Goal: Task Accomplishment & Management: Use online tool/utility

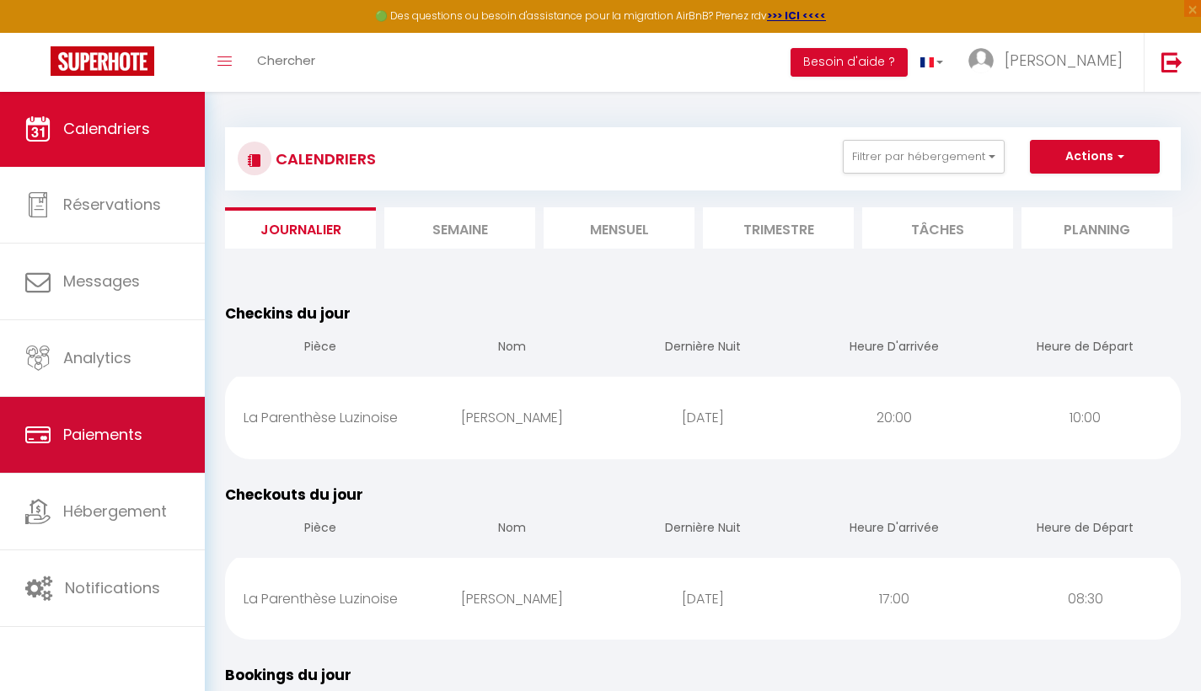
click at [106, 451] on link "Paiements" at bounding box center [102, 435] width 205 height 76
select select "2"
select select "0"
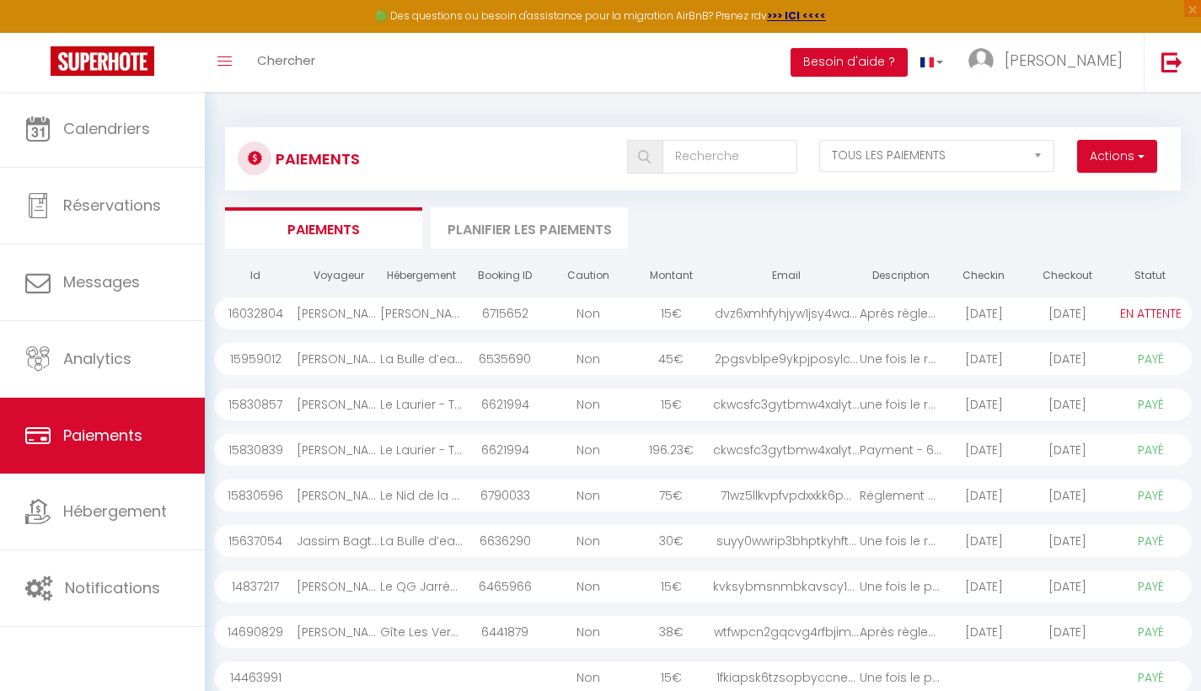
click at [713, 312] on div "dvz6xmhfyhjyw1jsy4wa..." at bounding box center [786, 314] width 147 height 32
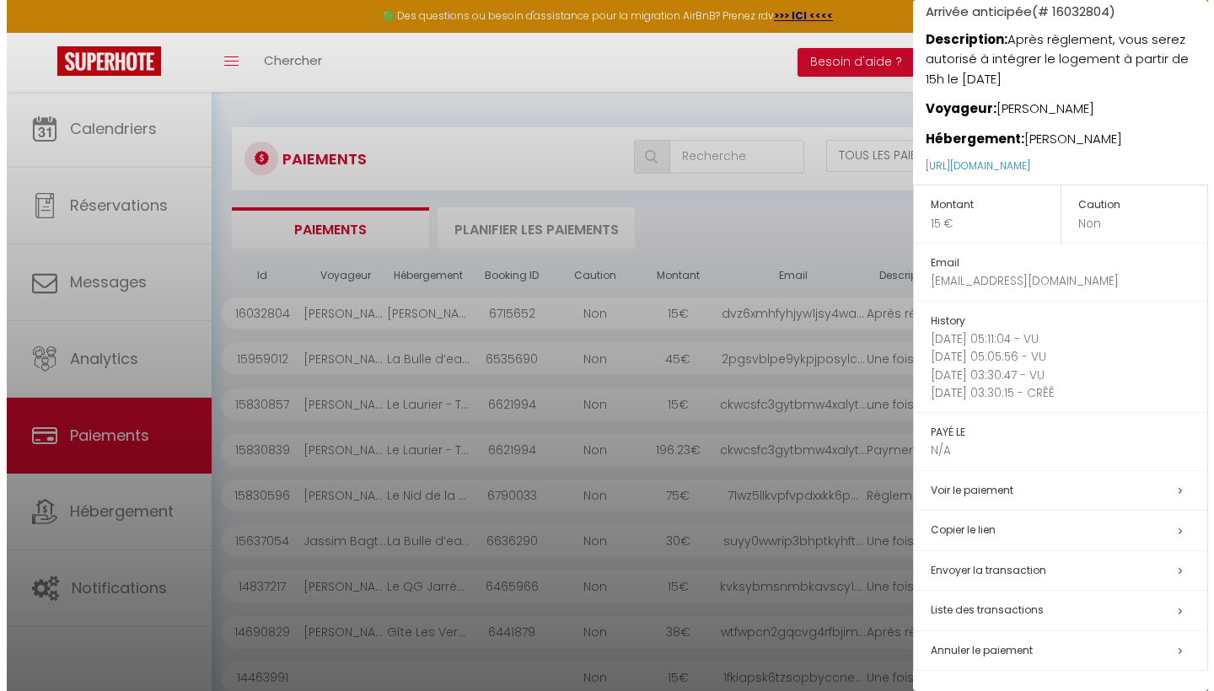
scroll to position [153, 0]
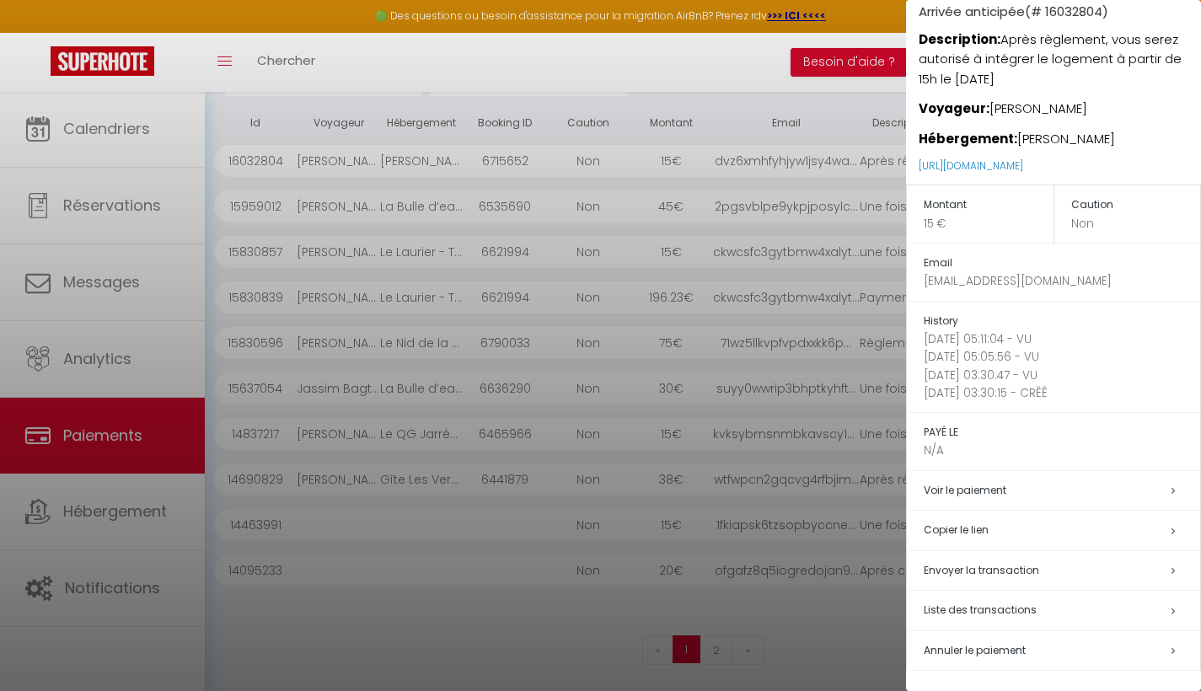
click at [1000, 644] on span "Annuler le paiement" at bounding box center [975, 650] width 102 height 14
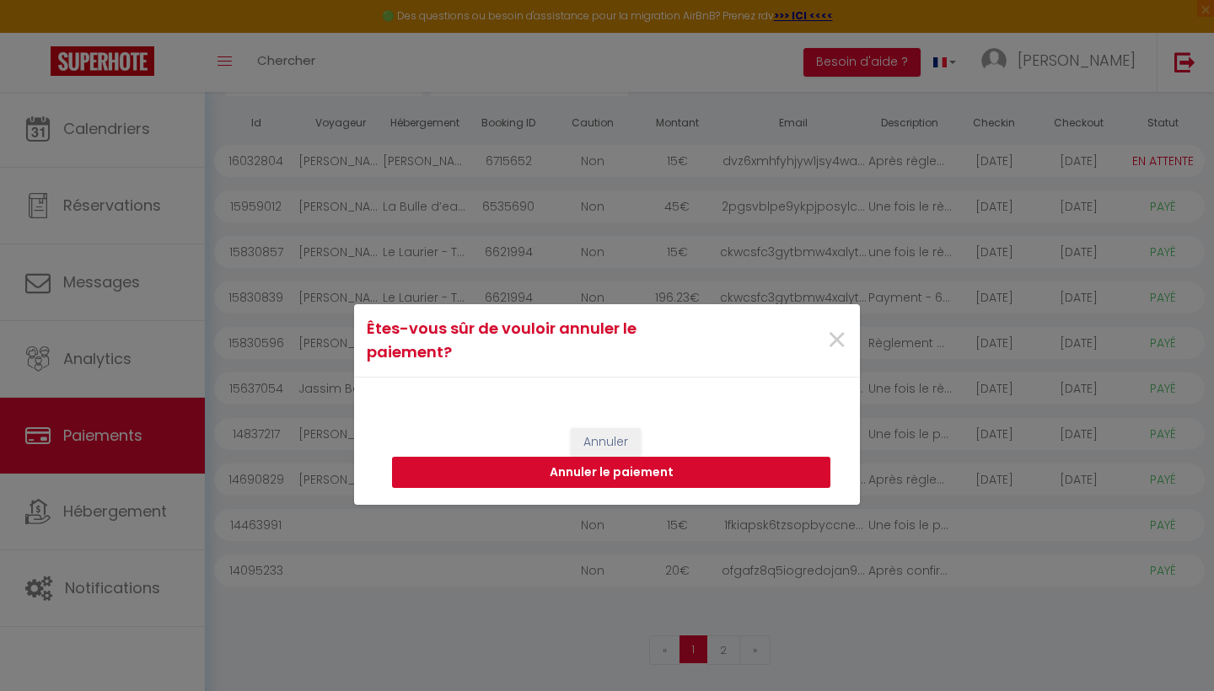
click at [646, 469] on button "Annuler le paiement" at bounding box center [611, 473] width 438 height 32
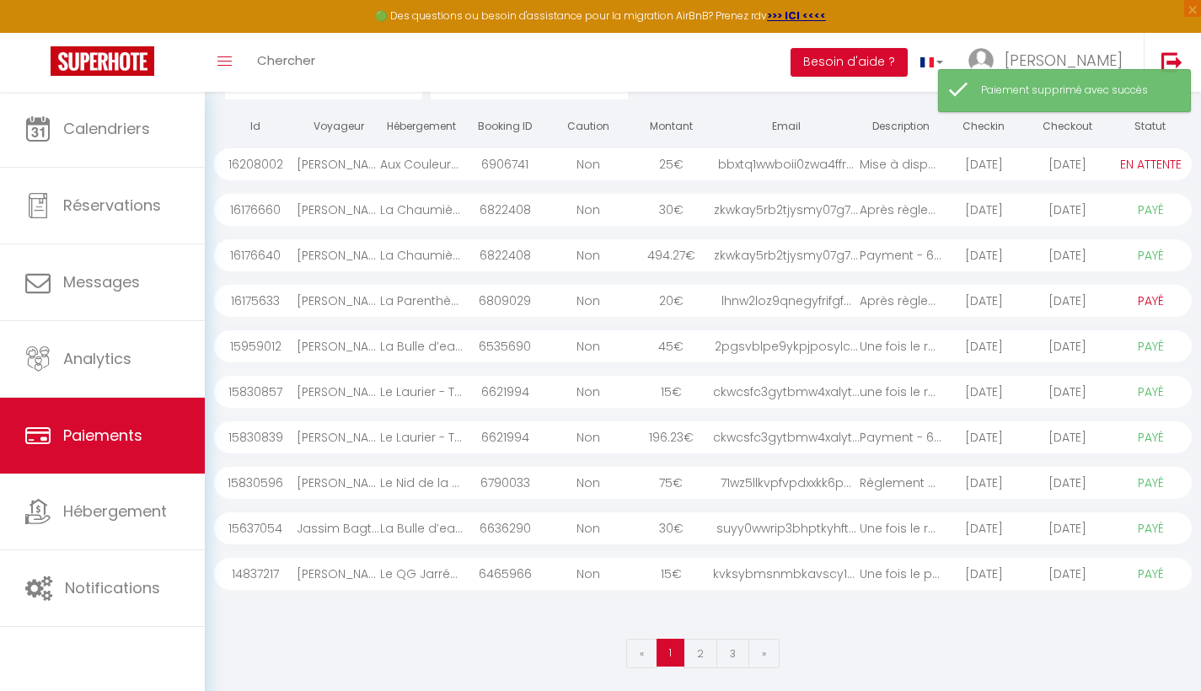
scroll to position [23, 0]
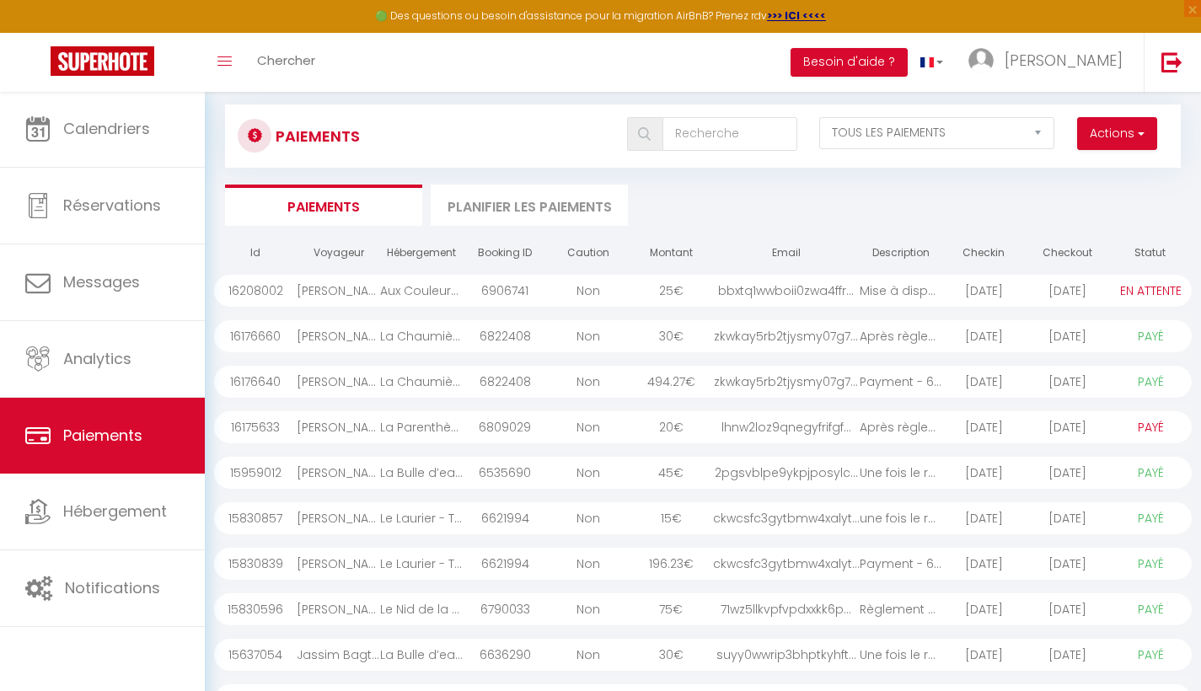
click at [440, 428] on div "La Parenthèse Luzinoise" at bounding box center [421, 427] width 83 height 32
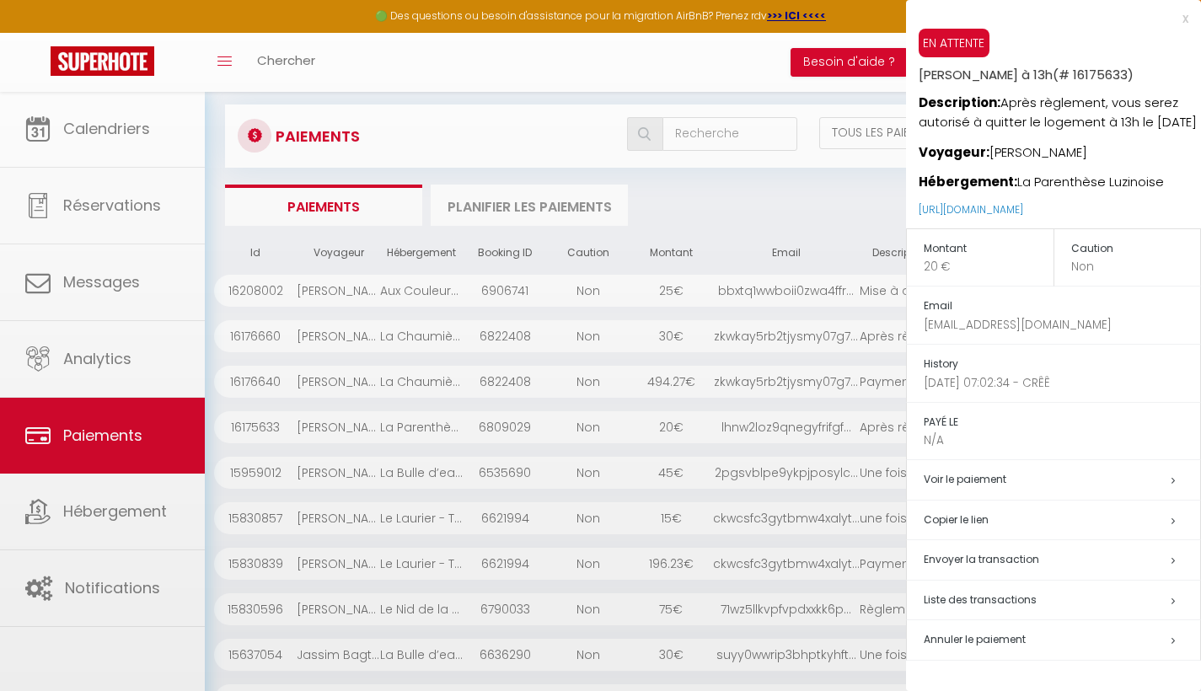
scroll to position [2, 0]
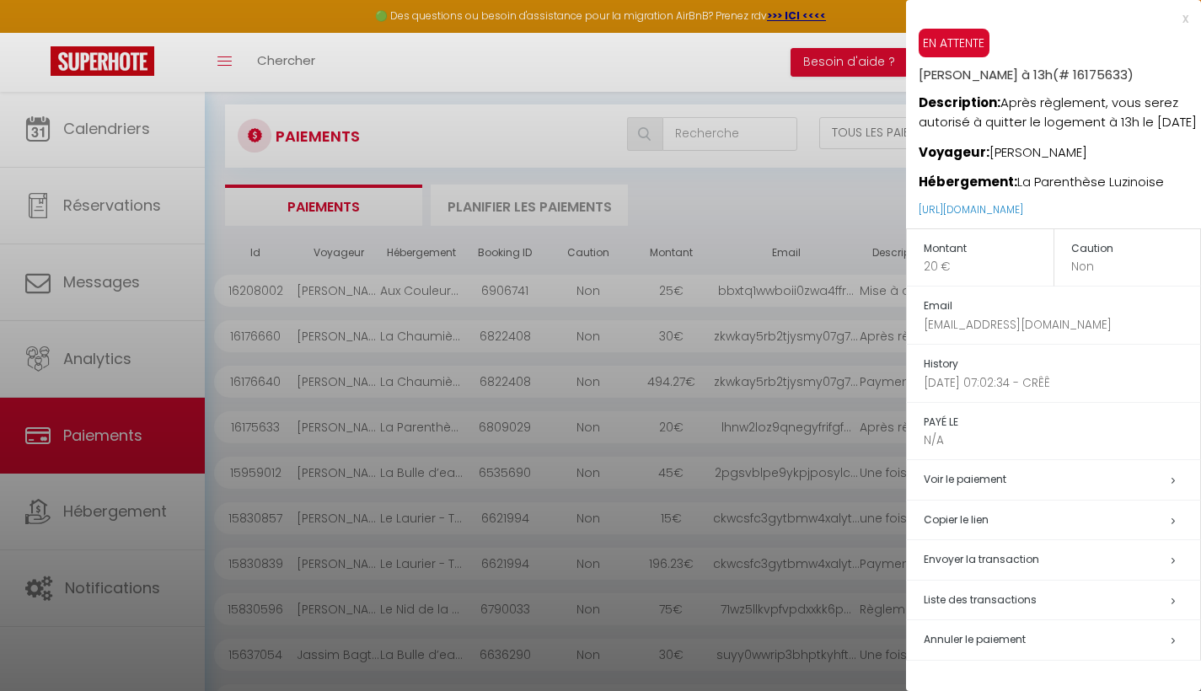
click at [980, 646] on span "Annuler le paiement" at bounding box center [975, 639] width 102 height 14
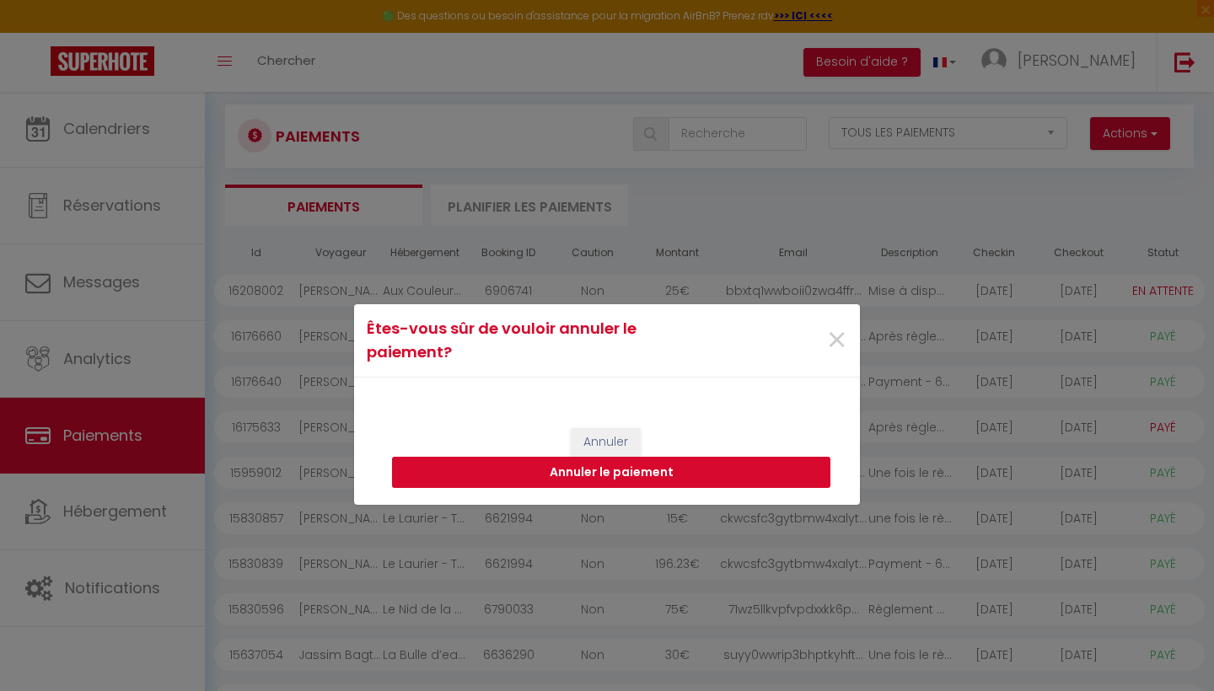
click at [766, 464] on button "Annuler le paiement" at bounding box center [611, 473] width 438 height 32
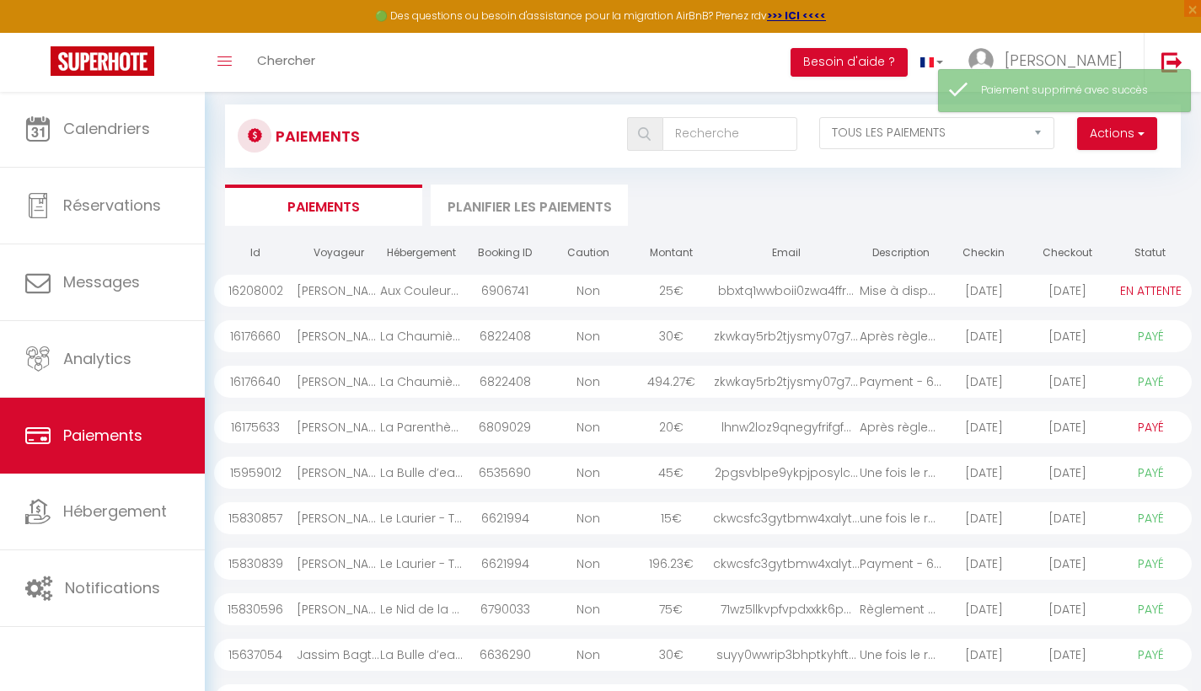
select select "1"
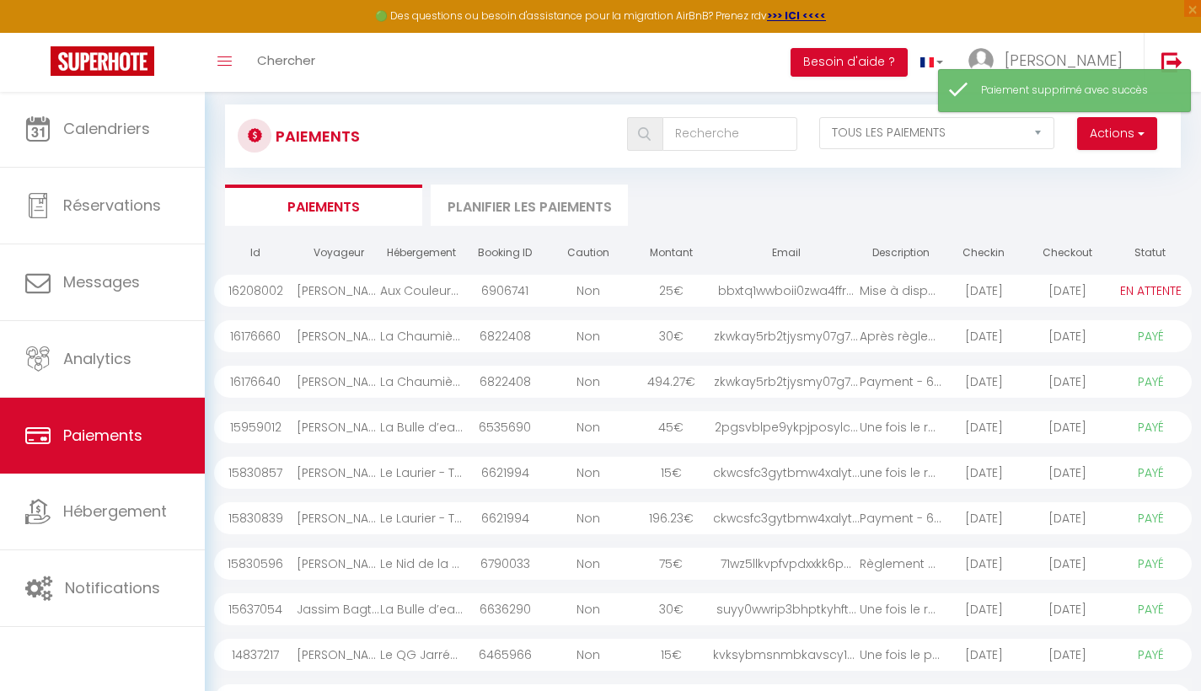
click at [571, 276] on div "Non" at bounding box center [587, 291] width 83 height 32
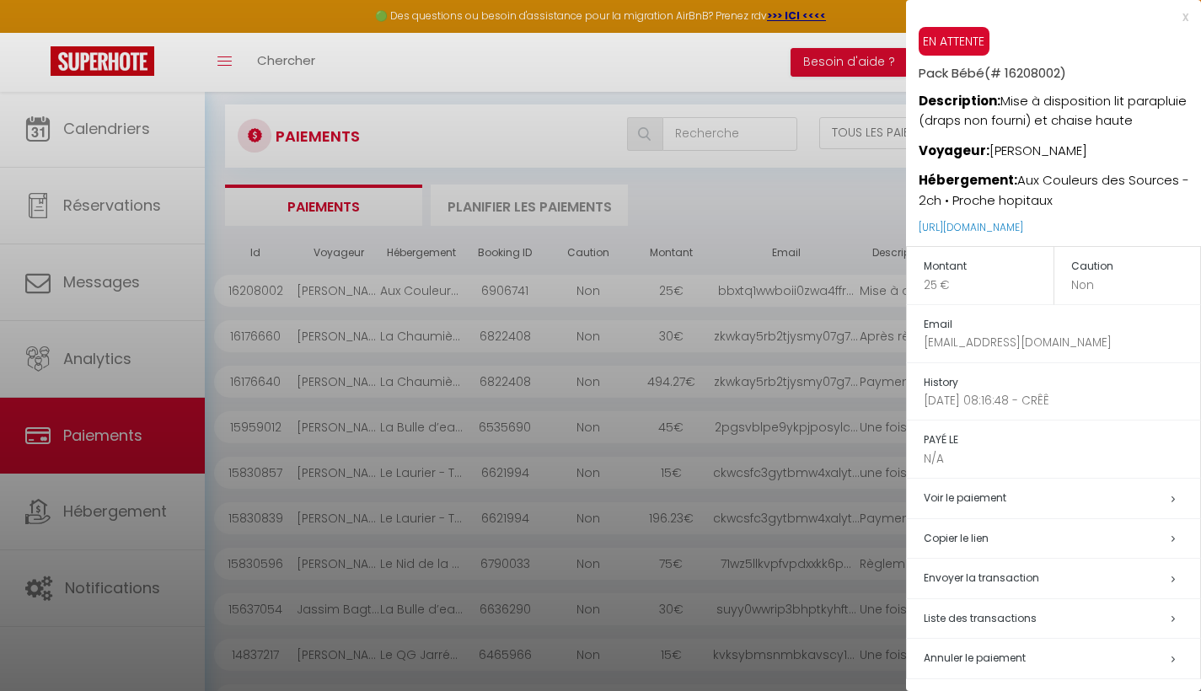
click at [410, 451] on div at bounding box center [600, 345] width 1201 height 691
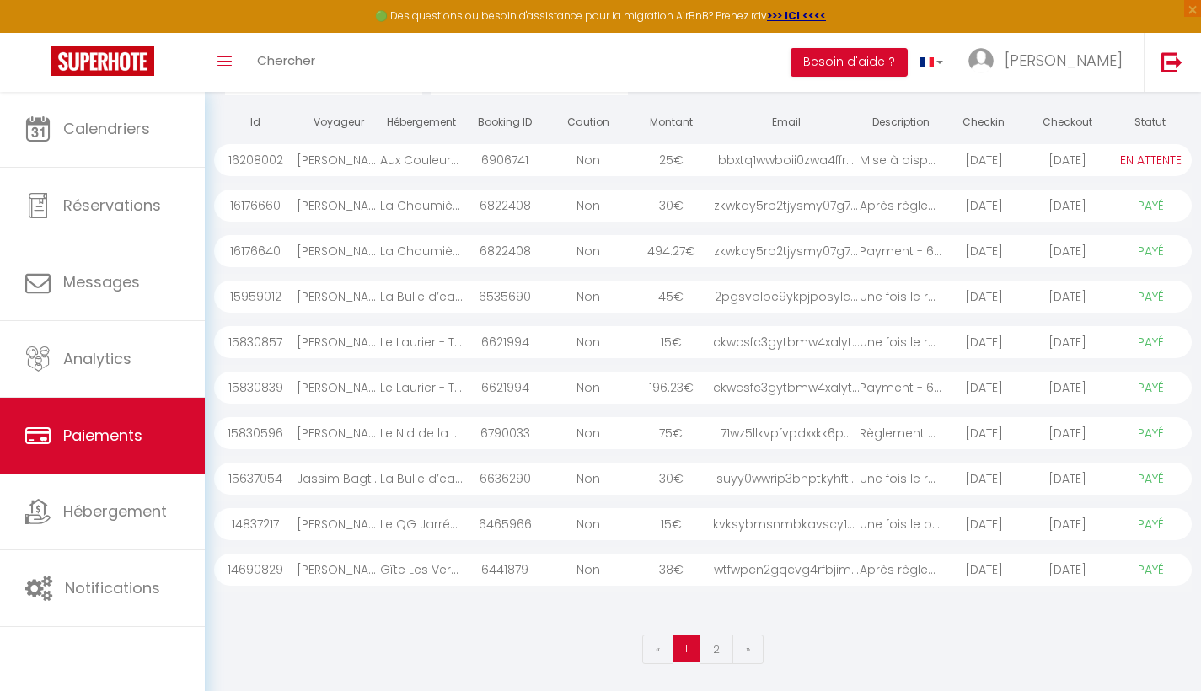
scroll to position [153, 0]
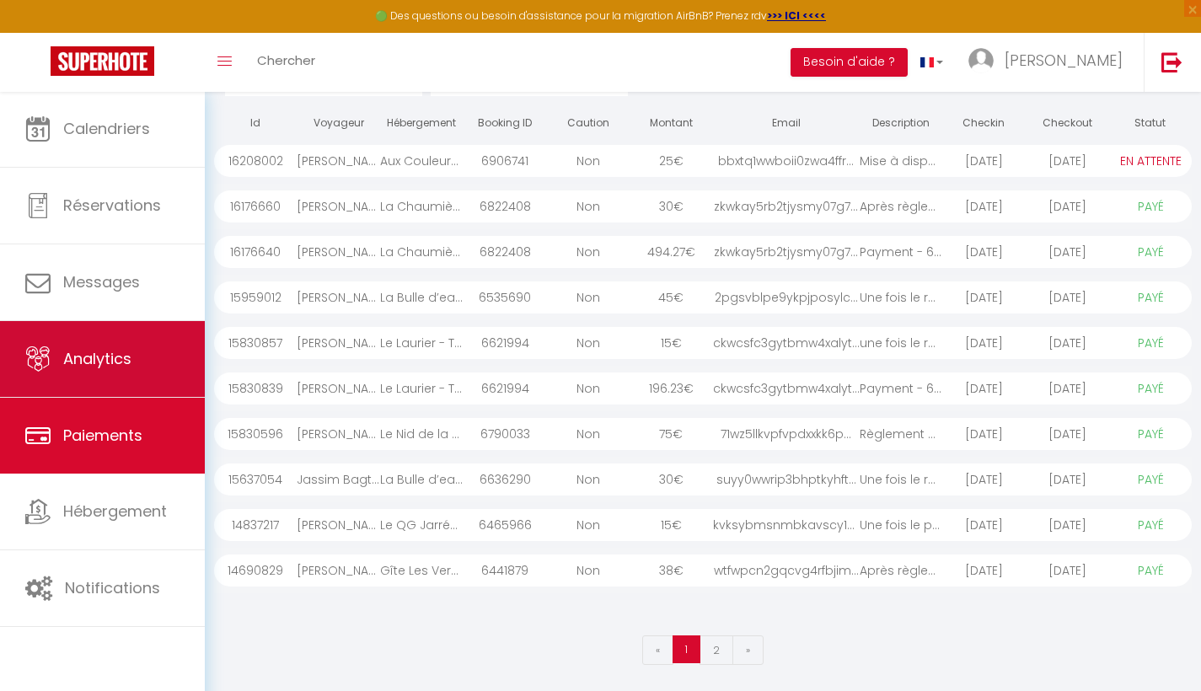
click at [78, 352] on span "Analytics" at bounding box center [97, 358] width 68 height 21
select select "2025"
select select "10"
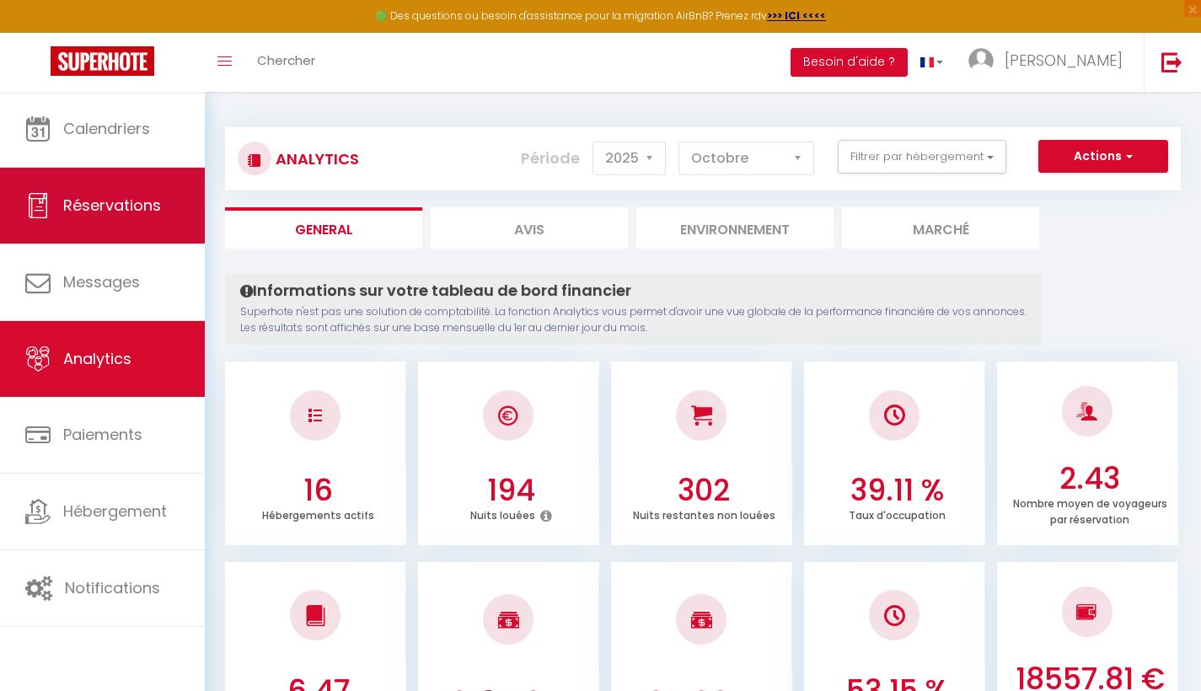
click at [134, 240] on link "Réservations" at bounding box center [102, 206] width 205 height 76
select select "not_cancelled"
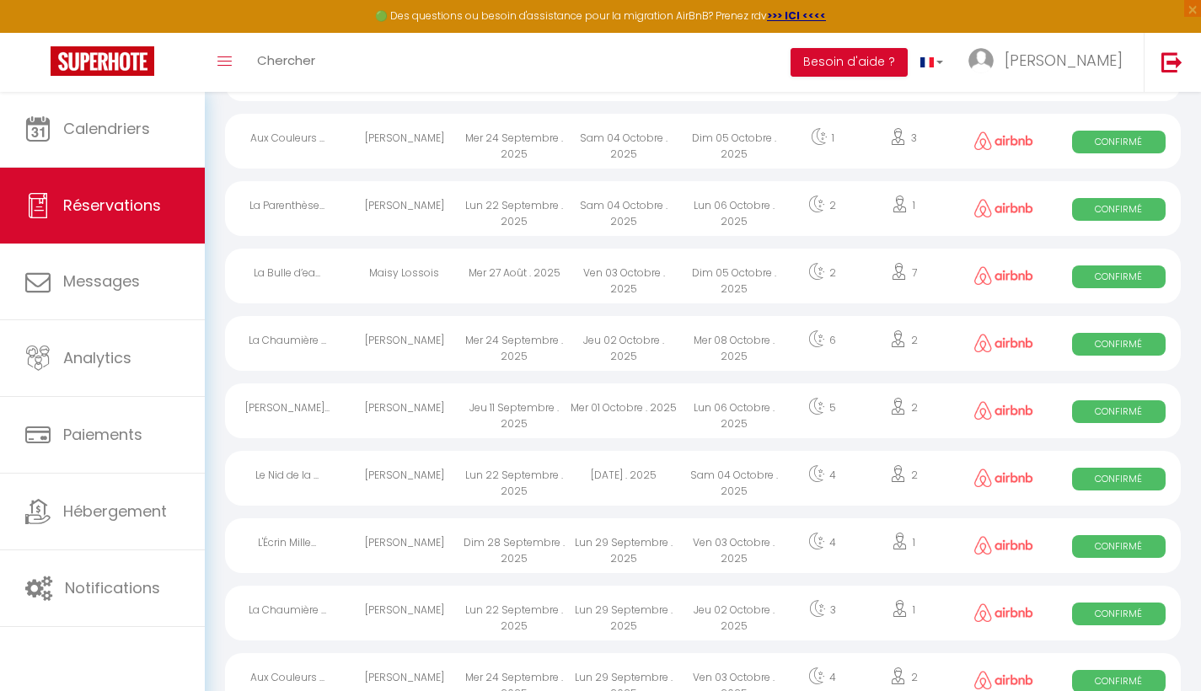
scroll to position [1996, 0]
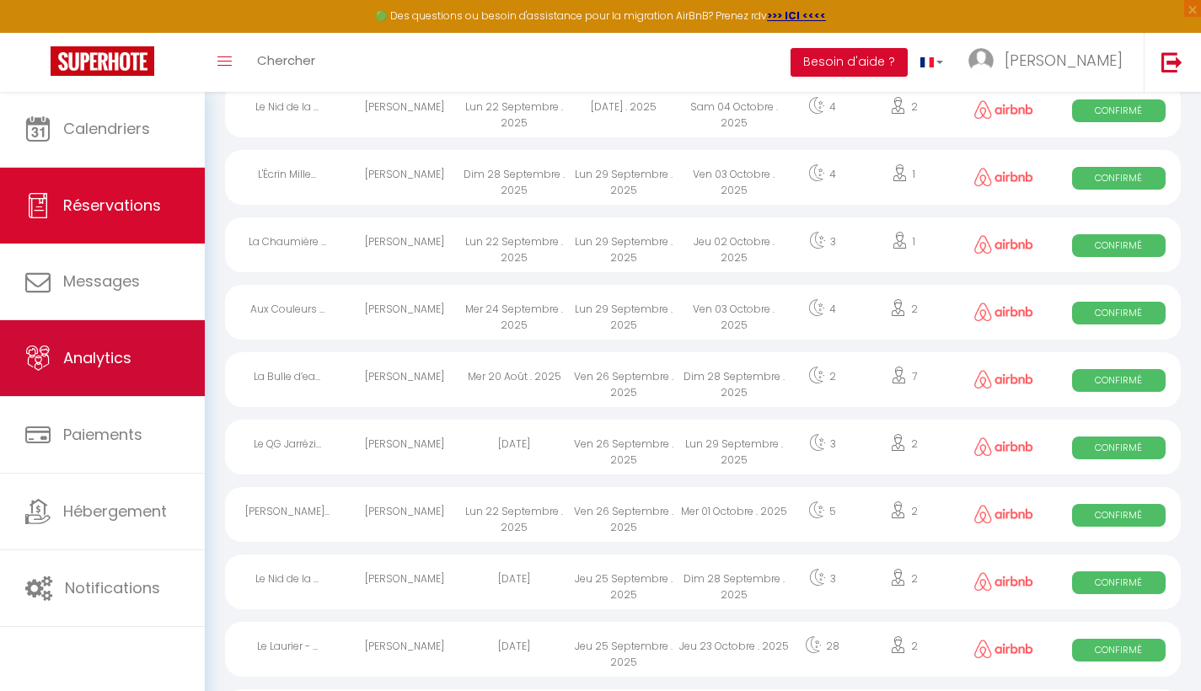
click at [83, 356] on span "Analytics" at bounding box center [97, 357] width 68 height 21
select select "2025"
select select "10"
select select "2025"
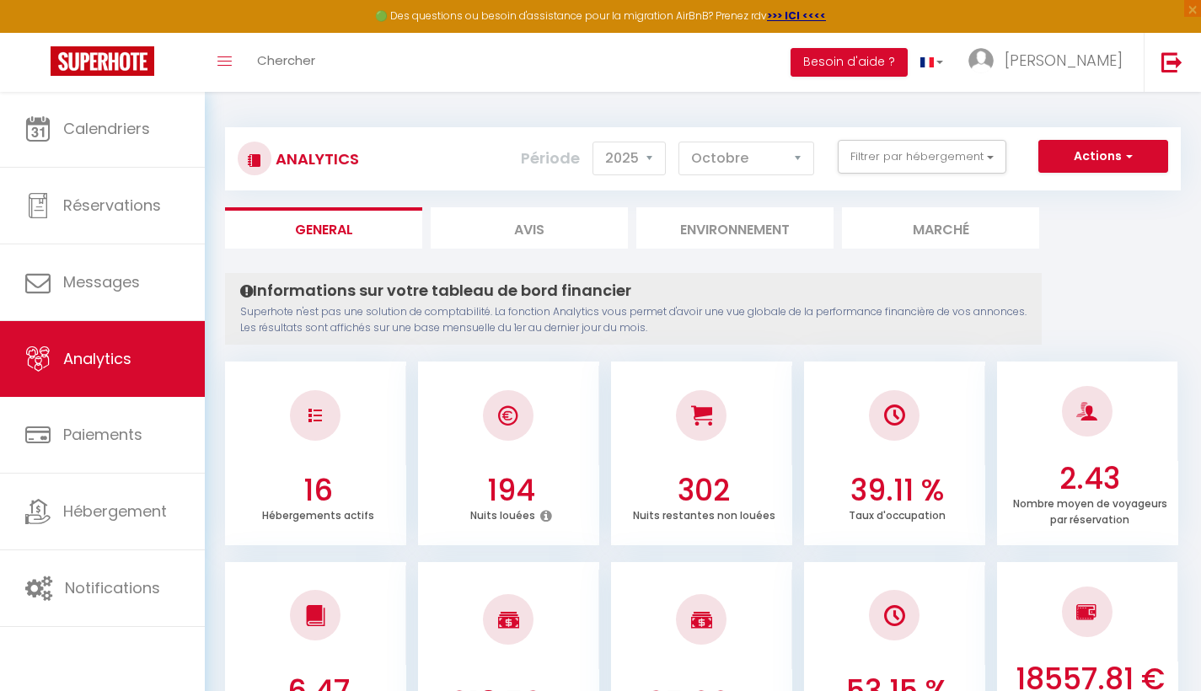
click at [1098, 169] on button "Actions" at bounding box center [1103, 157] width 130 height 34
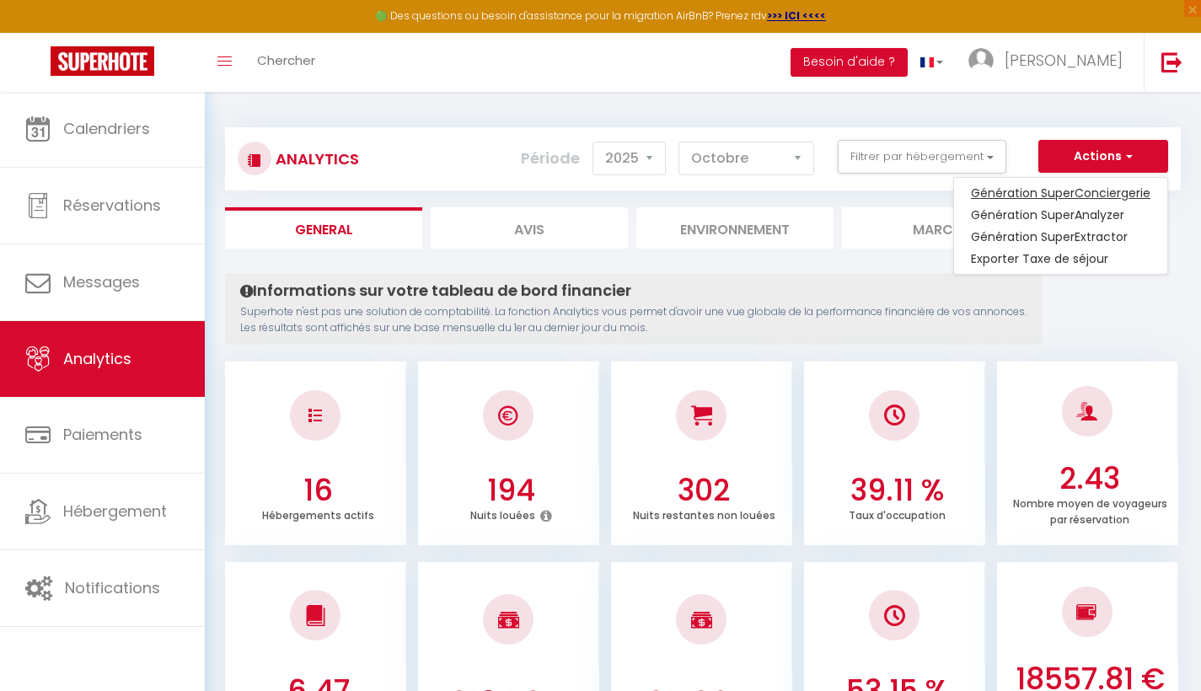
click at [1023, 196] on link "Génération SuperConciergerie" at bounding box center [1060, 193] width 213 height 22
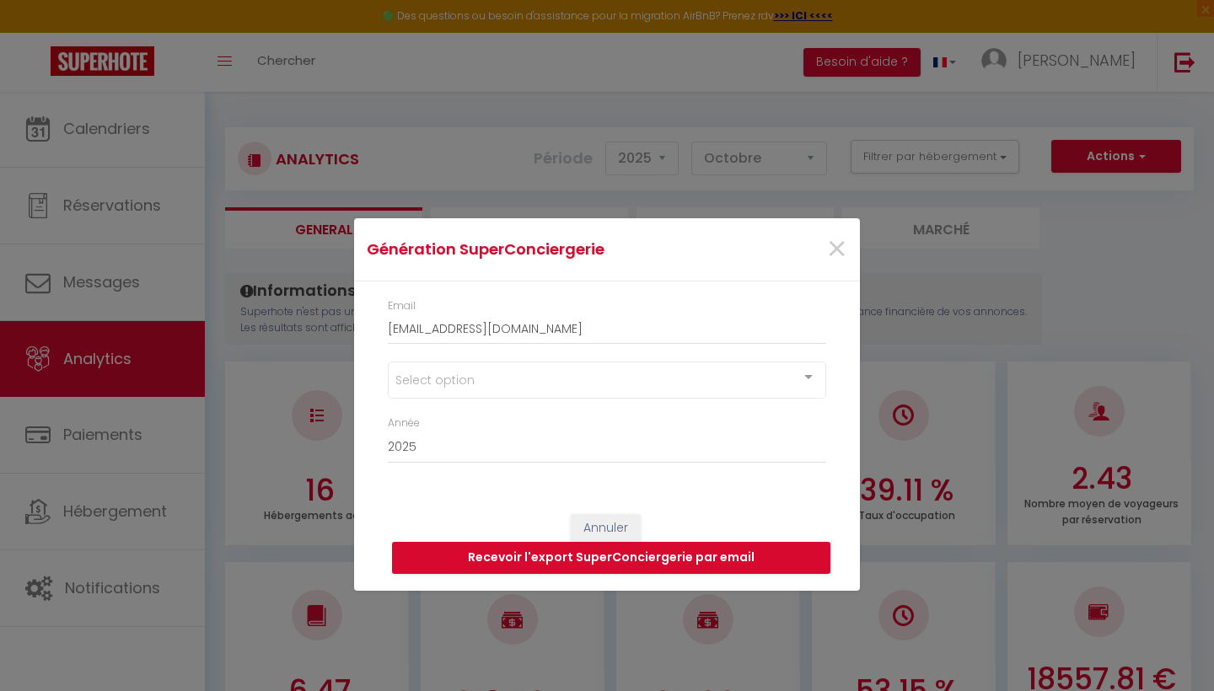
click at [451, 394] on div "Select option" at bounding box center [607, 380] width 438 height 37
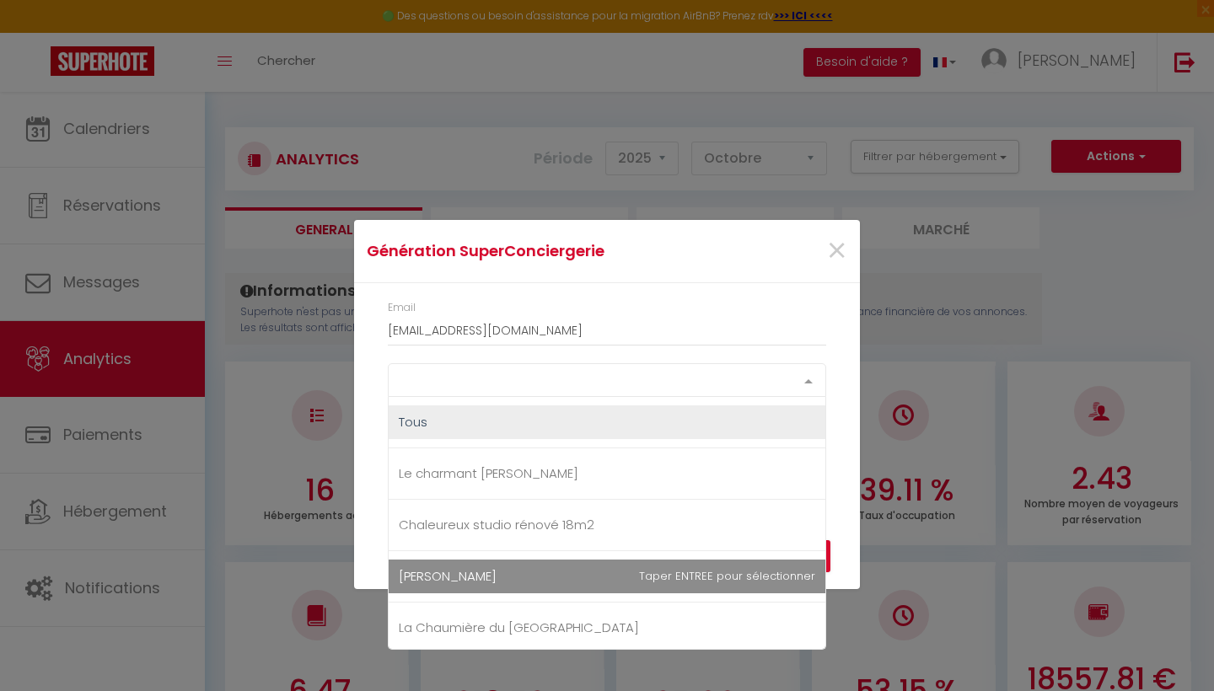
click at [464, 565] on span "[PERSON_NAME]" at bounding box center [607, 577] width 437 height 34
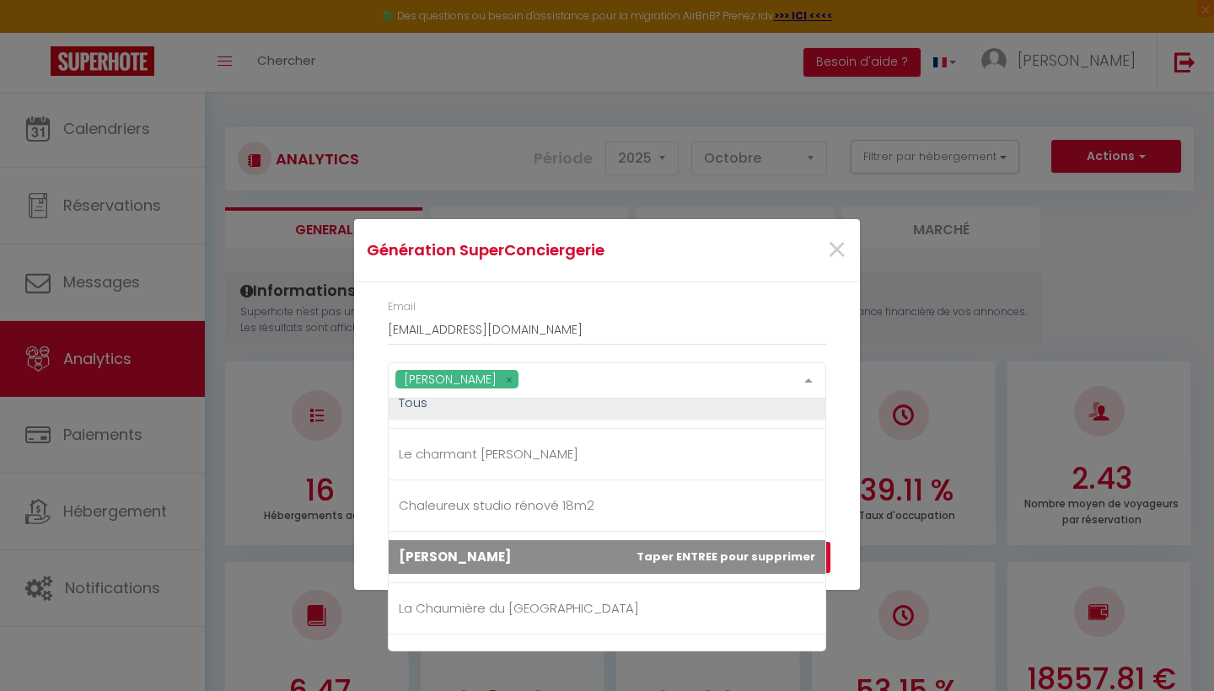
scroll to position [79, 0]
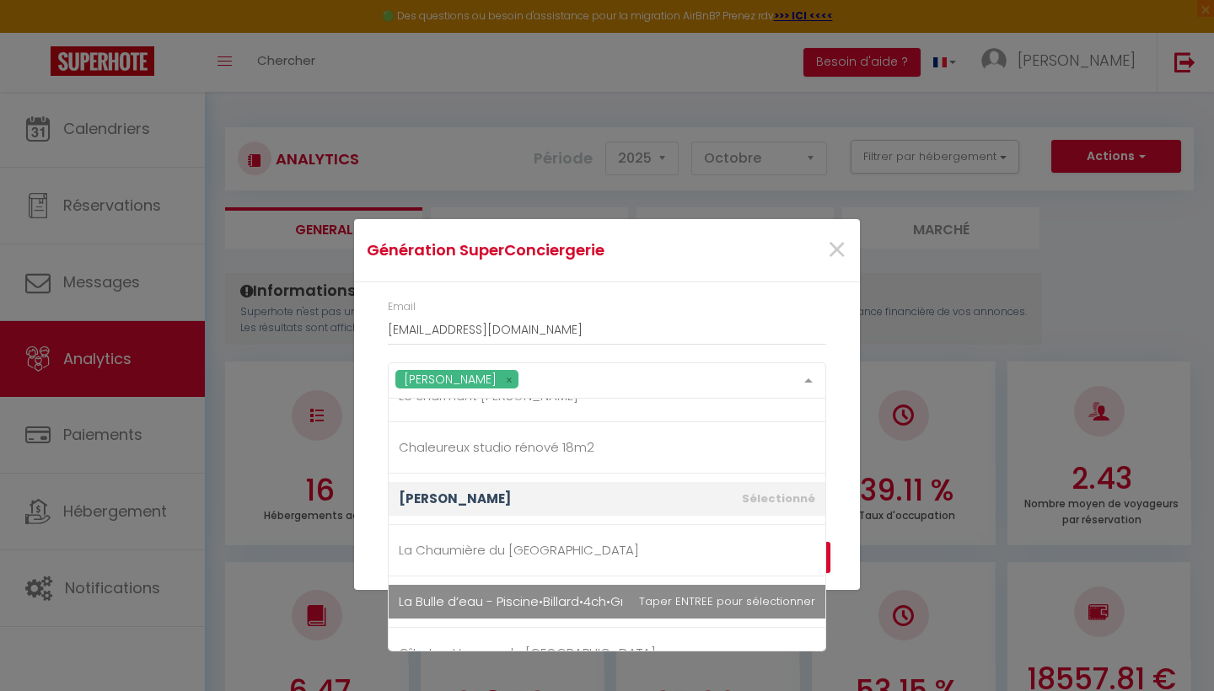
click at [500, 550] on span "La Chaumière du [GEOGRAPHIC_DATA]" at bounding box center [519, 550] width 240 height 18
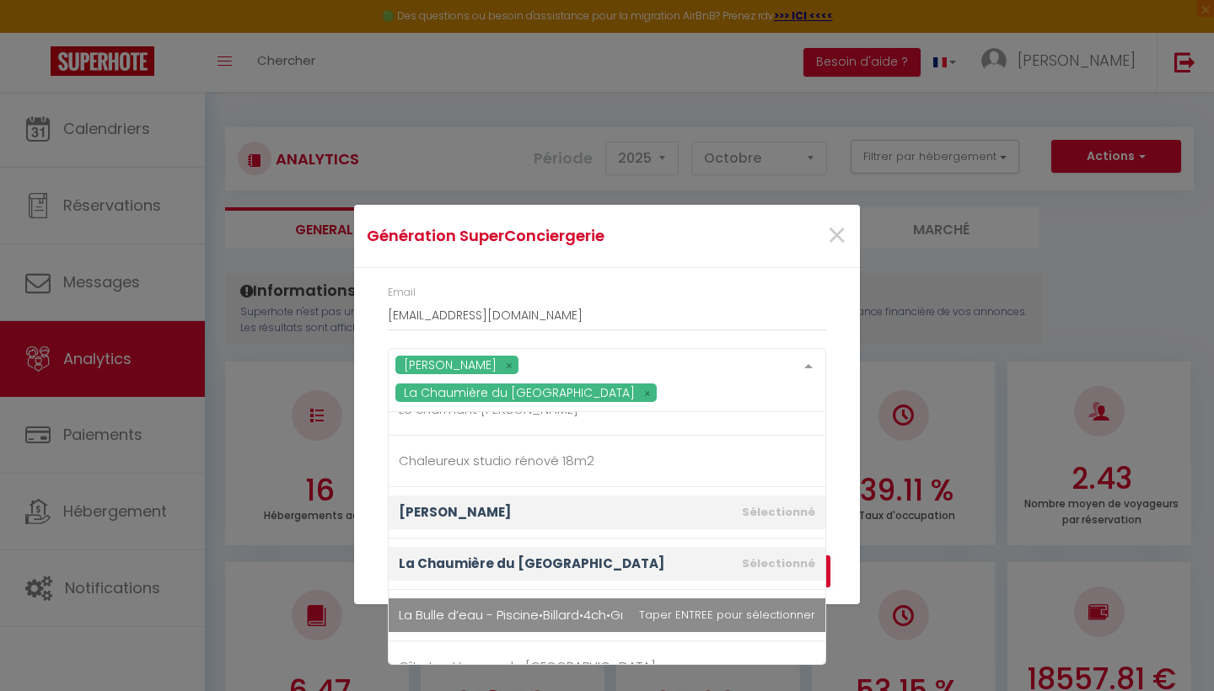
click at [509, 607] on span "La Bulle d’eau - Piscine•Billard•4ch•Grand séjour" at bounding box center [545, 615] width 292 height 18
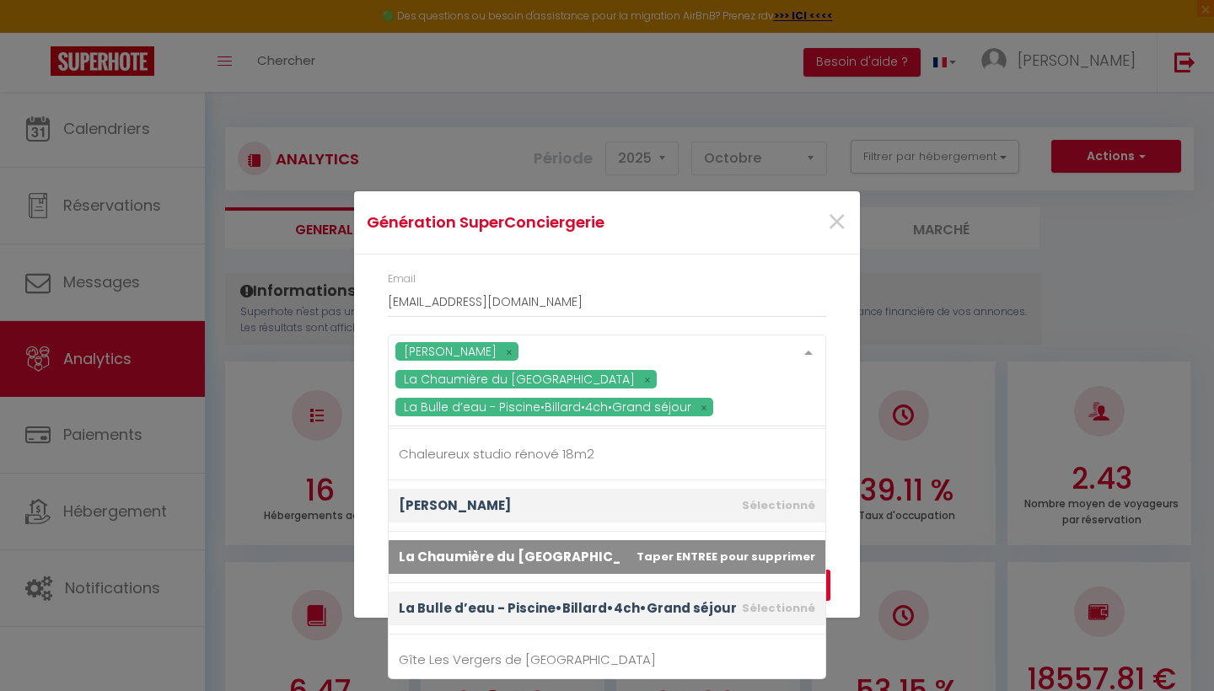
scroll to position [225, 0]
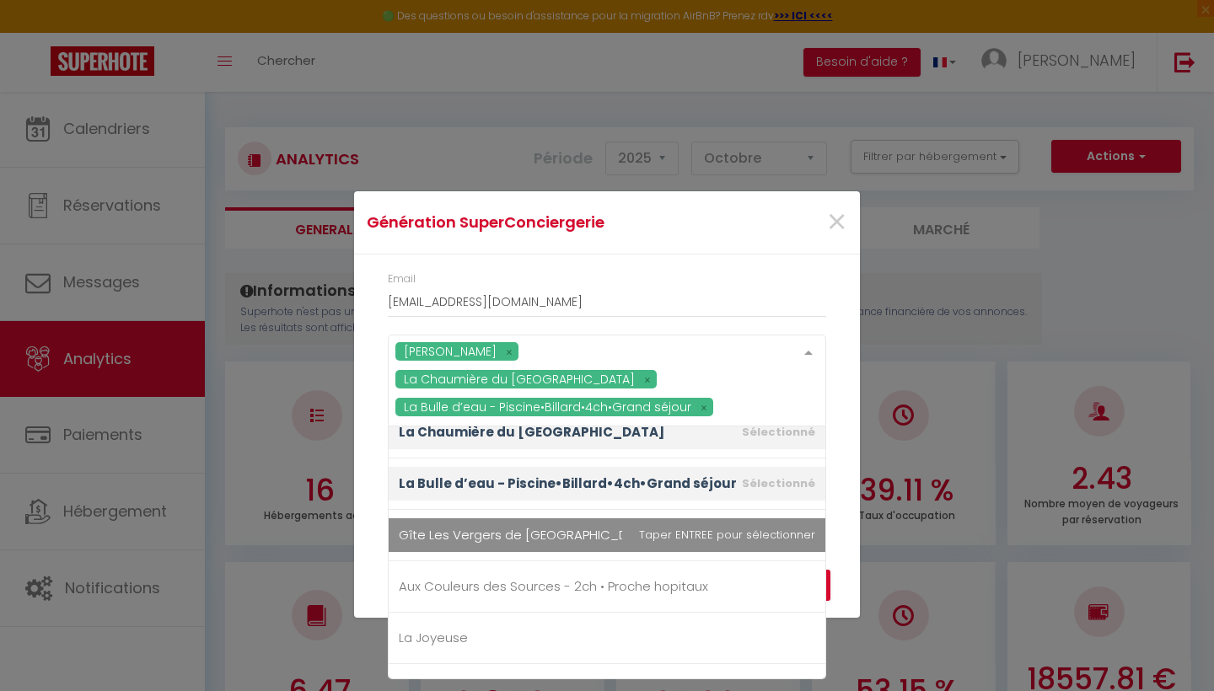
click at [492, 526] on span "Gîte Les Vergers de [GEOGRAPHIC_DATA]" at bounding box center [527, 535] width 257 height 18
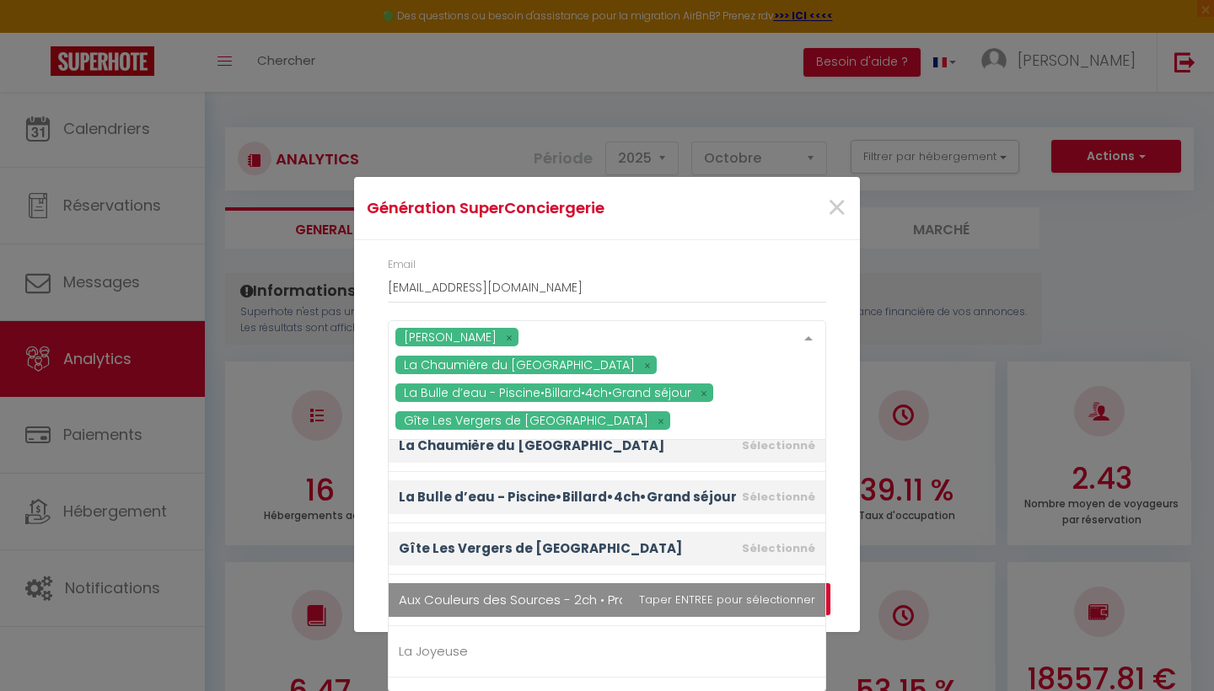
click at [492, 591] on span "Aux Couleurs des Sources - 2ch • Proche hopitaux" at bounding box center [553, 600] width 309 height 18
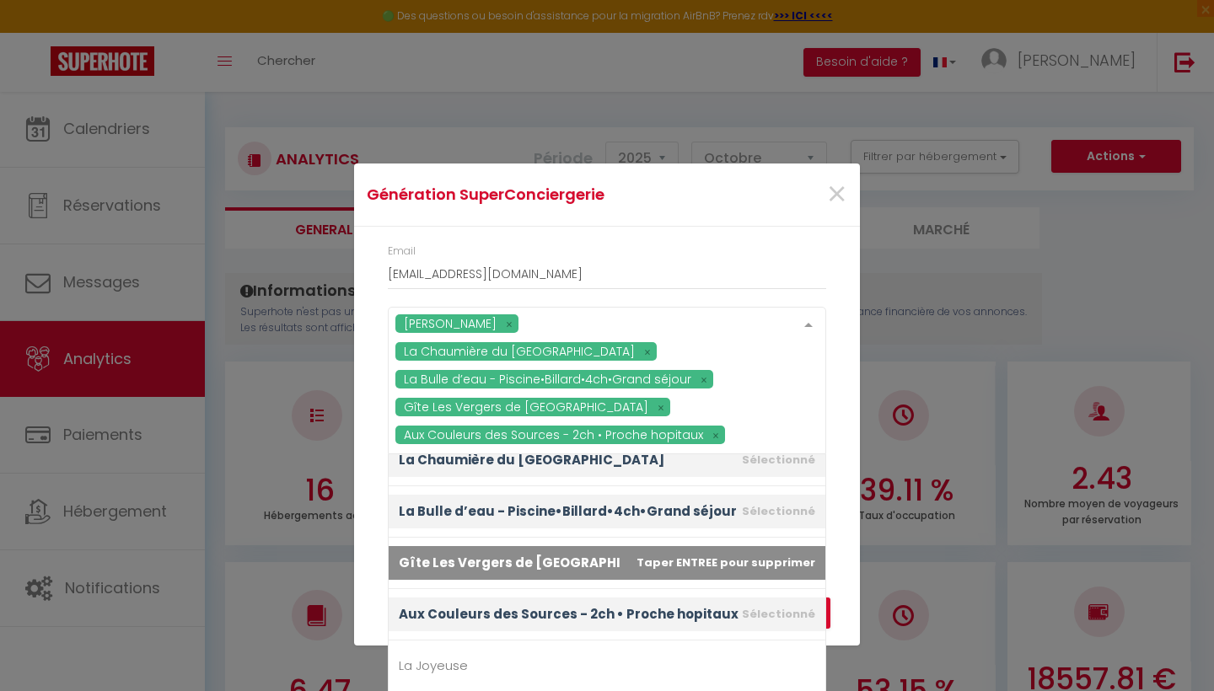
scroll to position [247, 0]
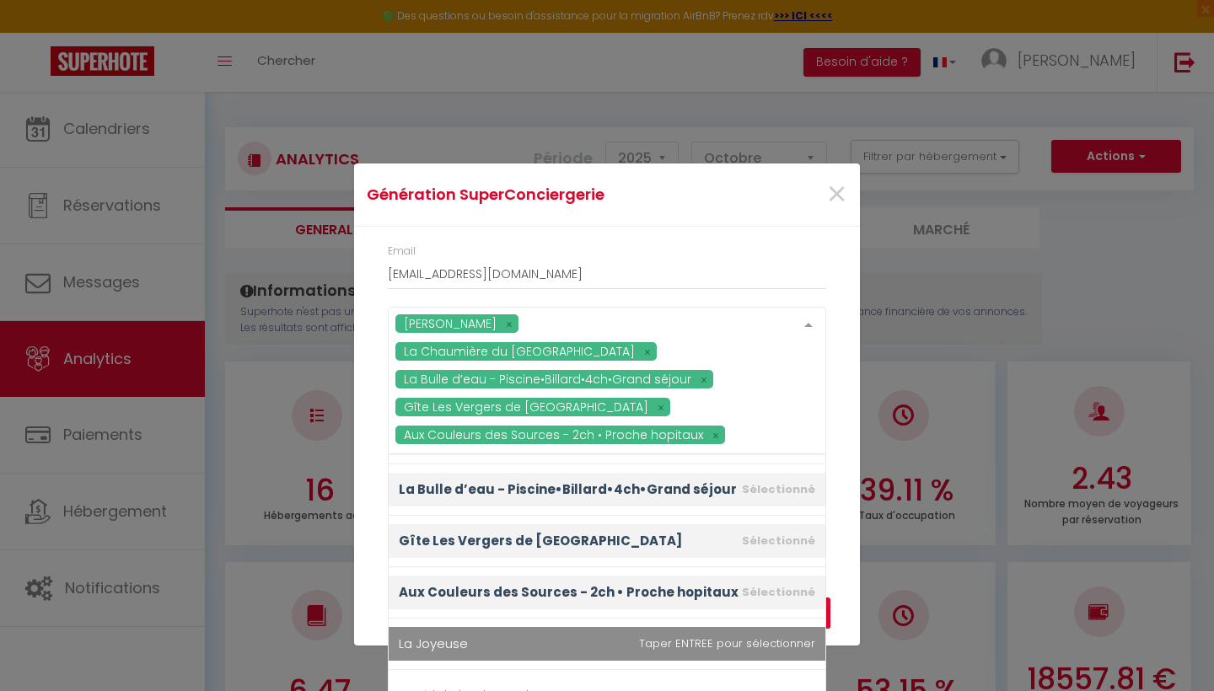
click at [451, 635] on span "La Joyeuse" at bounding box center [433, 644] width 69 height 18
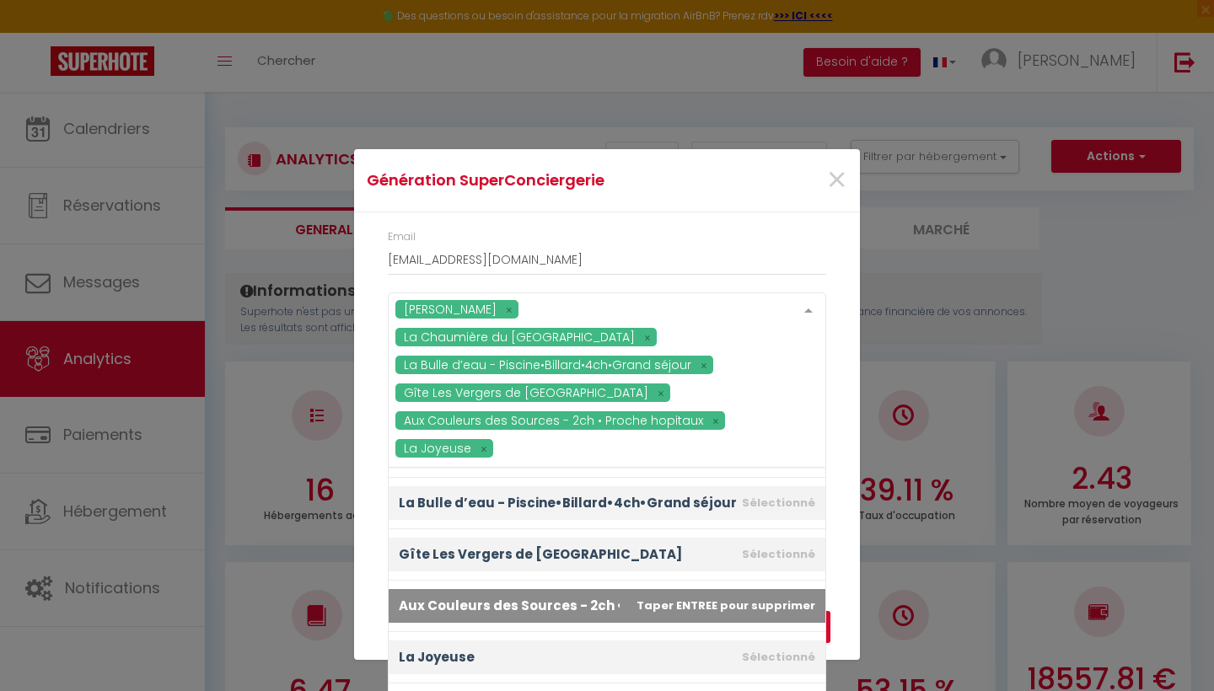
scroll to position [375, 0]
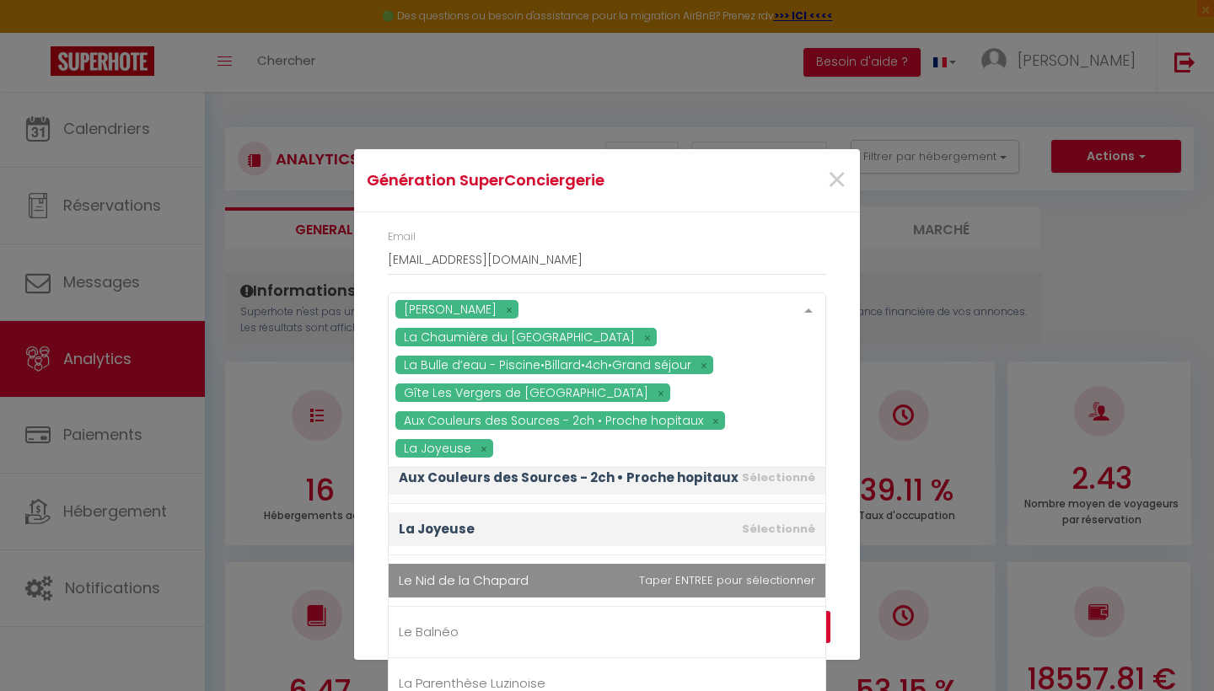
click at [465, 571] on span "Le Nid de la Chapard" at bounding box center [464, 580] width 130 height 18
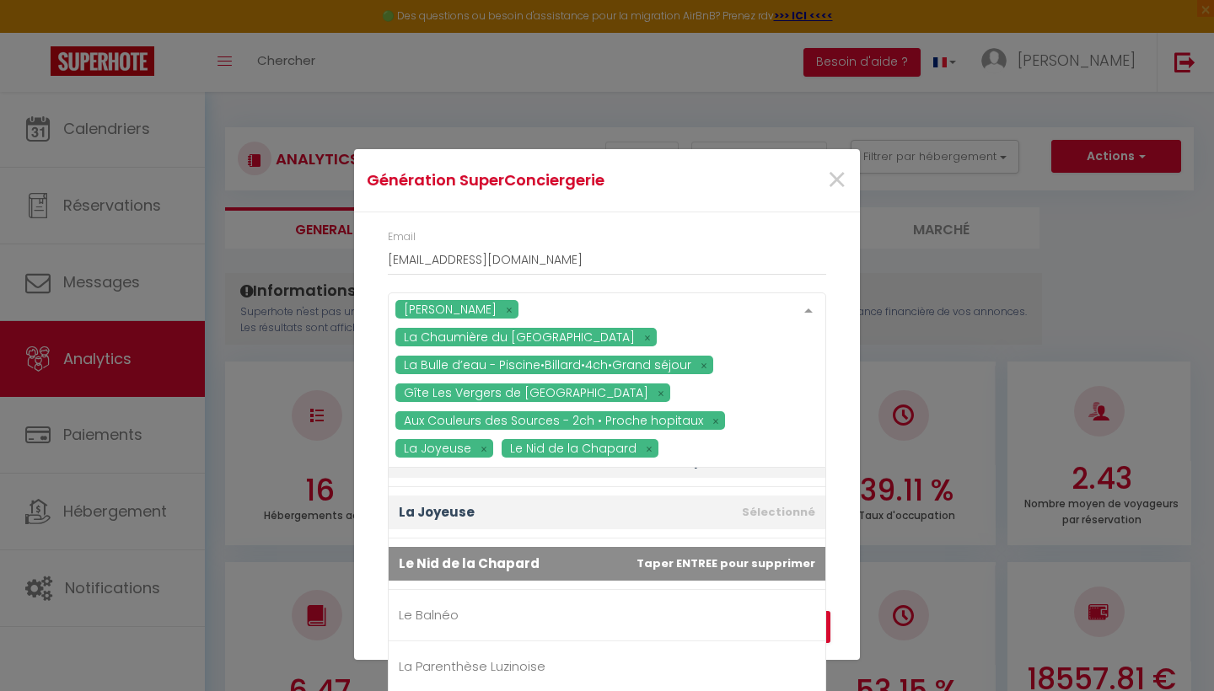
scroll to position [406, 0]
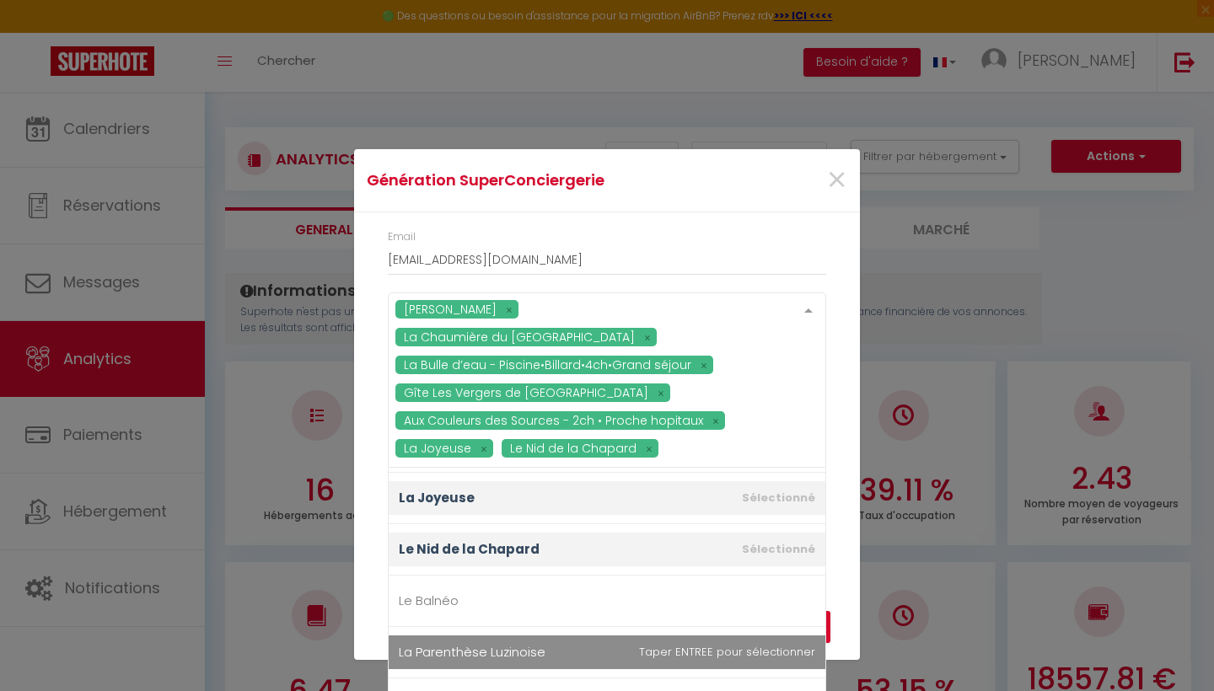
click at [468, 643] on span "La Parenthèse Luzinoise" at bounding box center [472, 652] width 147 height 18
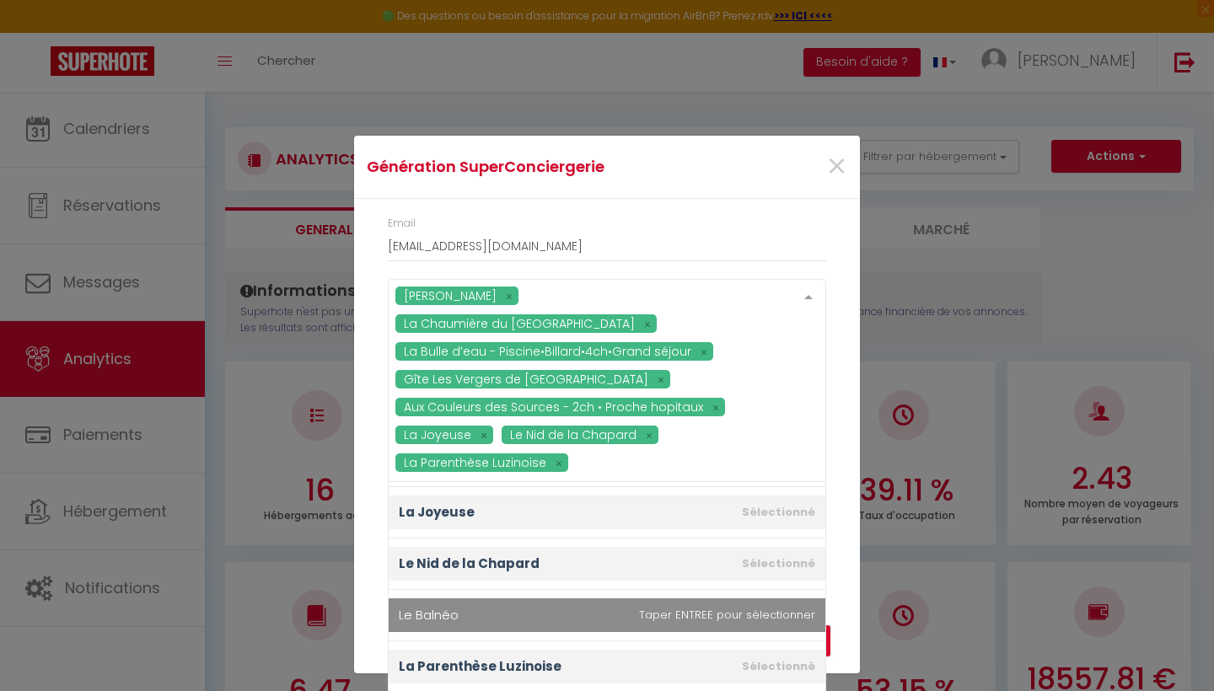
scroll to position [514, 0]
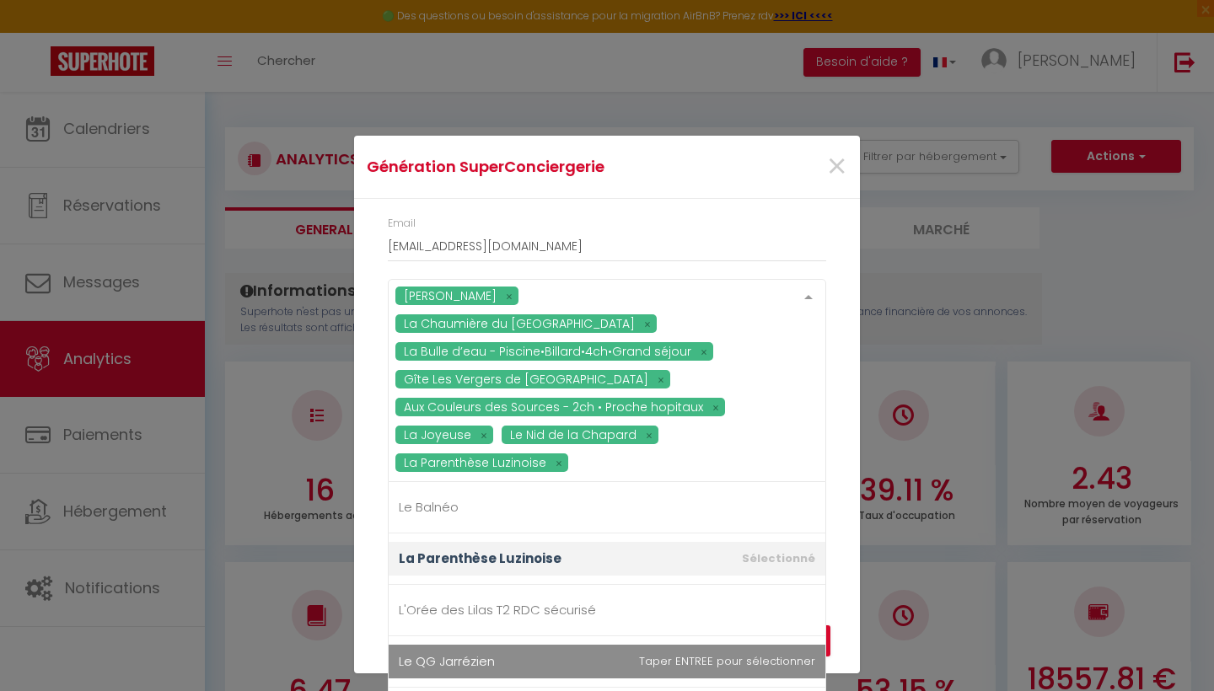
click at [458, 657] on span "Le QG Jarrézien" at bounding box center [607, 662] width 437 height 34
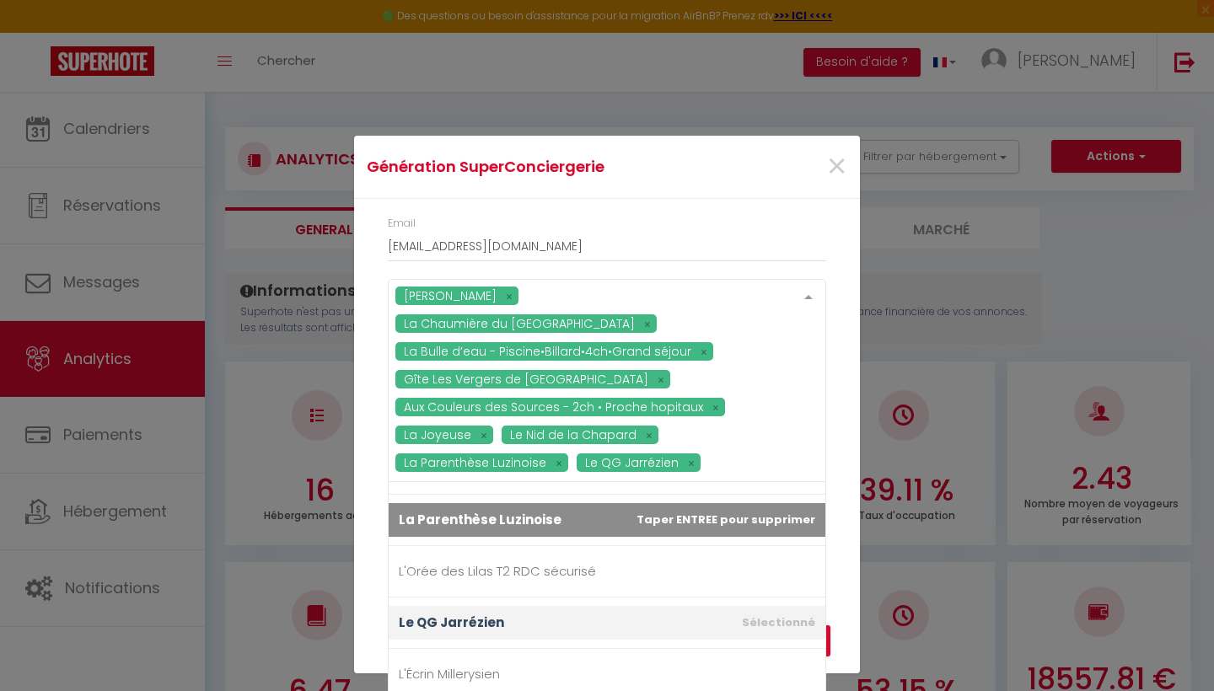
scroll to position [581, 0]
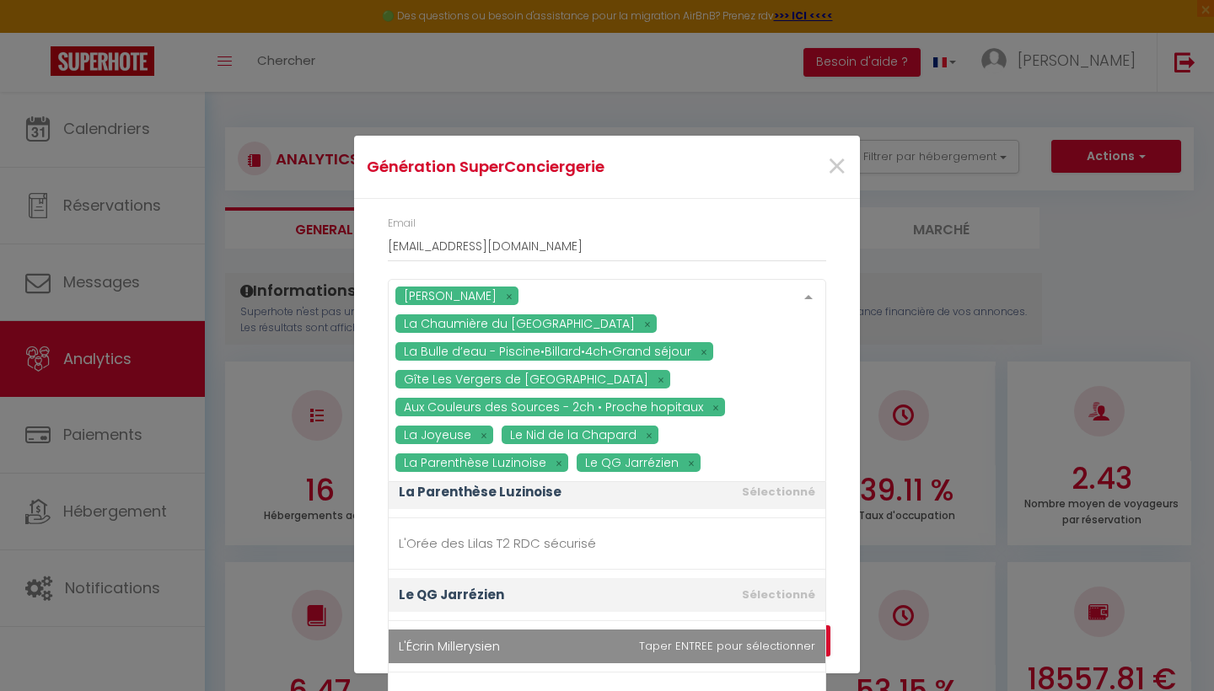
click at [464, 637] on span "L'Écrin Millerysien" at bounding box center [449, 646] width 101 height 18
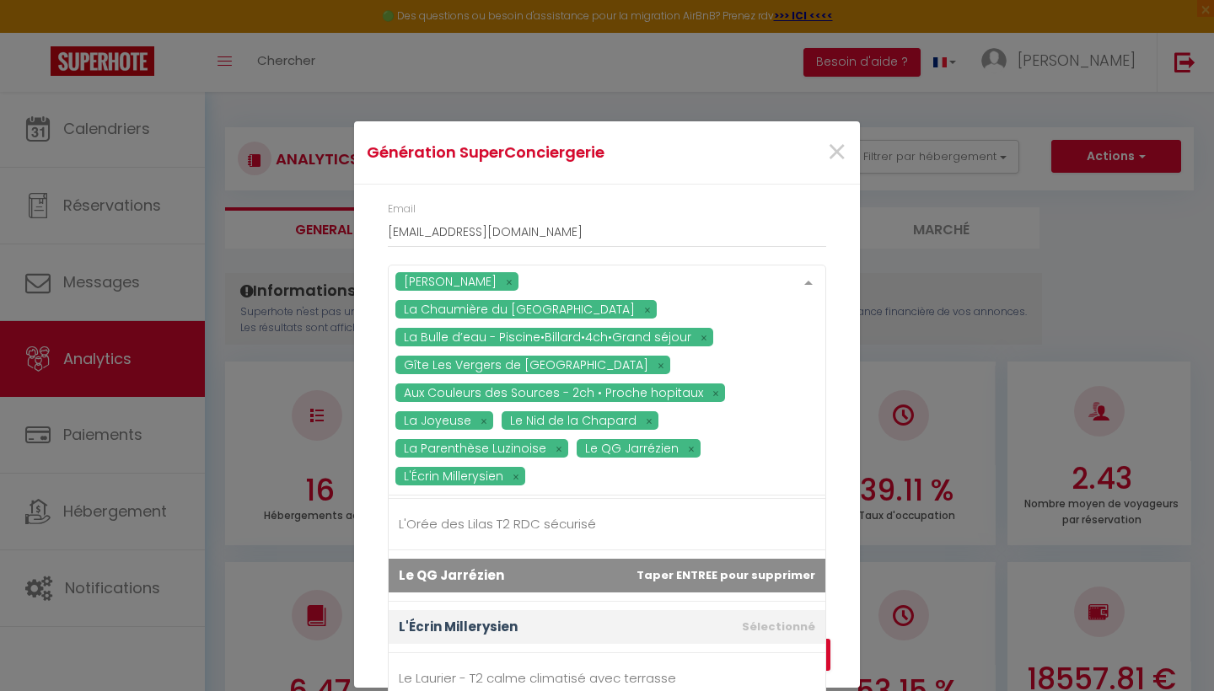
scroll to position [622, 0]
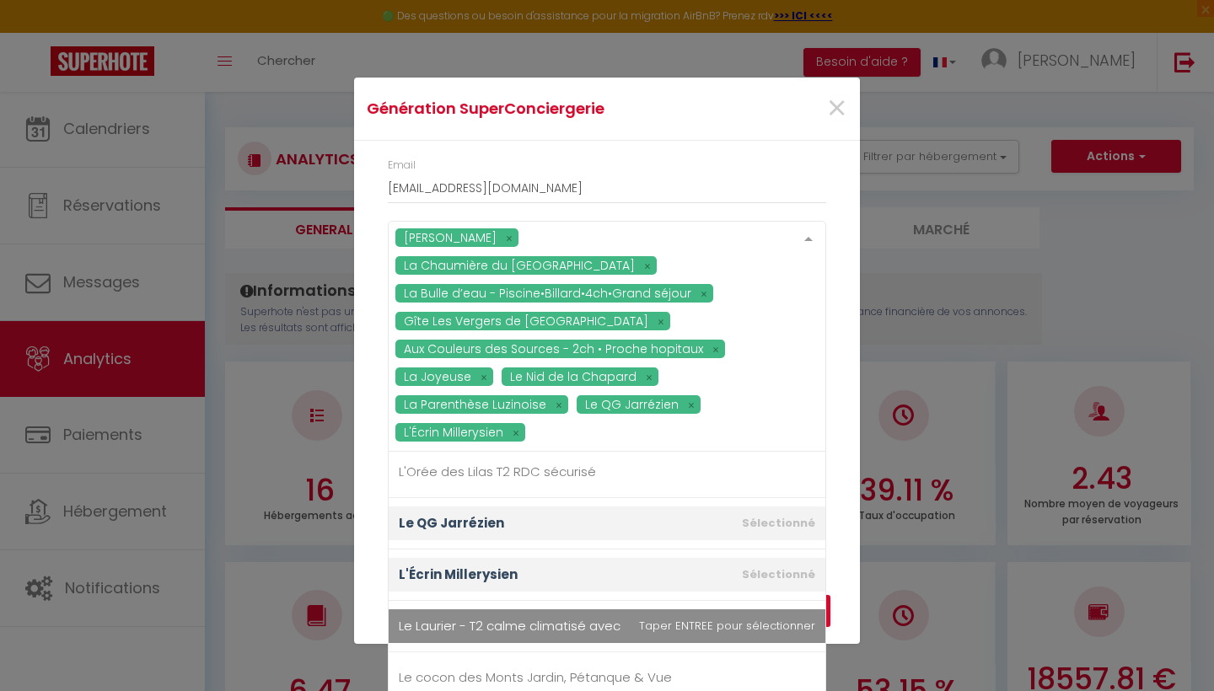
click at [512, 617] on span "Le Laurier - T2 calme climatisé avec terrasse" at bounding box center [537, 626] width 277 height 18
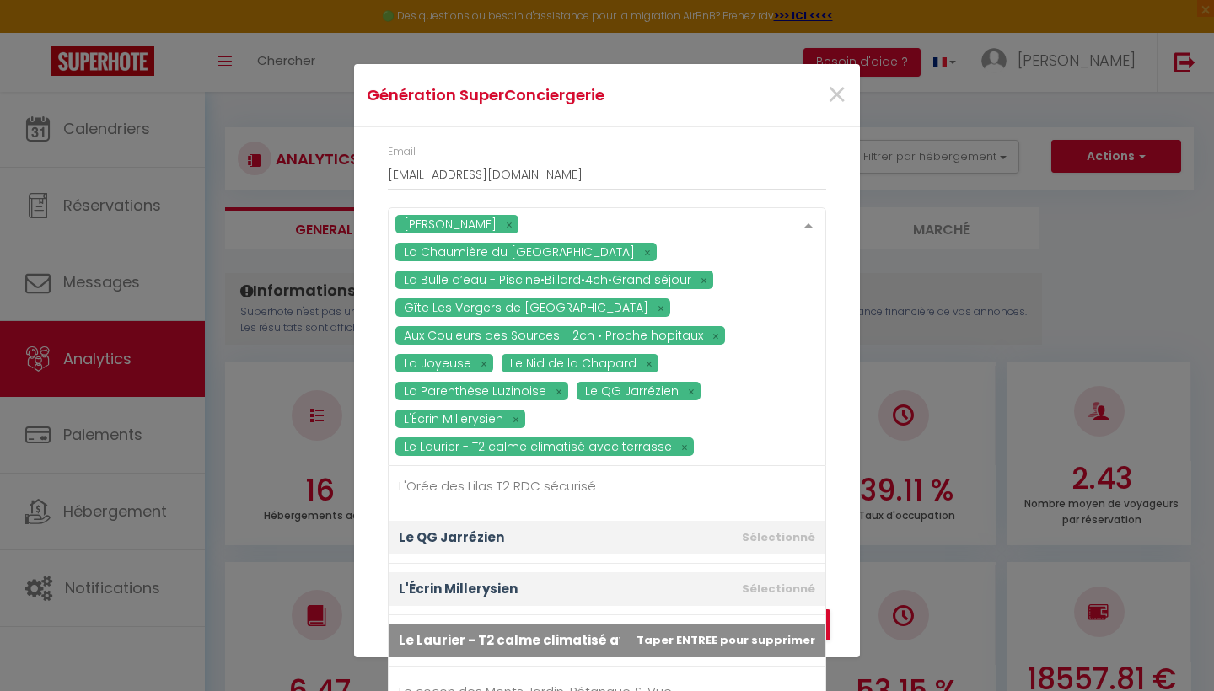
scroll to position [58, 0]
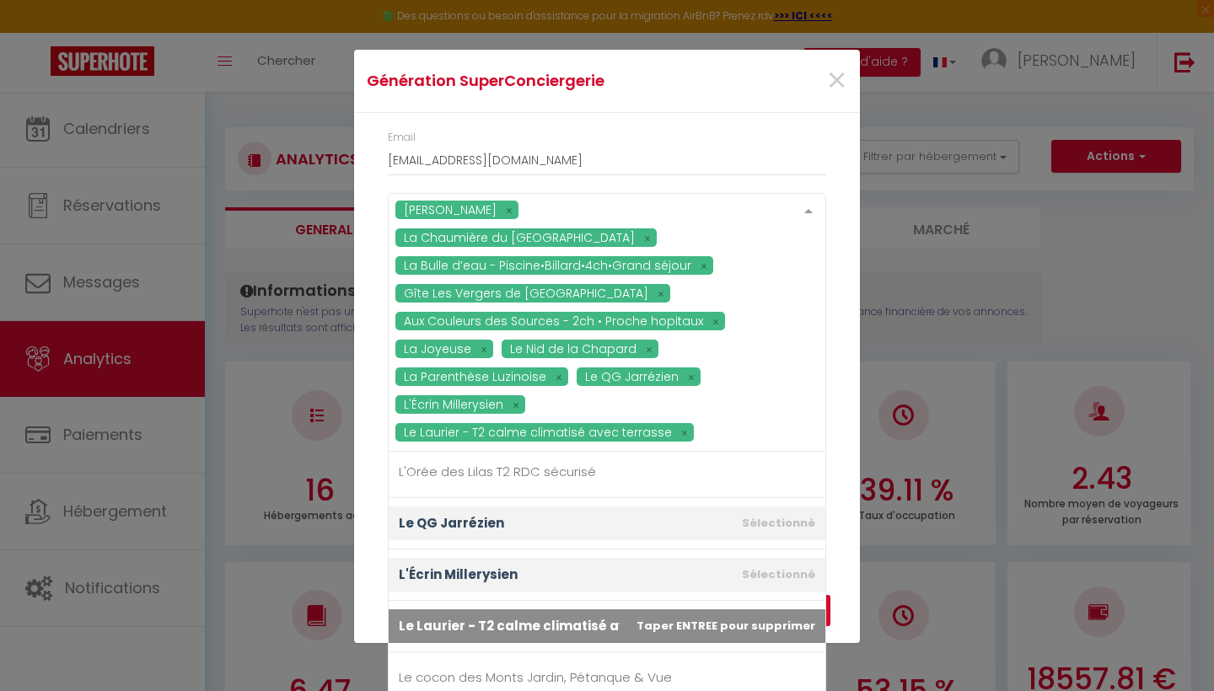
click at [367, 571] on div "Annuler Recevoir l'export SuperConciergerie par email" at bounding box center [607, 597] width 506 height 94
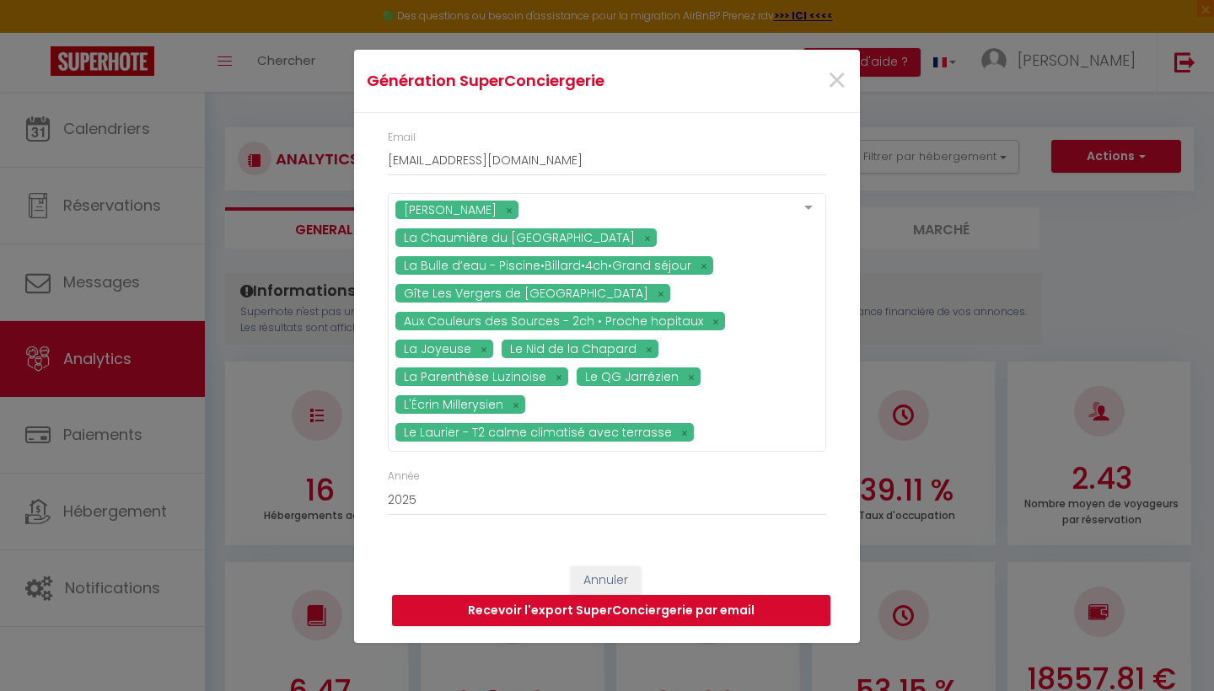
scroll to position [0, 0]
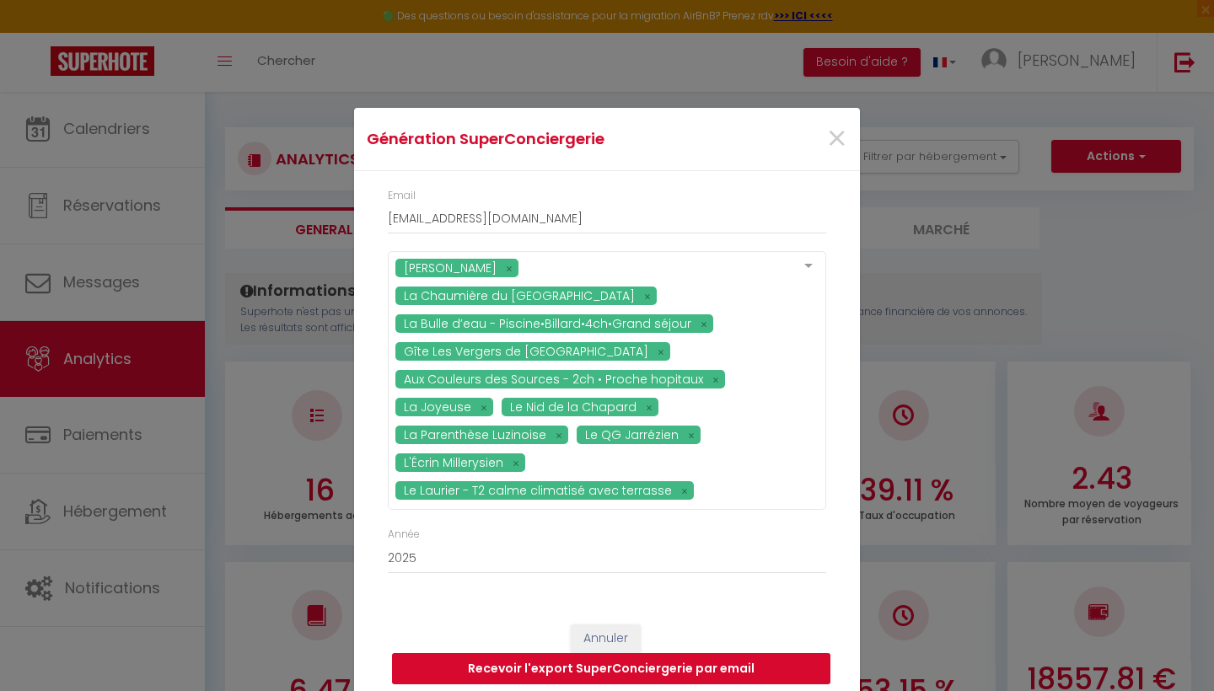
click at [489, 656] on button "Recevoir l'export SuperConciergerie par email" at bounding box center [611, 669] width 438 height 32
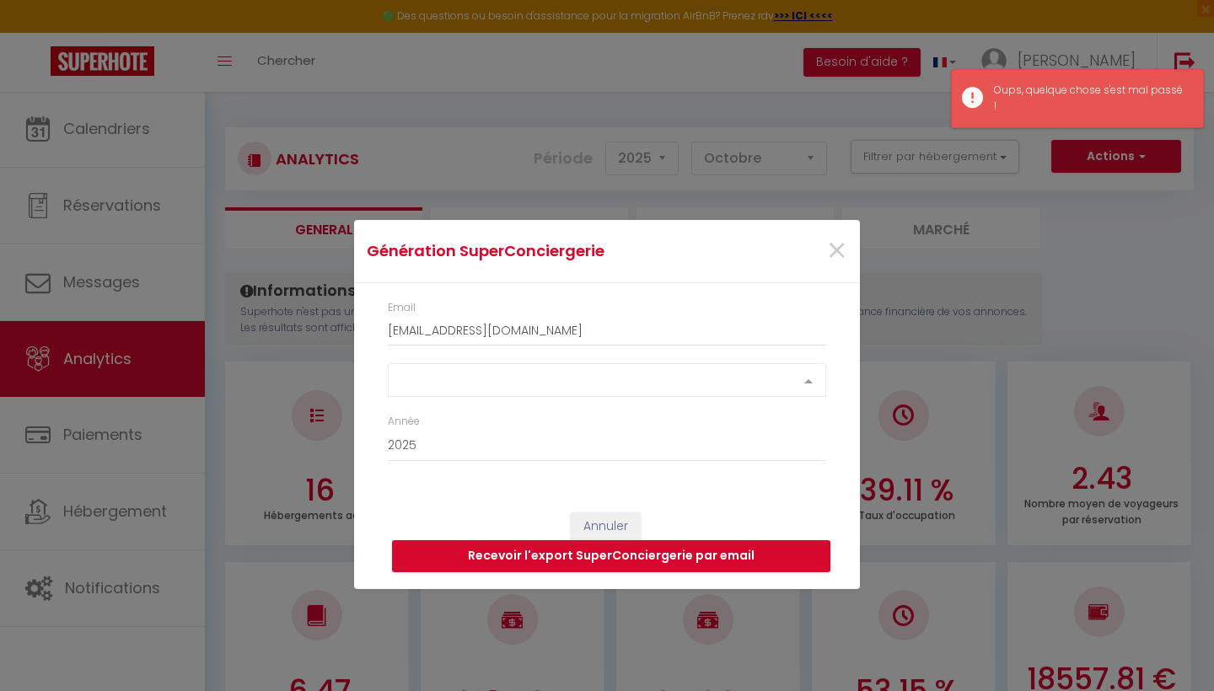
click at [467, 388] on div "Select option" at bounding box center [607, 380] width 438 height 34
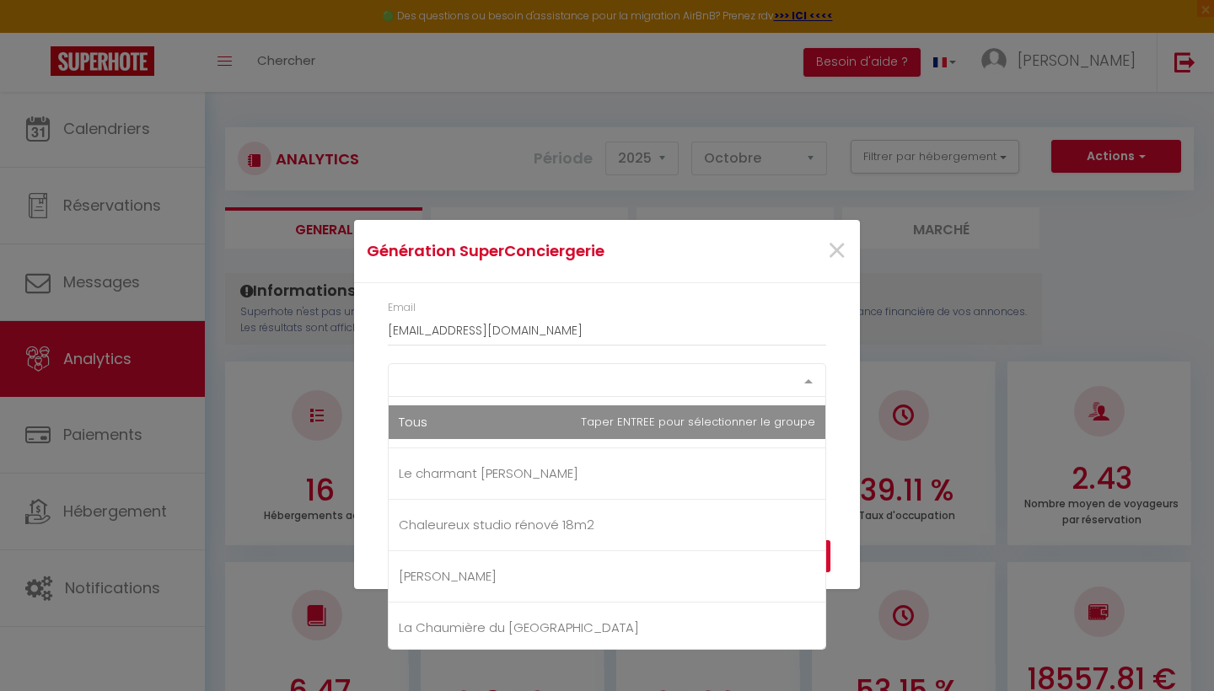
click at [465, 397] on div "Select option Tous Le charmant Chazottier Chaleureux studio rénové 18m2 Chez [P…" at bounding box center [607, 380] width 438 height 34
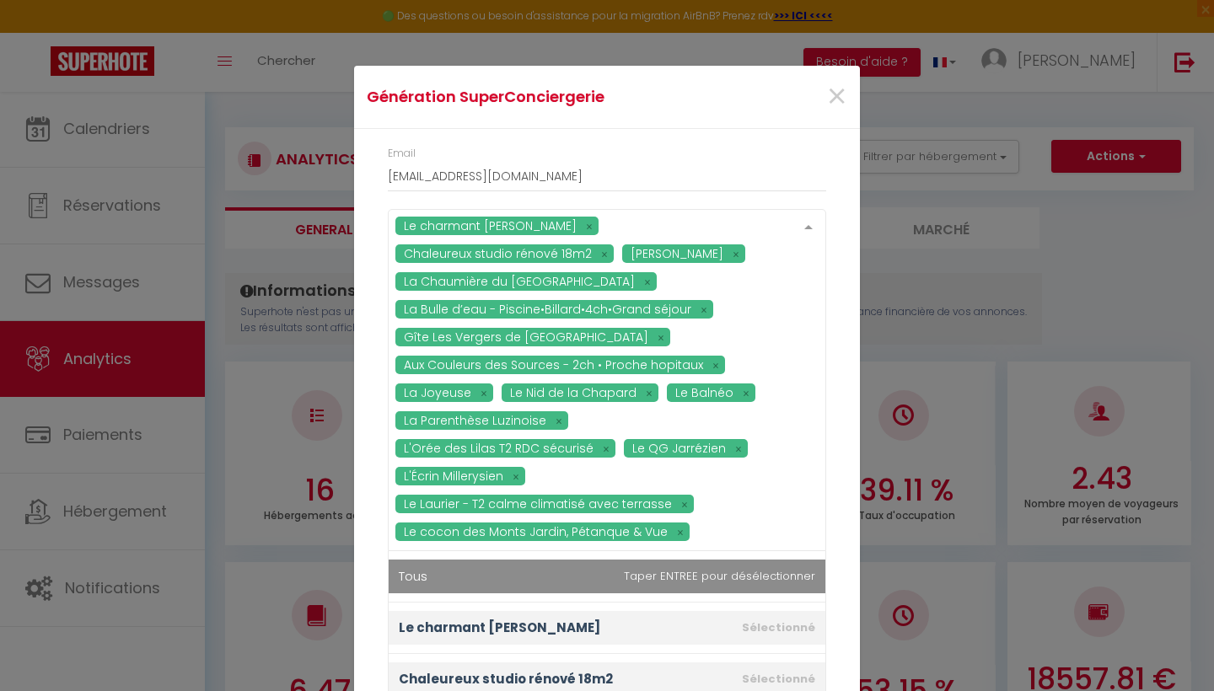
click at [547, 221] on div "Email [EMAIL_ADDRESS][DOMAIN_NAME] Le charmant Chazottier Chaleureux studio rén…" at bounding box center [607, 389] width 460 height 487
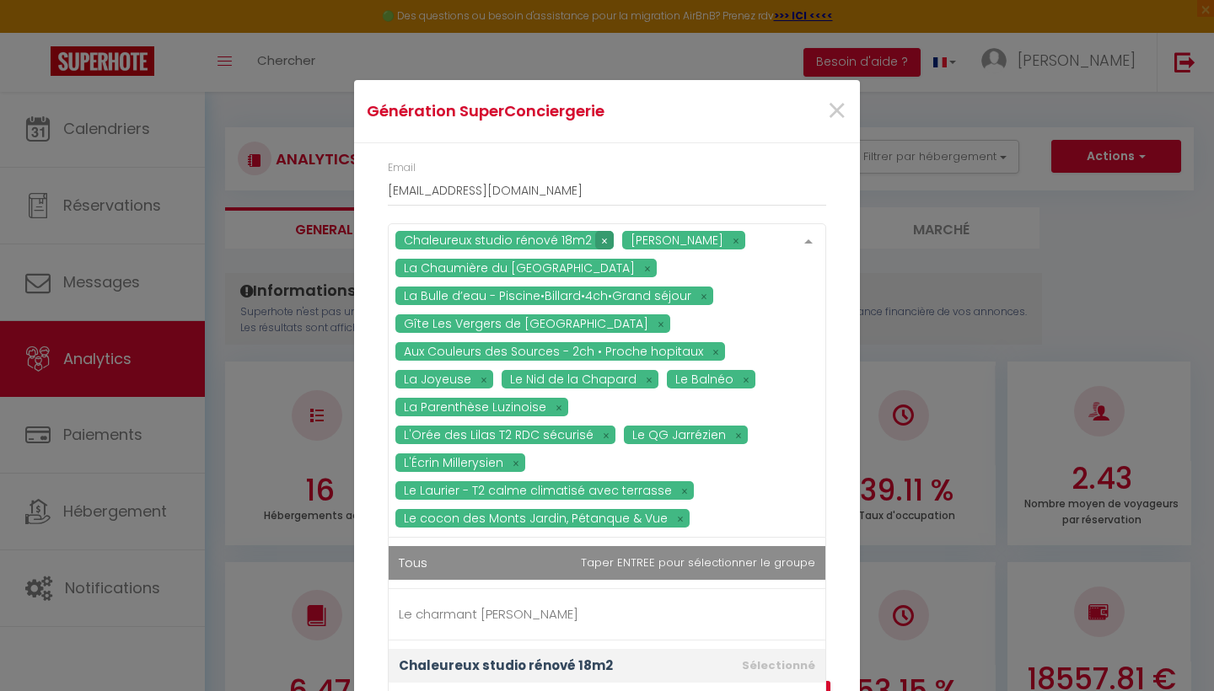
click at [593, 239] on div "Chaleureux studio rénové 18m2 Chez [PERSON_NAME] Chaumière du vieux bourg [GEOG…" at bounding box center [607, 380] width 438 height 314
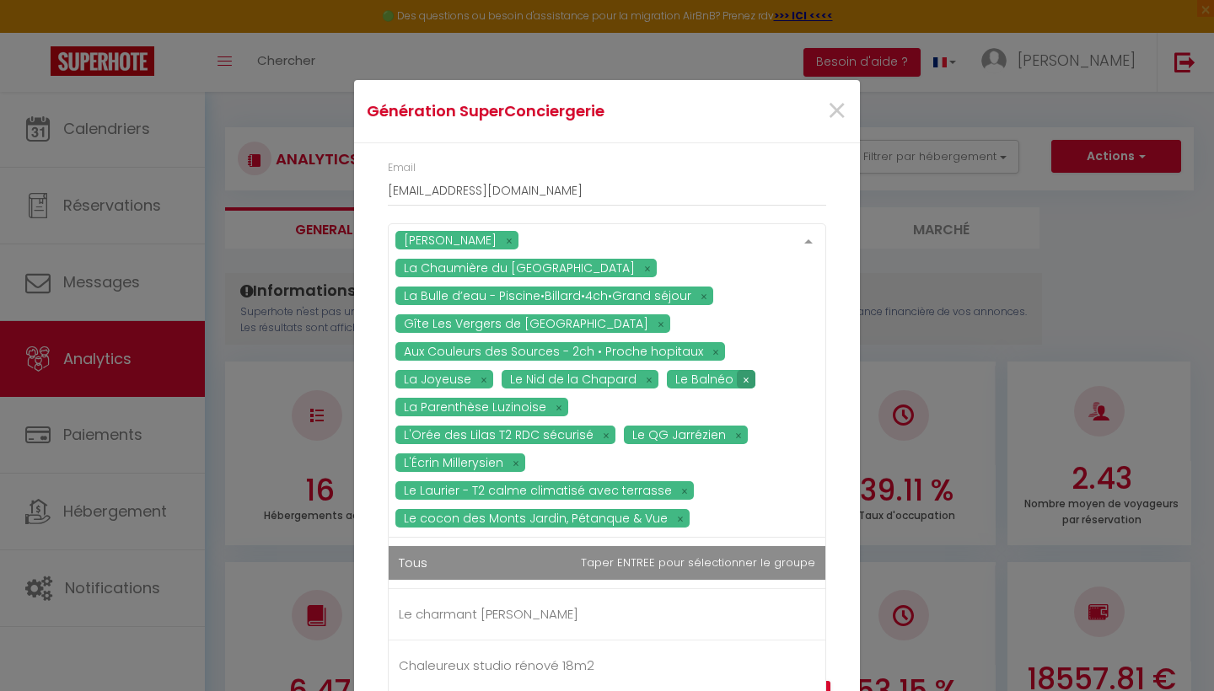
click at [726, 366] on div "Chez [PERSON_NAME] La Chaumière du vieux bourg La Bulle d’eau - Piscine•Billard…" at bounding box center [607, 380] width 438 height 314
click at [589, 421] on div "Chez [PERSON_NAME] La Chaumière du vieux bourg La Bulle d’eau - Piscine•Billard…" at bounding box center [575, 388] width 361 height 295
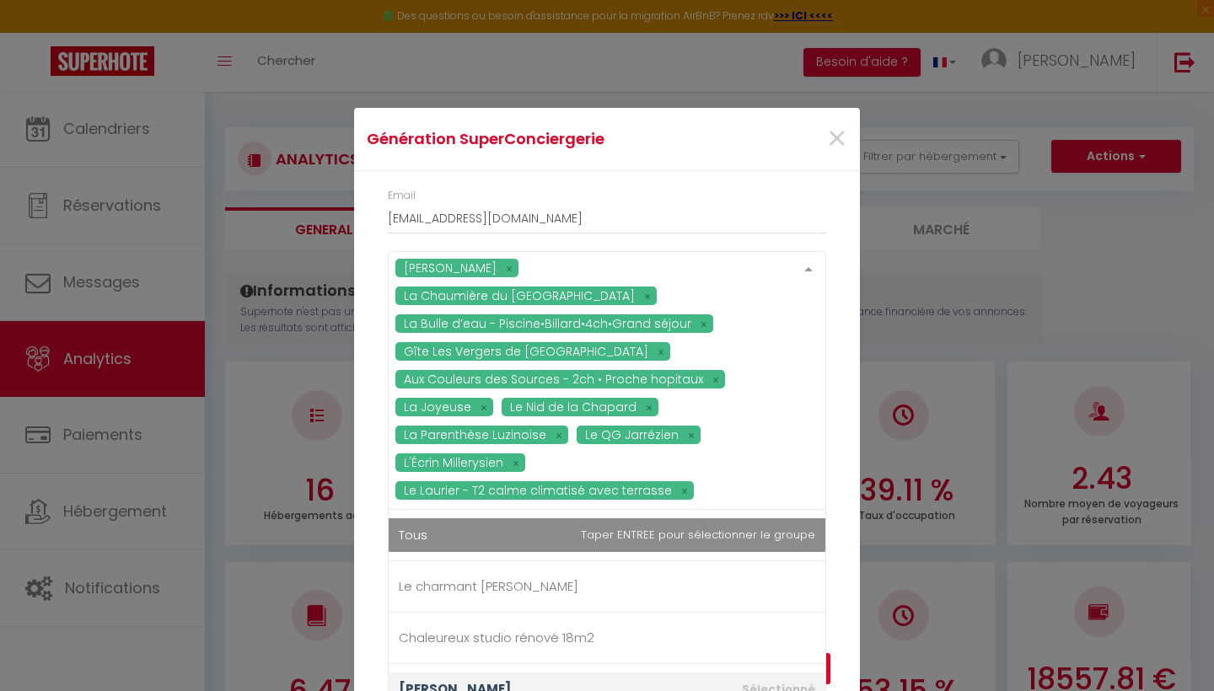
scroll to position [58, 0]
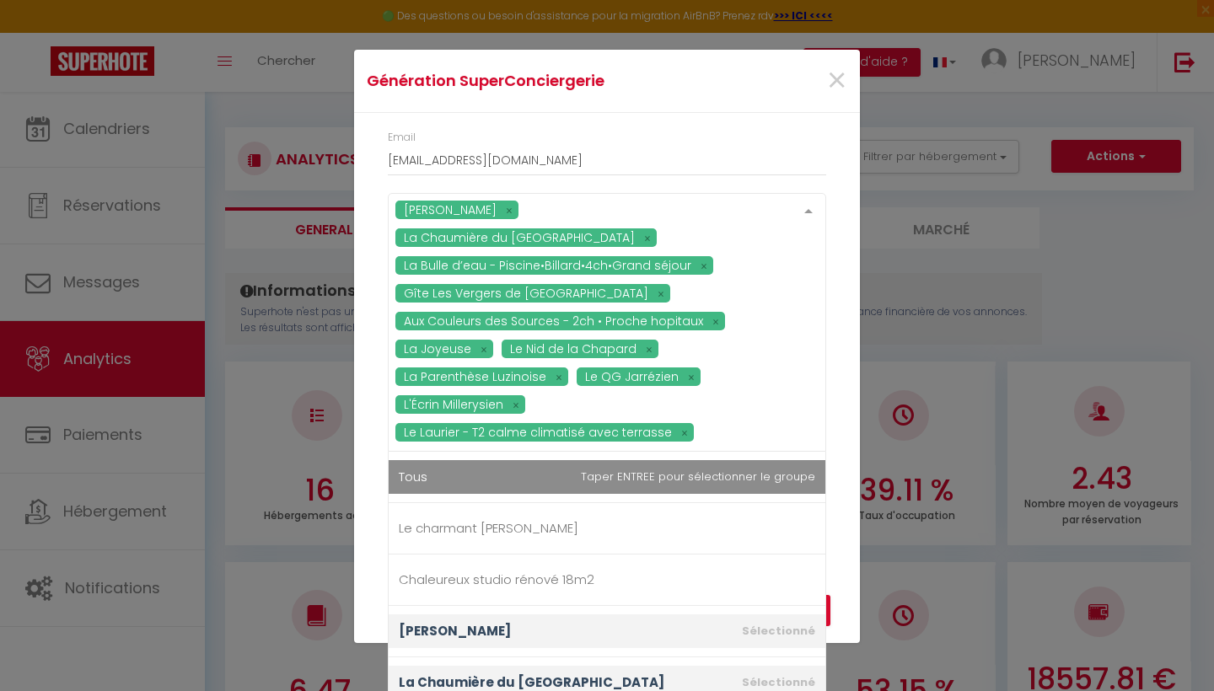
click at [822, 391] on div "Chez [PERSON_NAME] La Chaumière du vieux bourg La Bulle d’eau - Piscine•Billard…" at bounding box center [607, 331] width 460 height 276
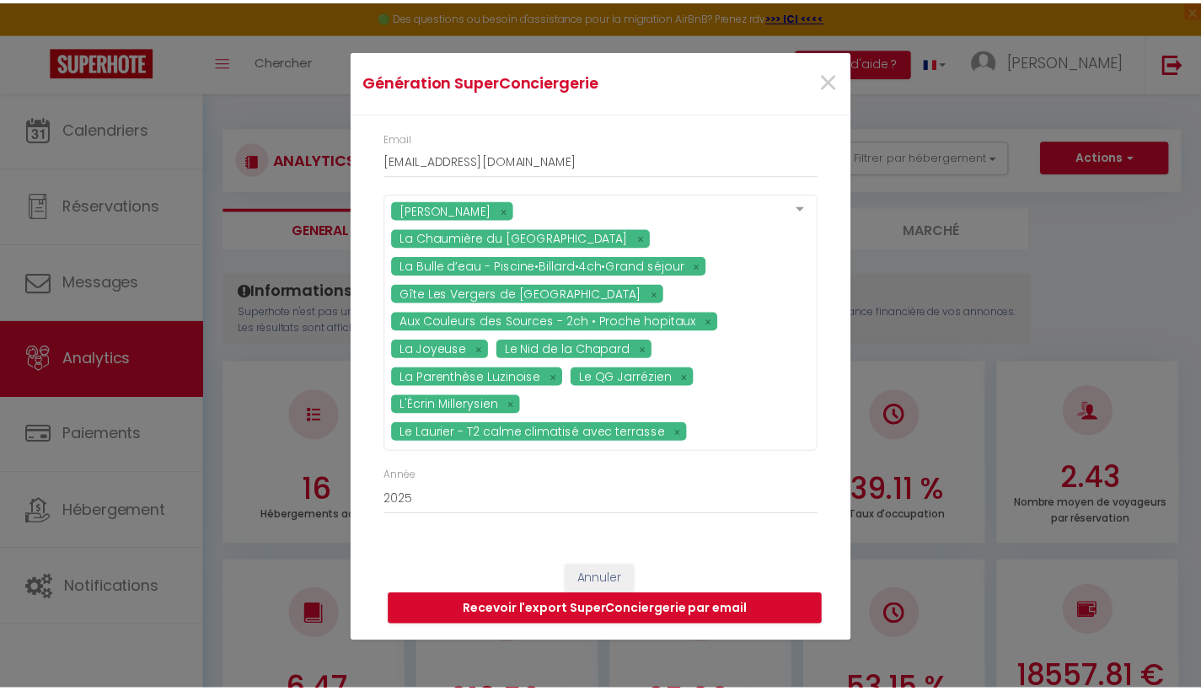
scroll to position [0, 0]
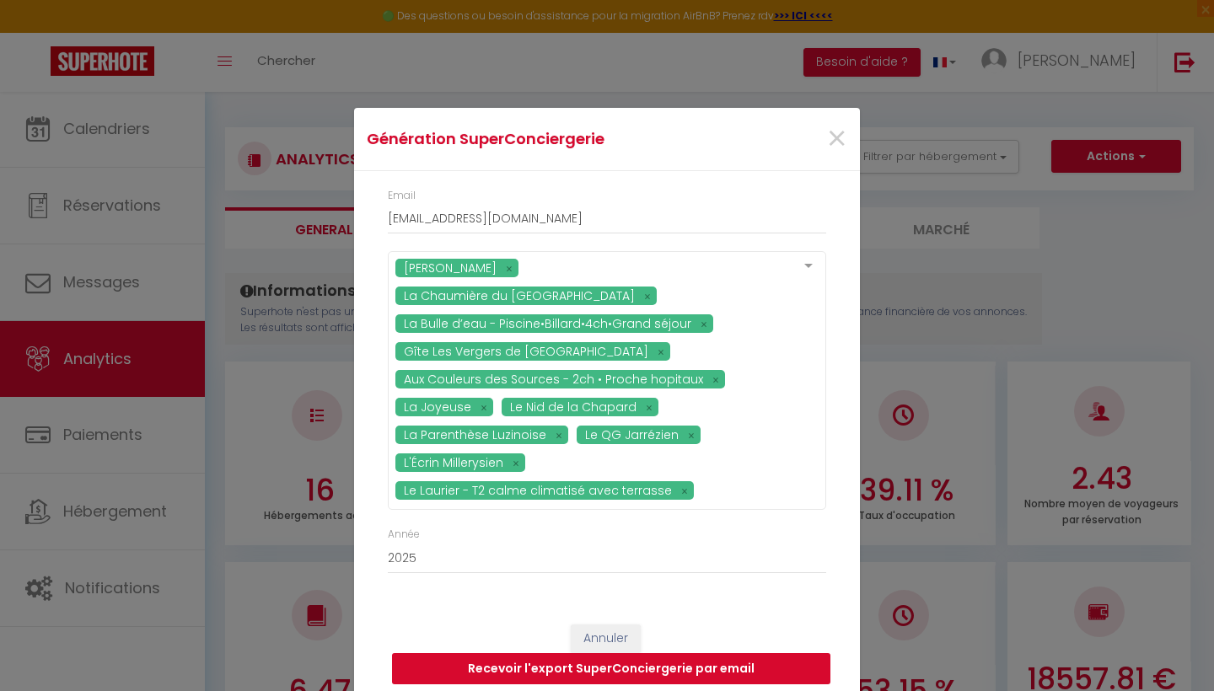
click at [469, 653] on button "Recevoir l'export SuperConciergerie par email" at bounding box center [611, 669] width 438 height 32
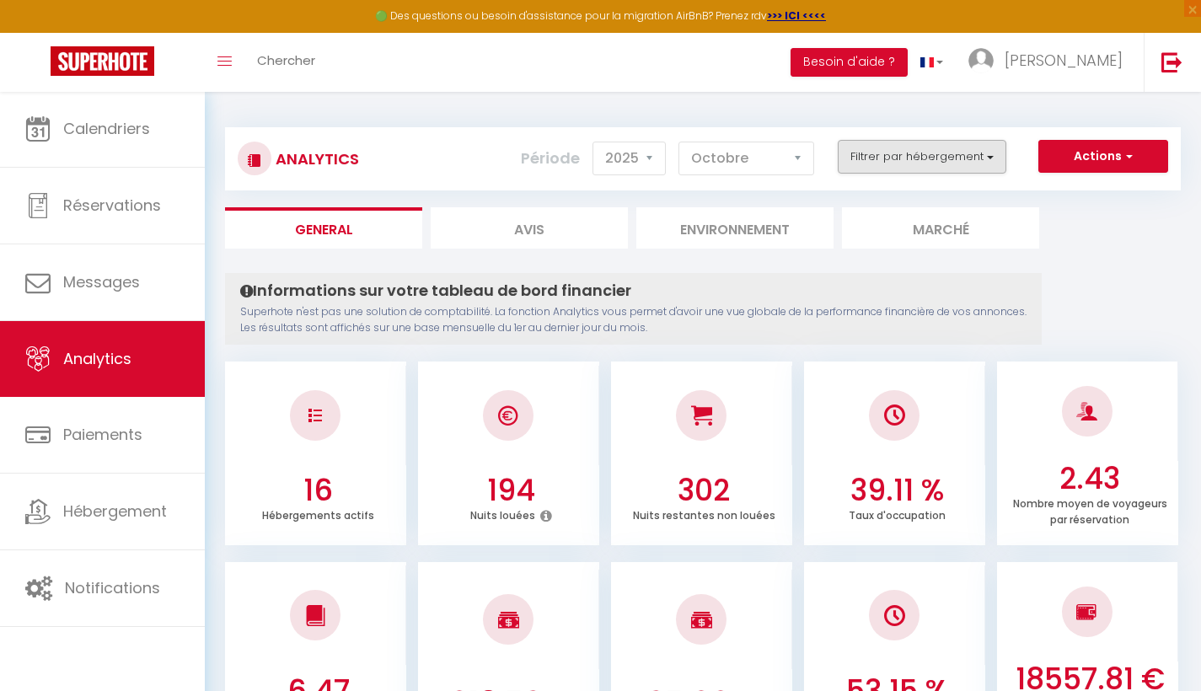
click at [996, 153] on button "Filtrer par hébergement" at bounding box center [922, 157] width 169 height 34
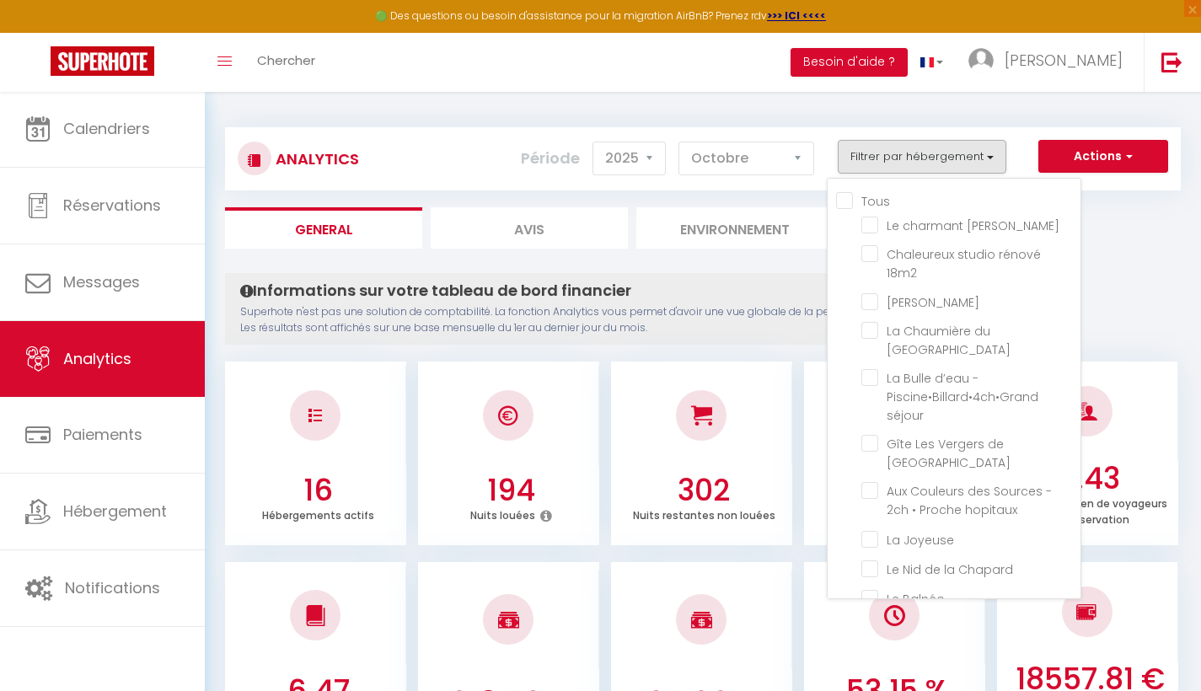
click at [855, 202] on input "Tous" at bounding box center [958, 199] width 244 height 17
checkbox input "true"
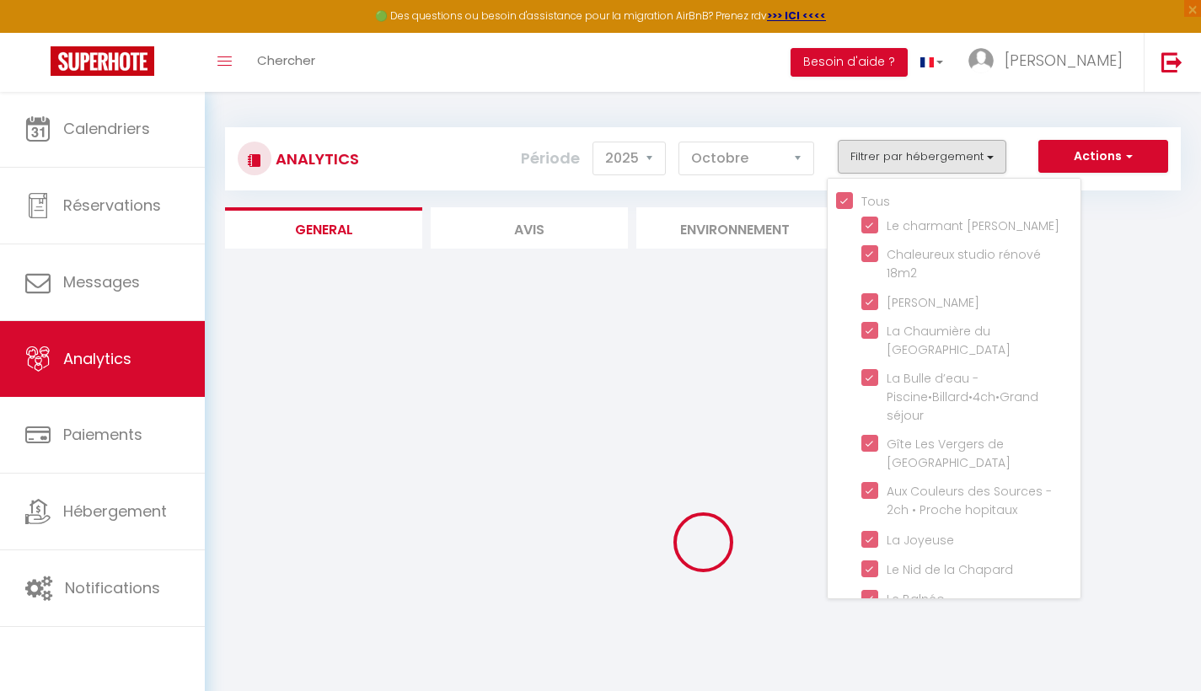
checkbox Chazottier "true"
checkbox 18m2 "true"
checkbox Marie-Lou "true"
checkbox bourg "true"
checkbox séjour "true"
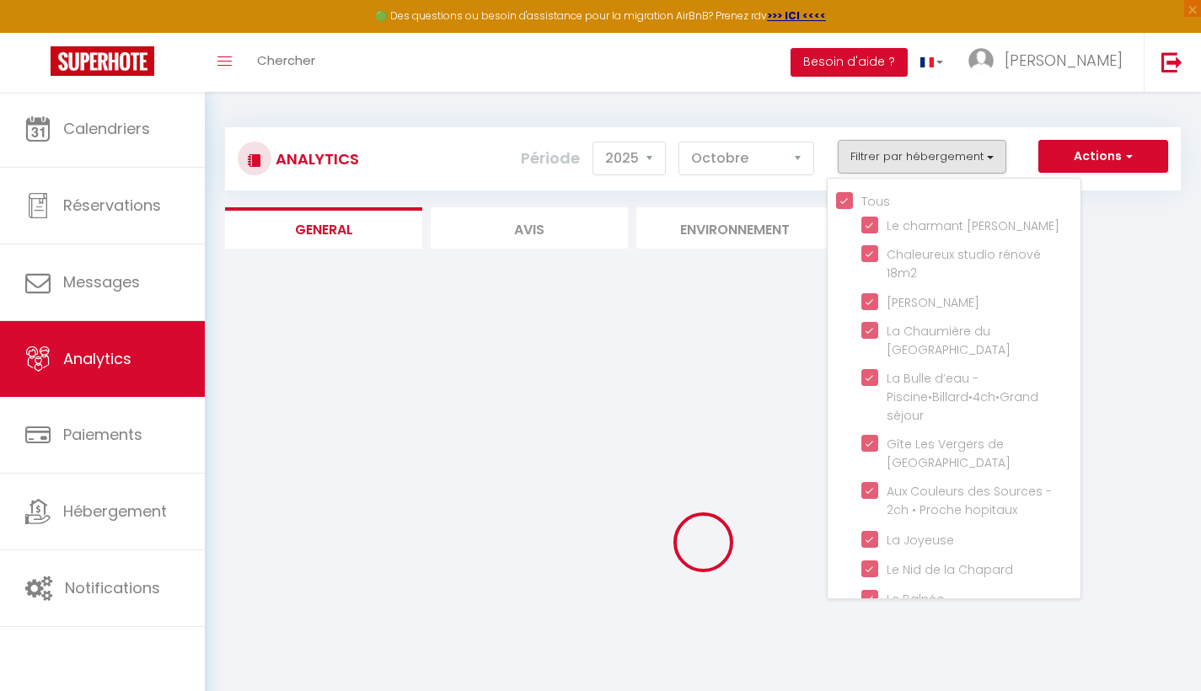
checkbox Lyon "true"
checkbox hopitaux "true"
checkbox Joyeuse "true"
checkbox Chapard "true"
checkbox Balnéo "true"
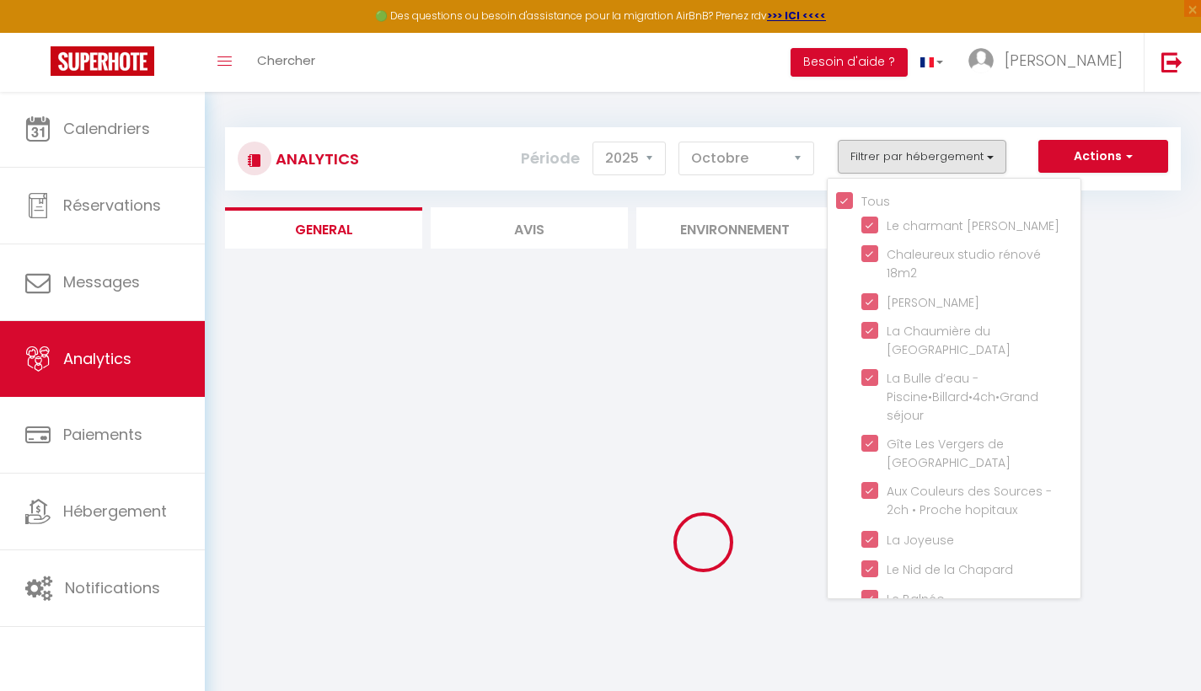
checkbox Luzinoise "true"
checkbox sécurisé "true"
checkbox Jarrézien "true"
checkbox Millerysien "true"
checkbox terrasse "true"
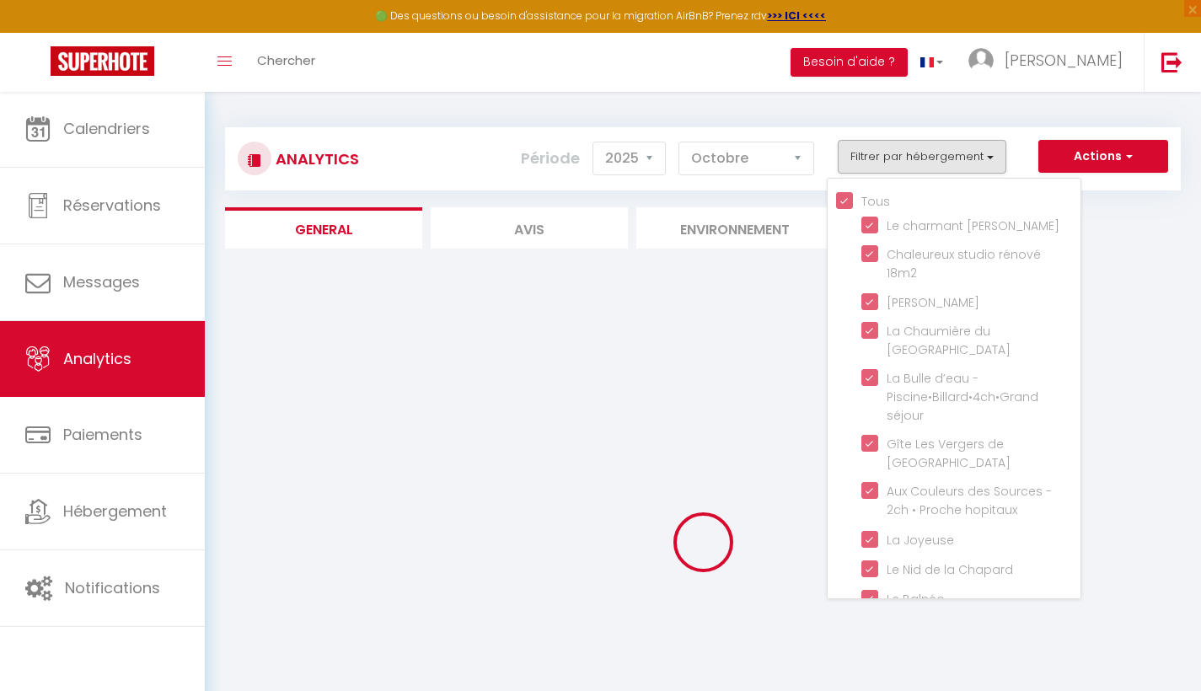
checkbox Vue "true"
click at [1078, 165] on button "Actions" at bounding box center [1103, 157] width 130 height 34
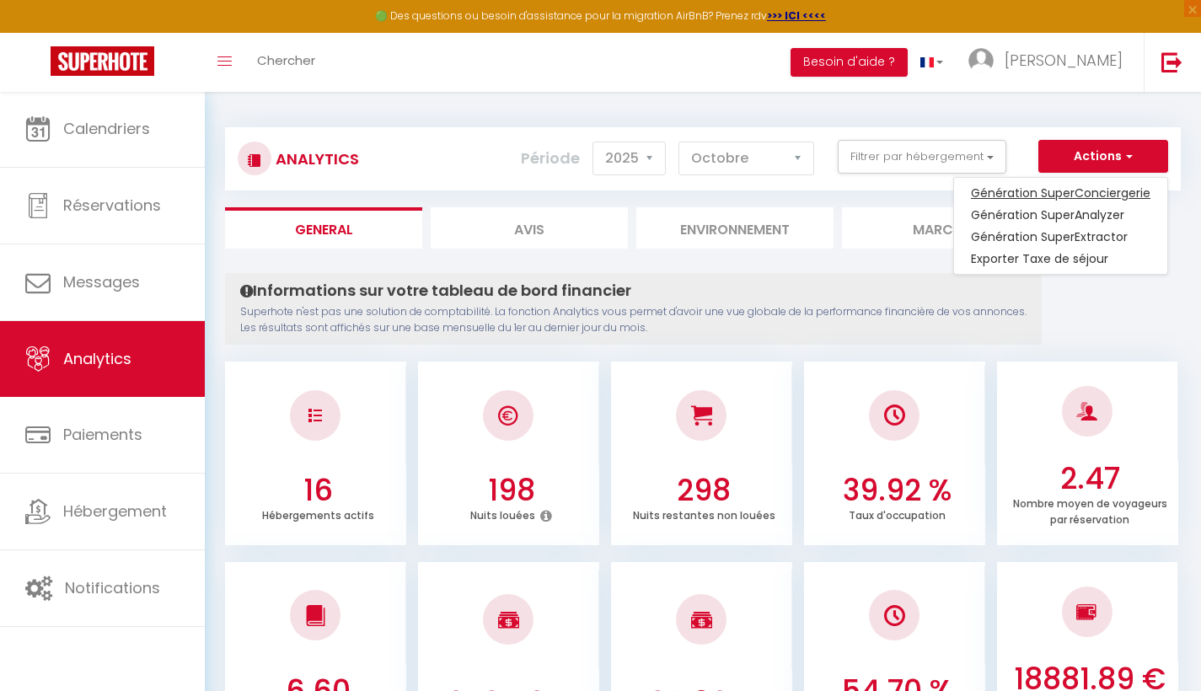
click at [1045, 193] on link "Génération SuperConciergerie" at bounding box center [1060, 193] width 213 height 22
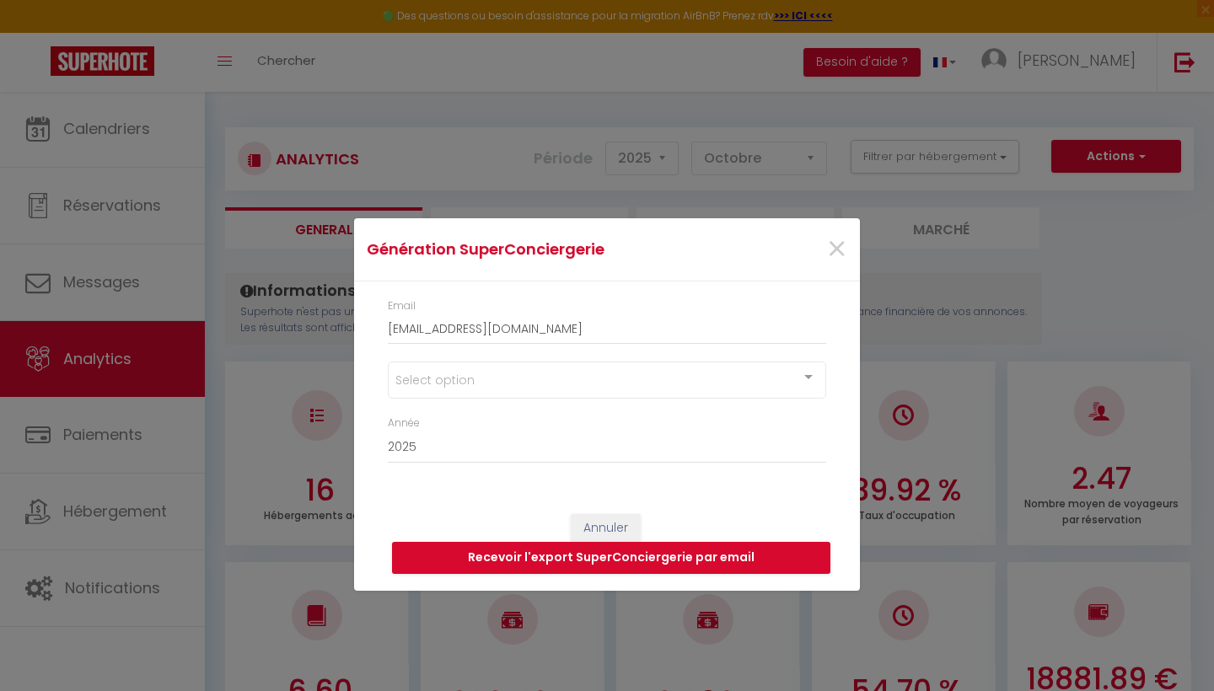
click at [490, 381] on div "Select option" at bounding box center [607, 380] width 438 height 37
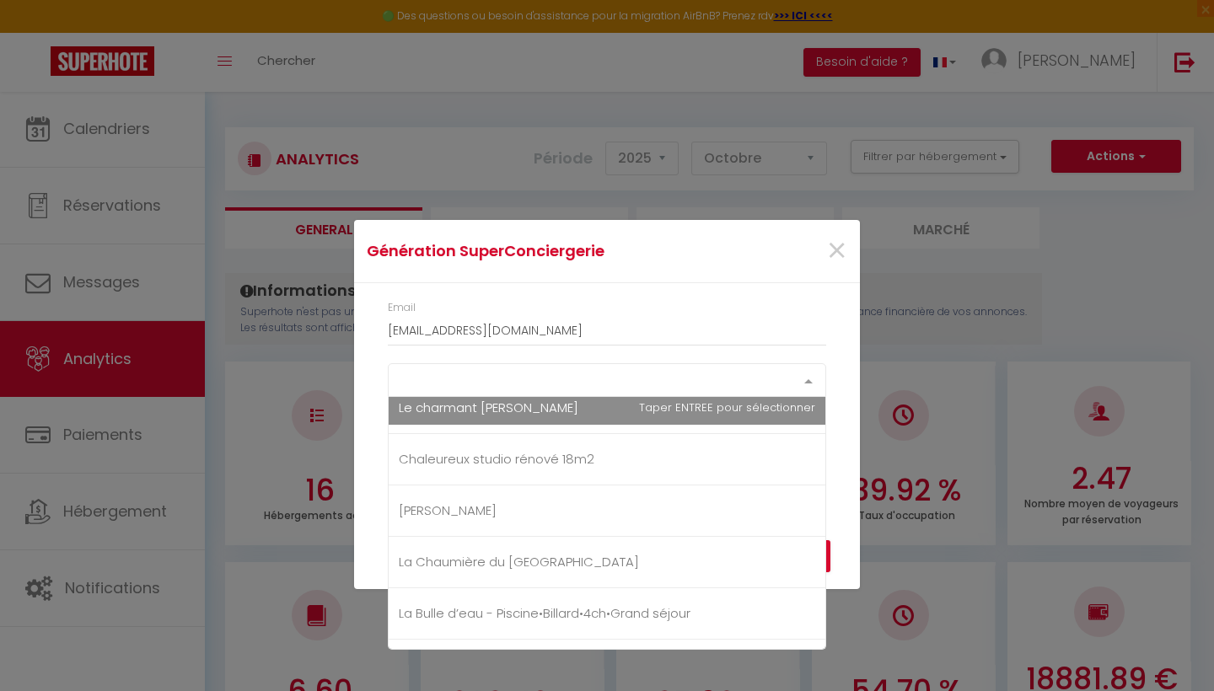
scroll to position [77, 0]
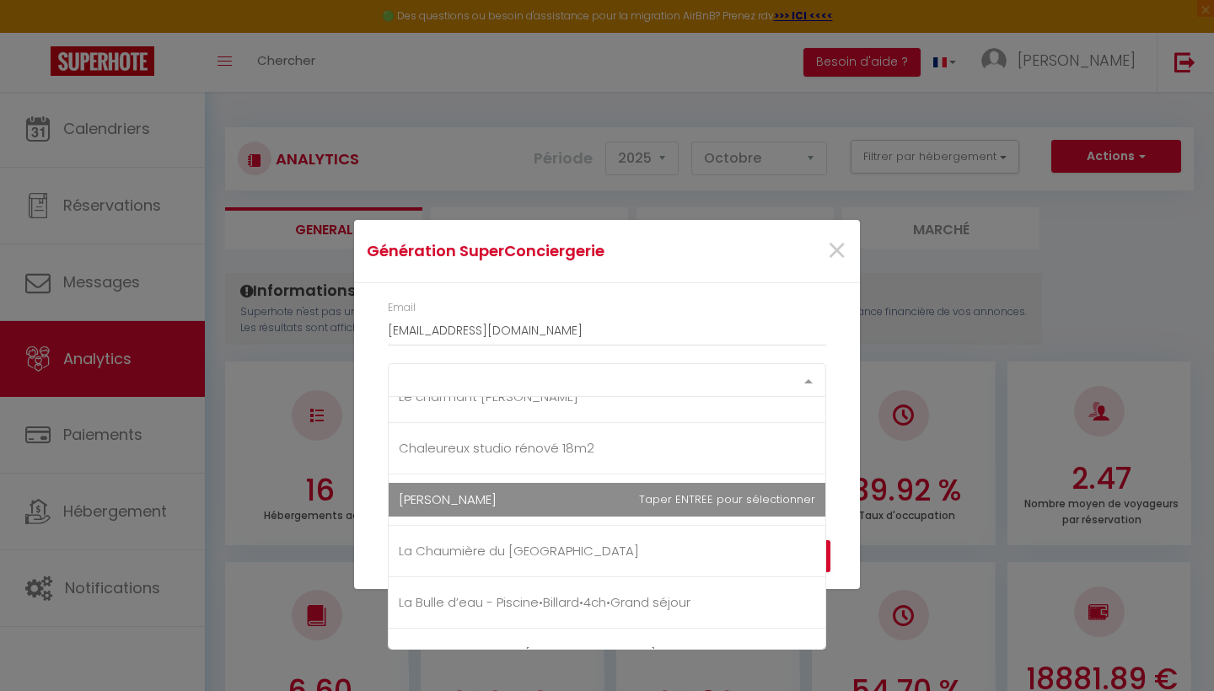
click at [480, 501] on span "[PERSON_NAME]" at bounding box center [448, 500] width 98 height 18
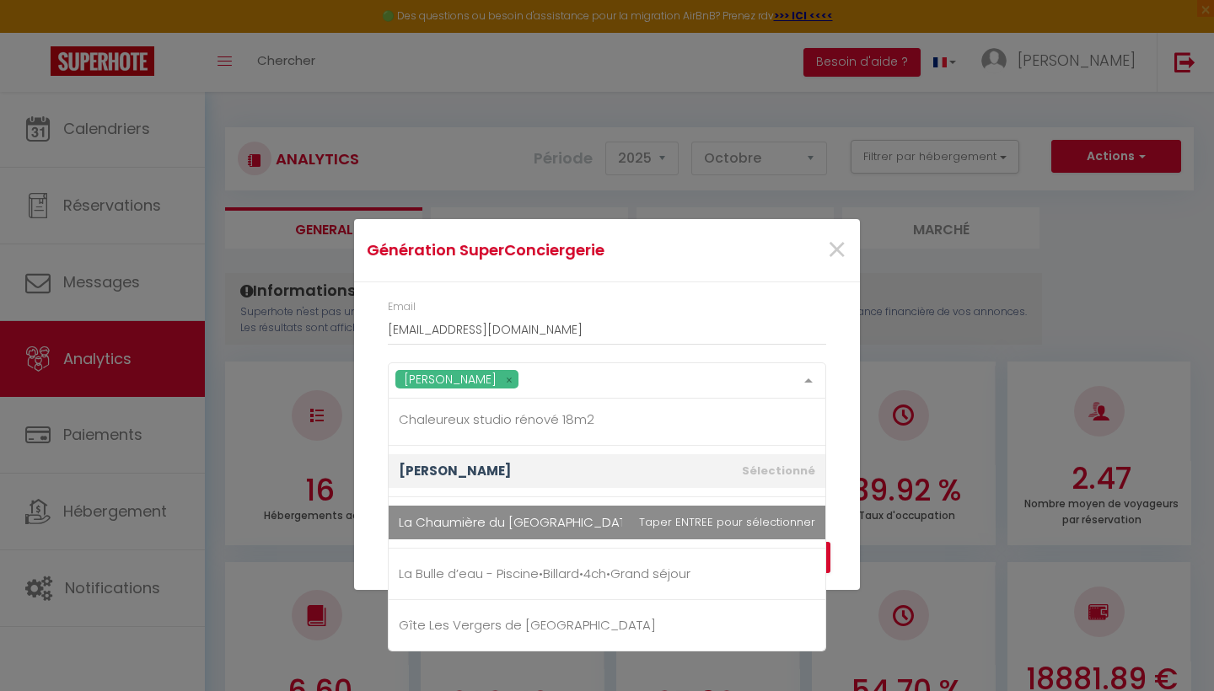
click at [491, 514] on span "La Chaumière du [GEOGRAPHIC_DATA]" at bounding box center [519, 522] width 240 height 18
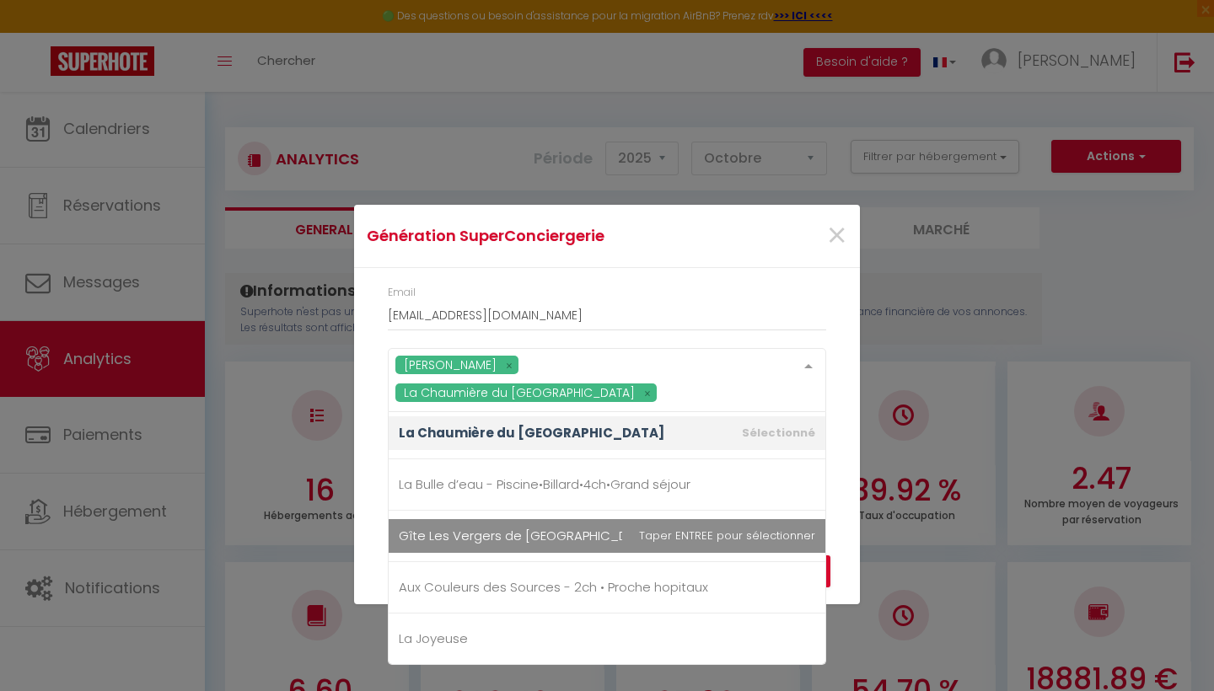
scroll to position [210, 0]
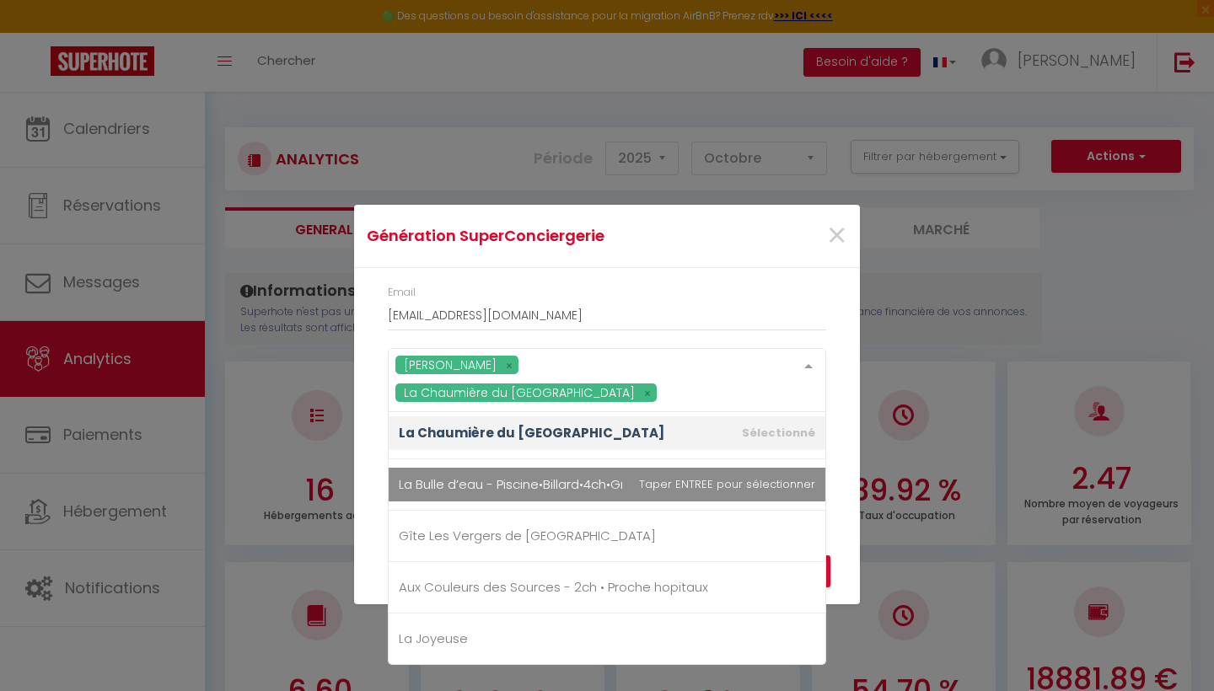
click at [501, 481] on span "La Bulle d’eau - Piscine•Billard•4ch•Grand séjour" at bounding box center [607, 485] width 437 height 34
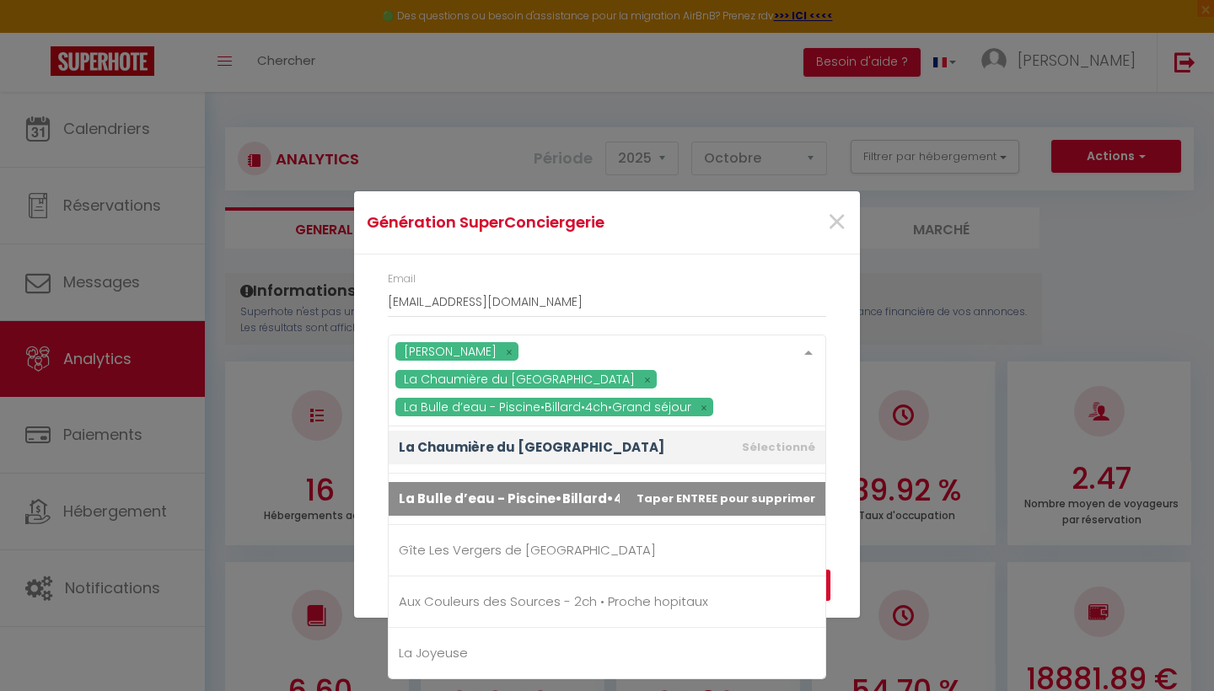
scroll to position [221, 0]
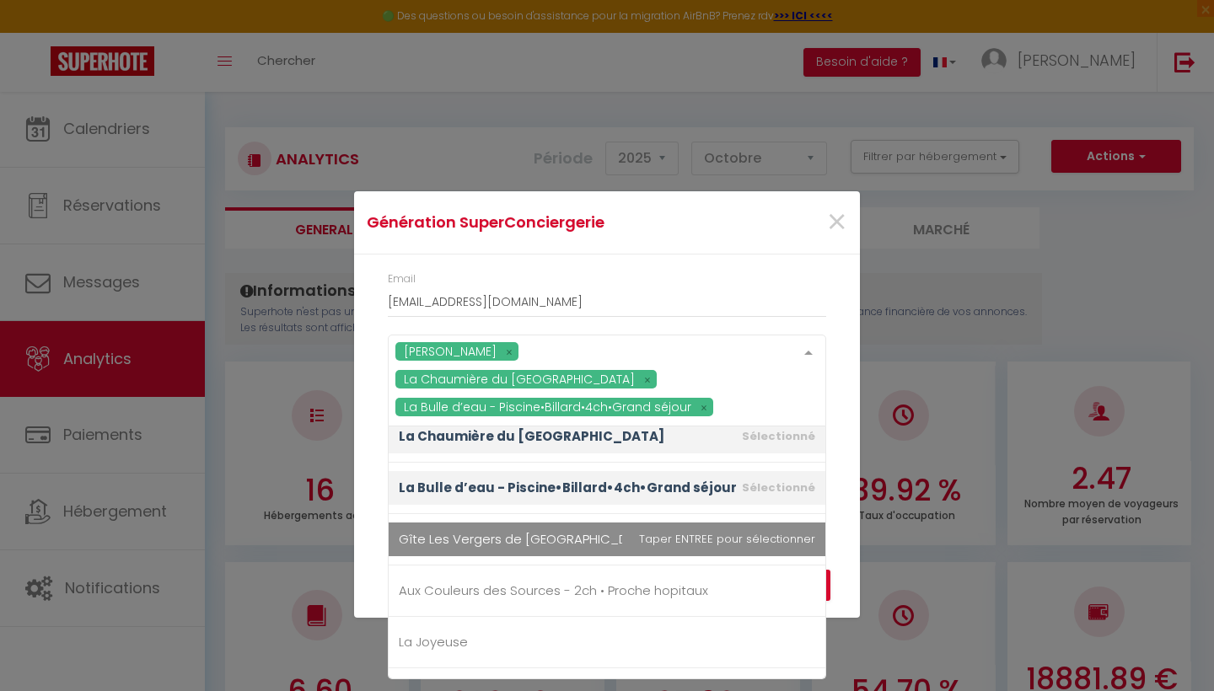
click at [516, 530] on span "Gîte Les Vergers de [GEOGRAPHIC_DATA]" at bounding box center [527, 539] width 257 height 18
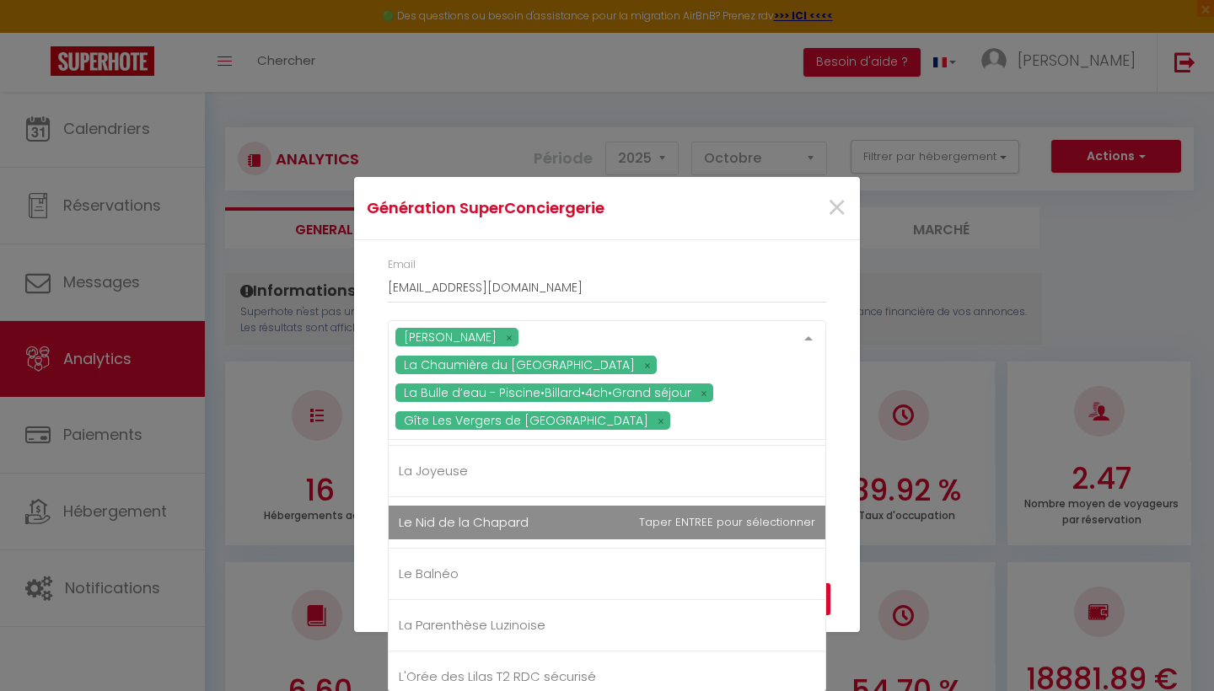
scroll to position [292, 0]
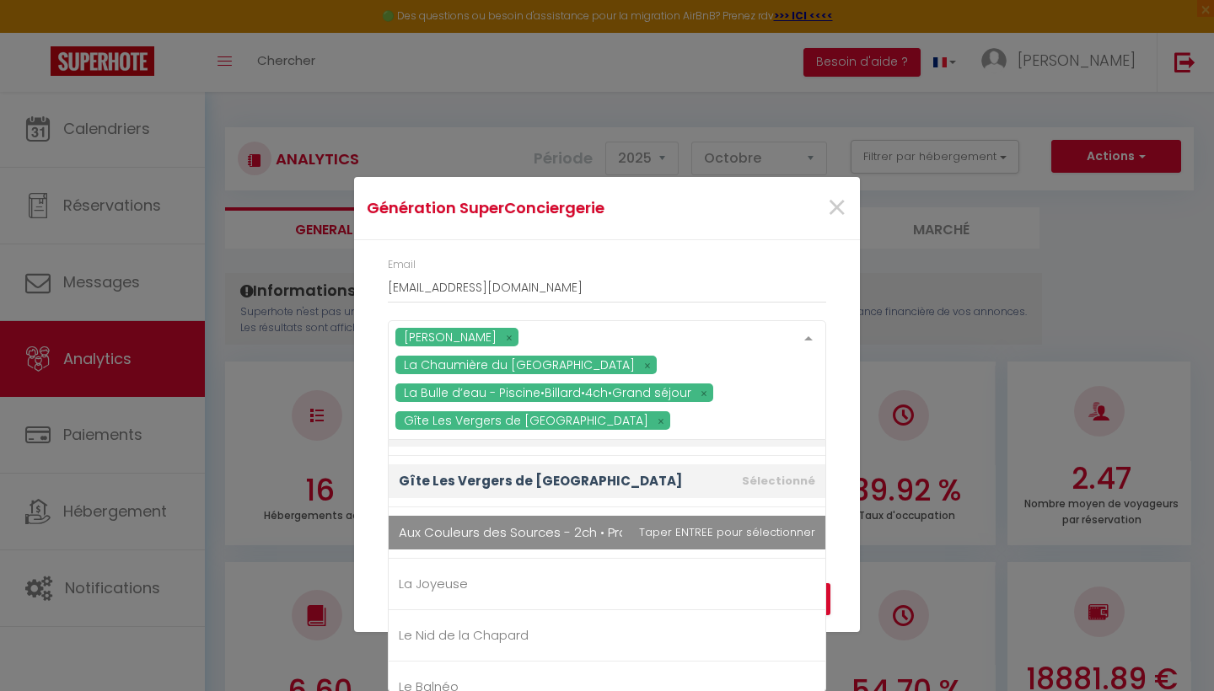
click at [534, 523] on span "Aux Couleurs des Sources - 2ch • Proche hopitaux" at bounding box center [553, 532] width 309 height 18
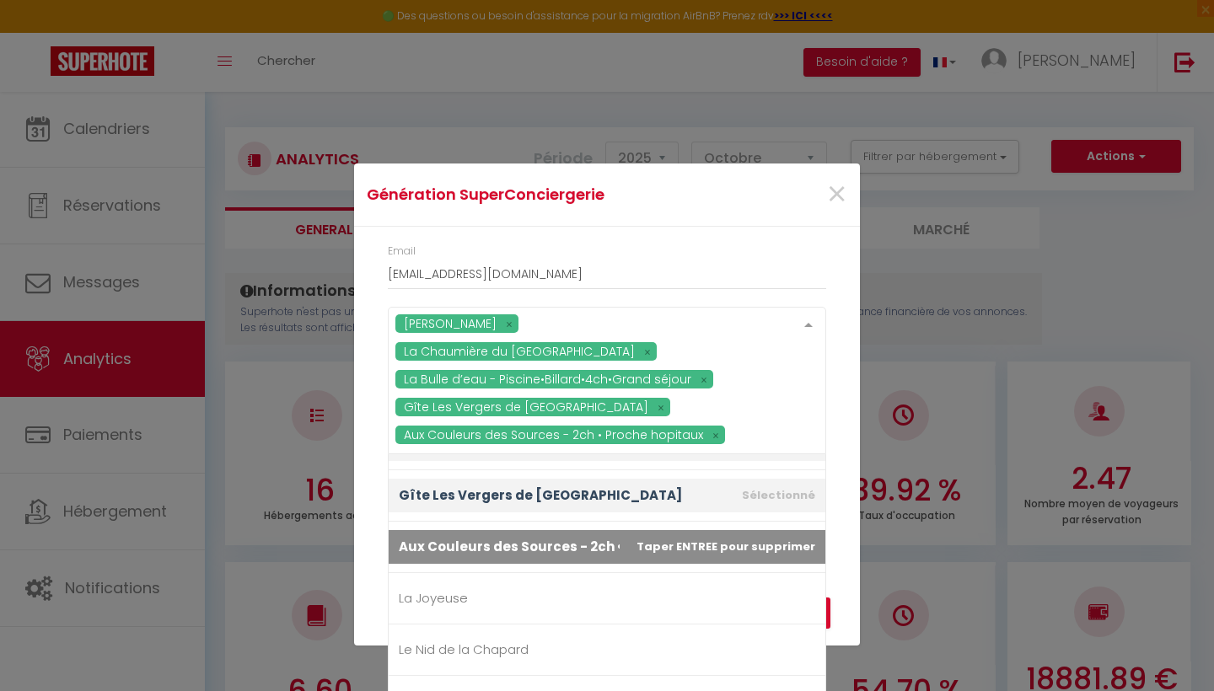
scroll to position [319, 0]
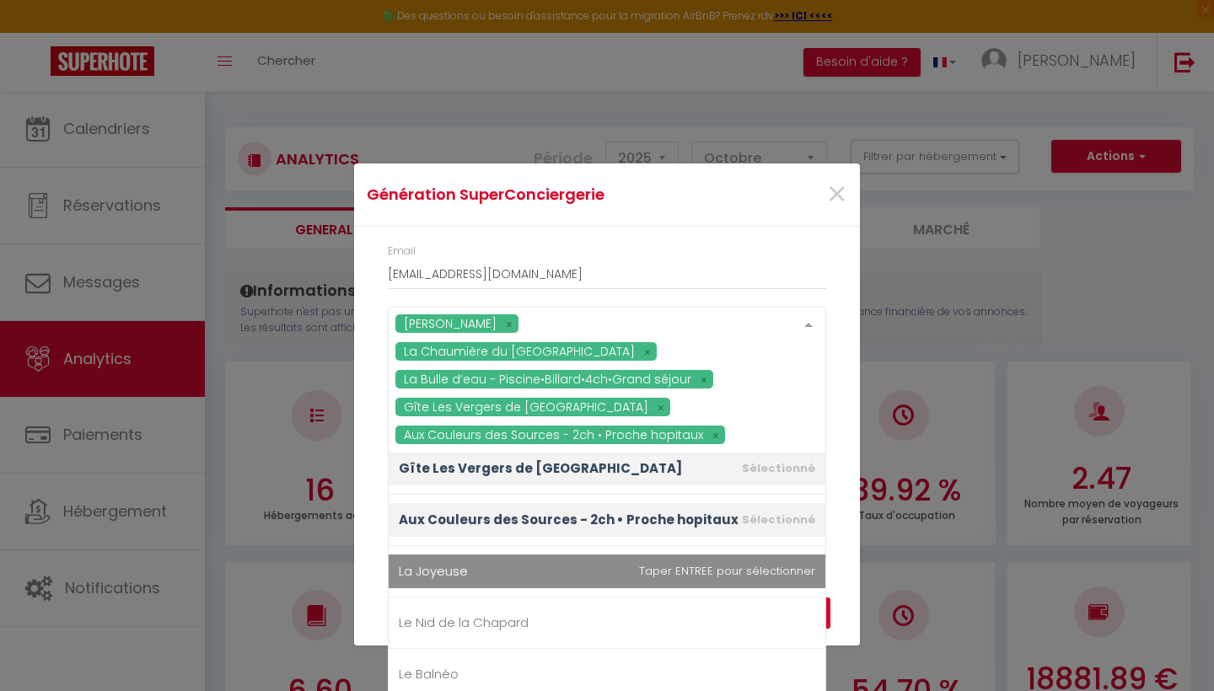
click at [459, 562] on span "La Joyeuse" at bounding box center [433, 571] width 69 height 18
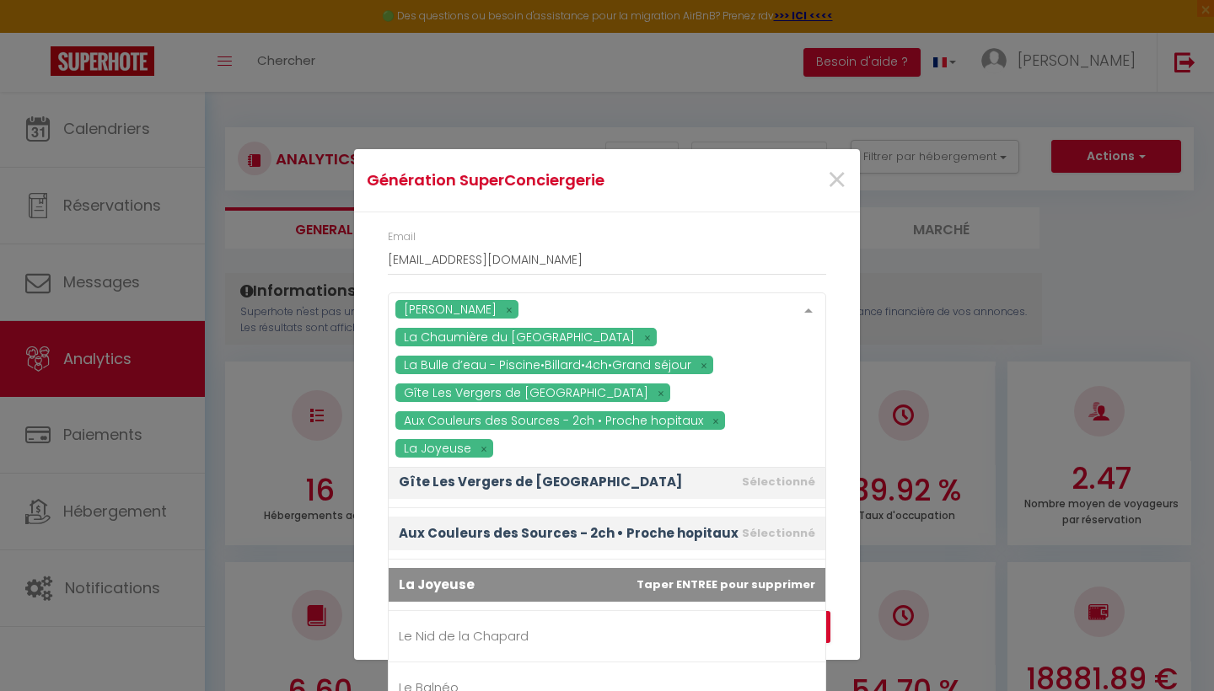
scroll to position [349, 0]
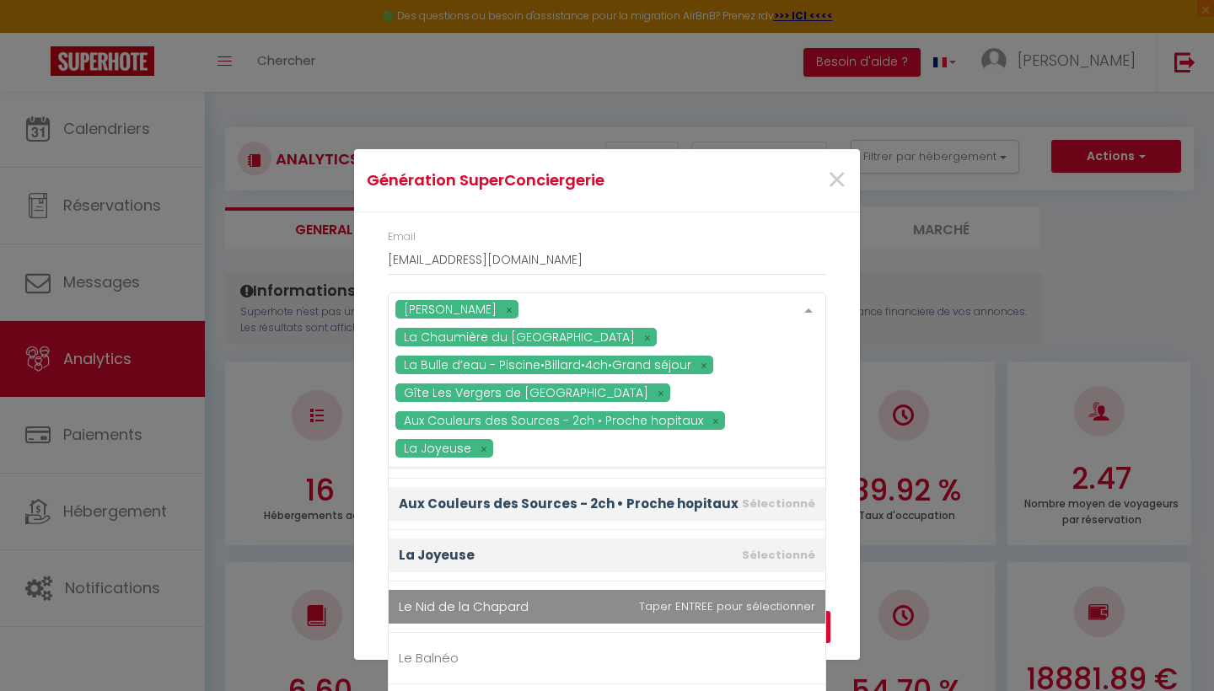
click at [521, 598] on span "Le Nid de la Chapard" at bounding box center [464, 607] width 130 height 18
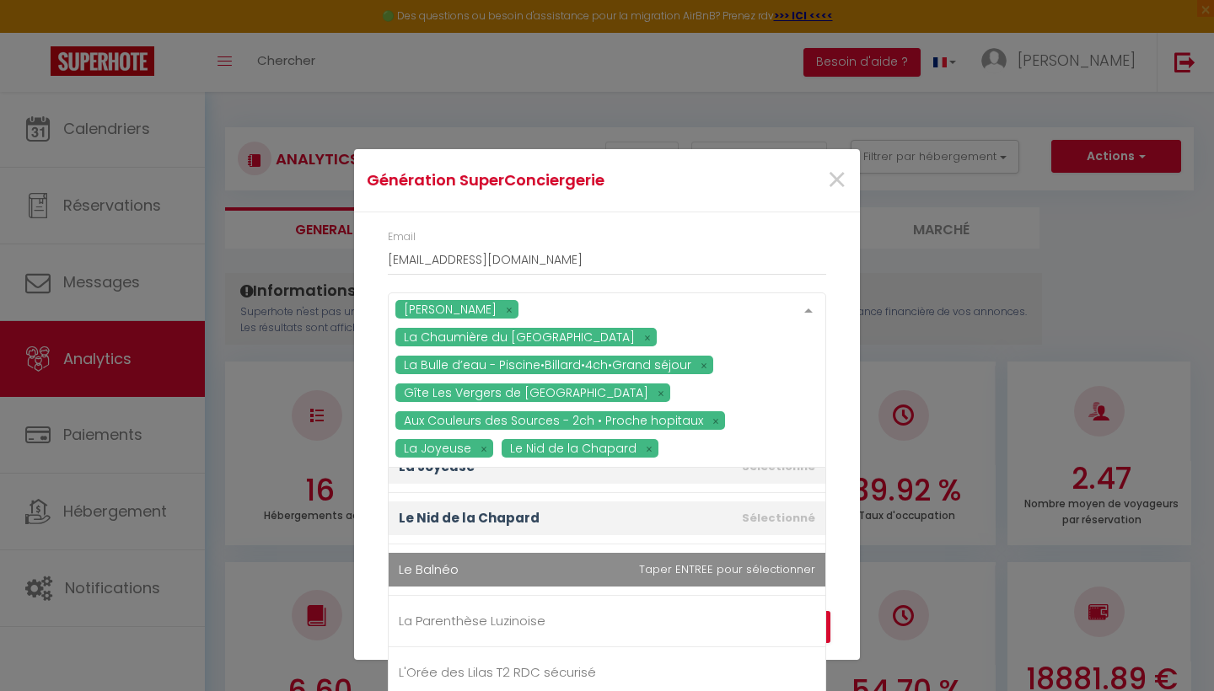
scroll to position [456, 0]
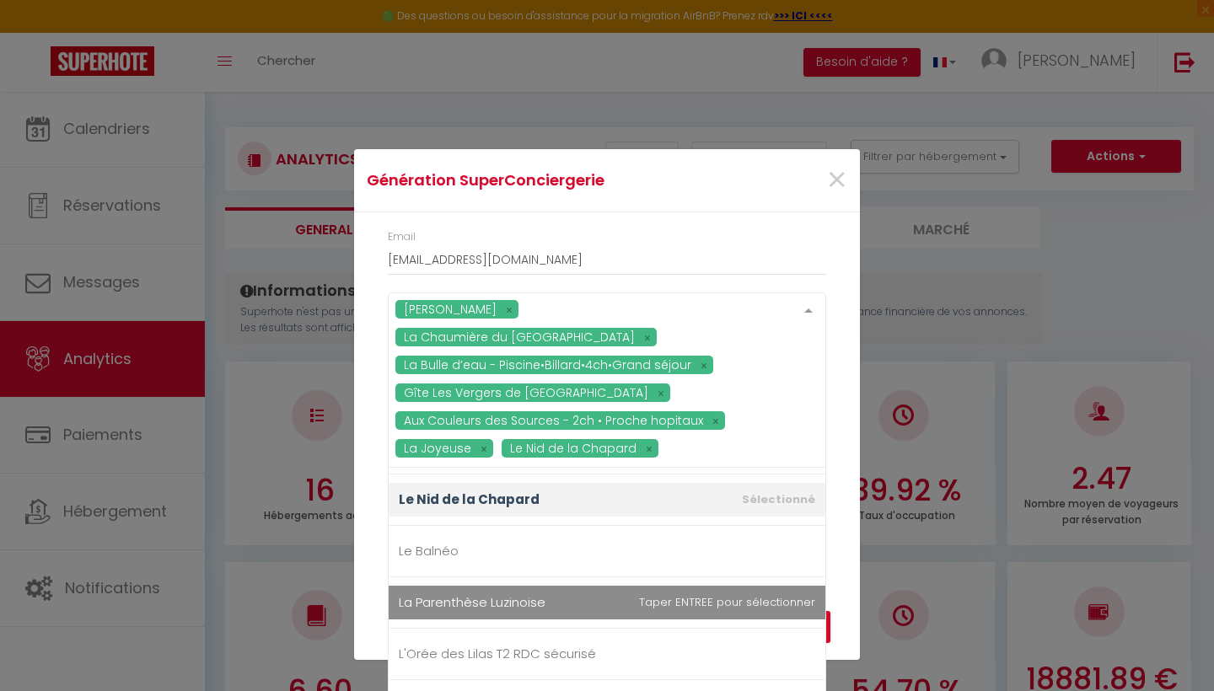
click at [525, 586] on span "La Parenthèse Luzinoise" at bounding box center [607, 603] width 437 height 34
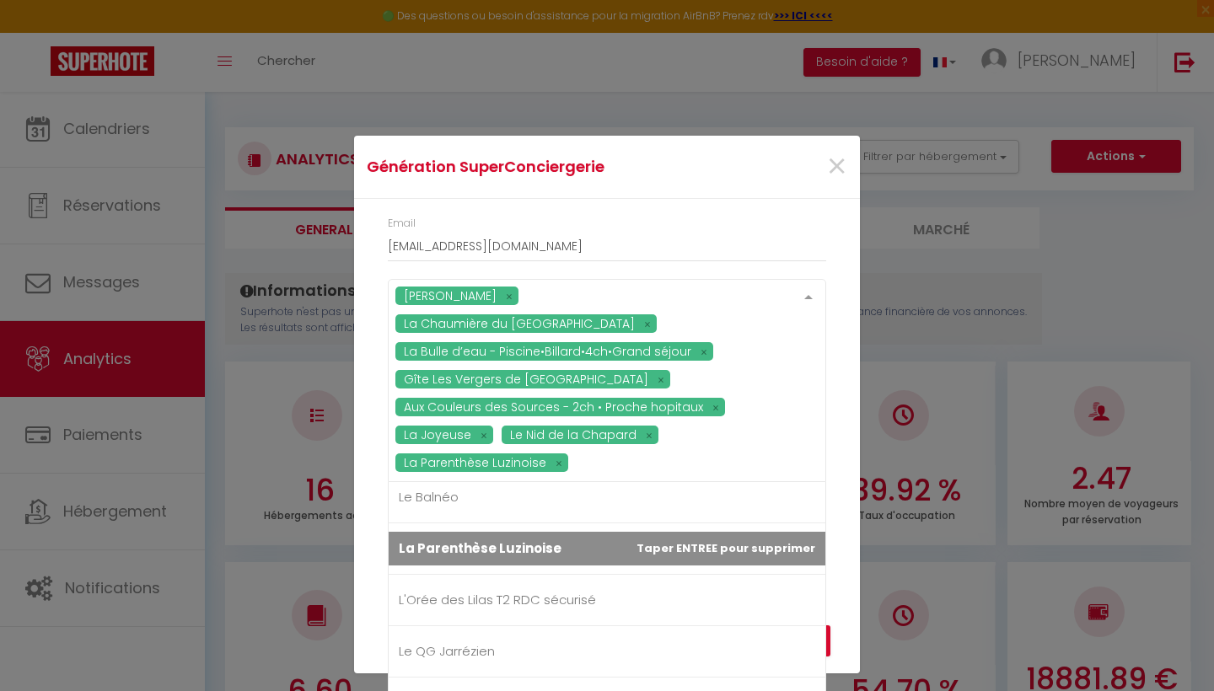
scroll to position [622, 0]
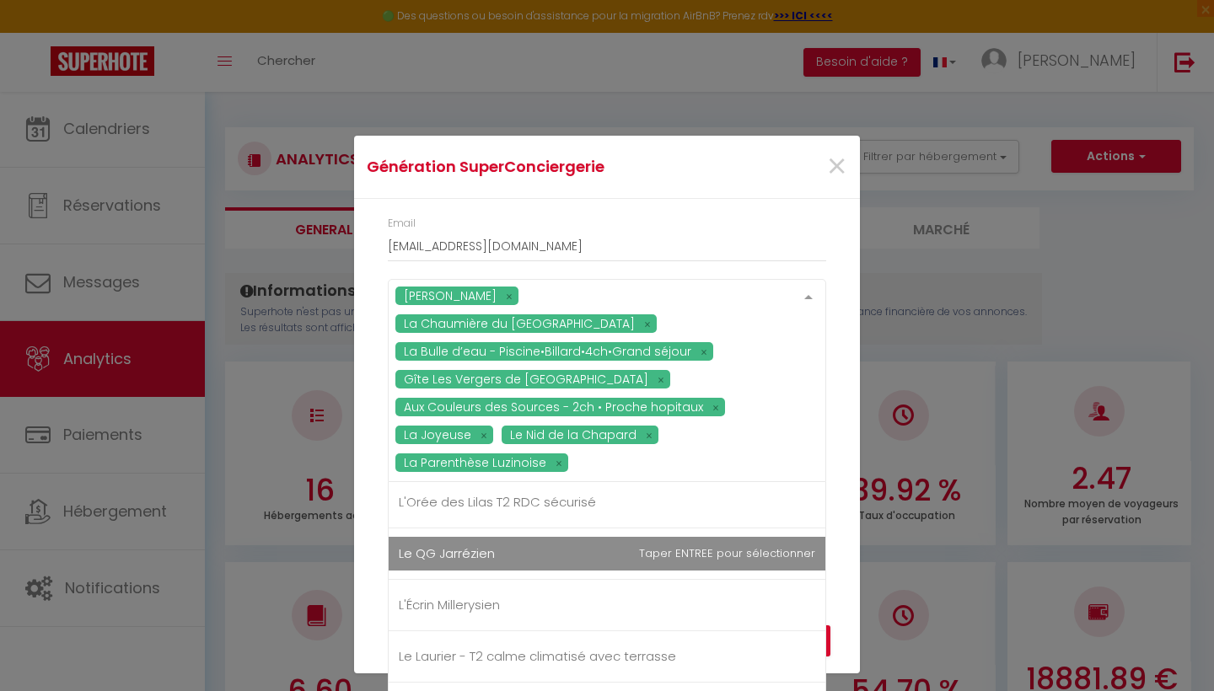
click at [477, 544] on span "Le QG Jarrézien" at bounding box center [447, 553] width 96 height 18
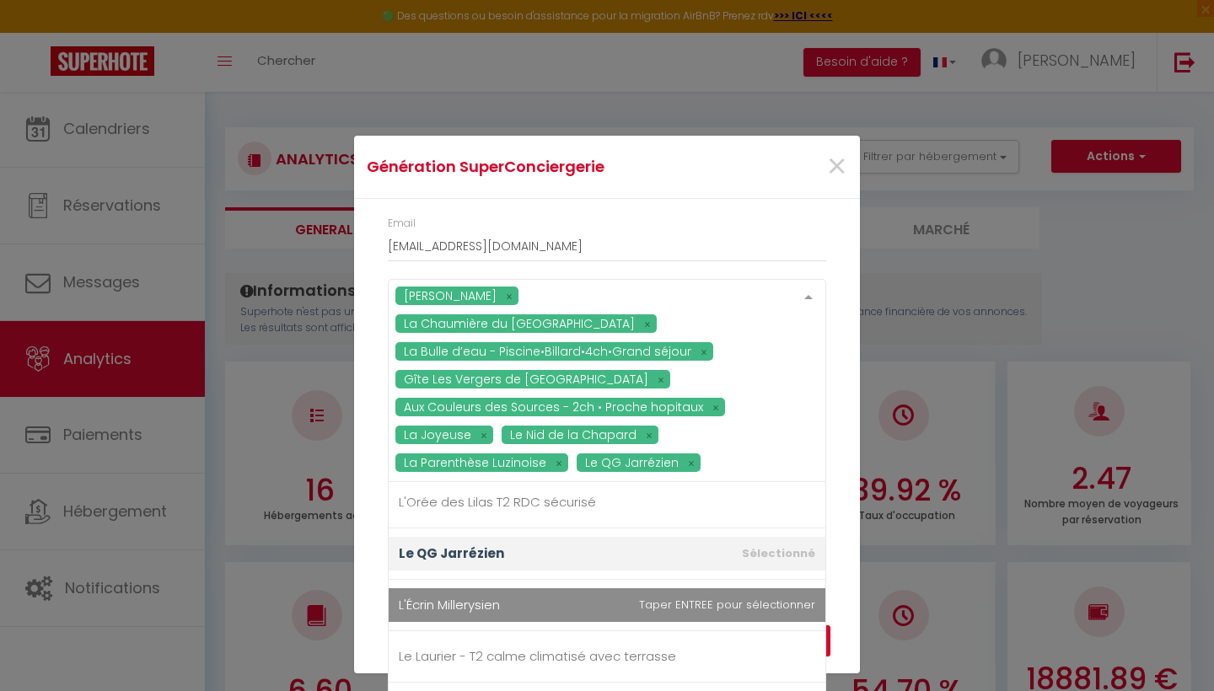
click at [462, 596] on span "L'Écrin Millerysien" at bounding box center [449, 605] width 101 height 18
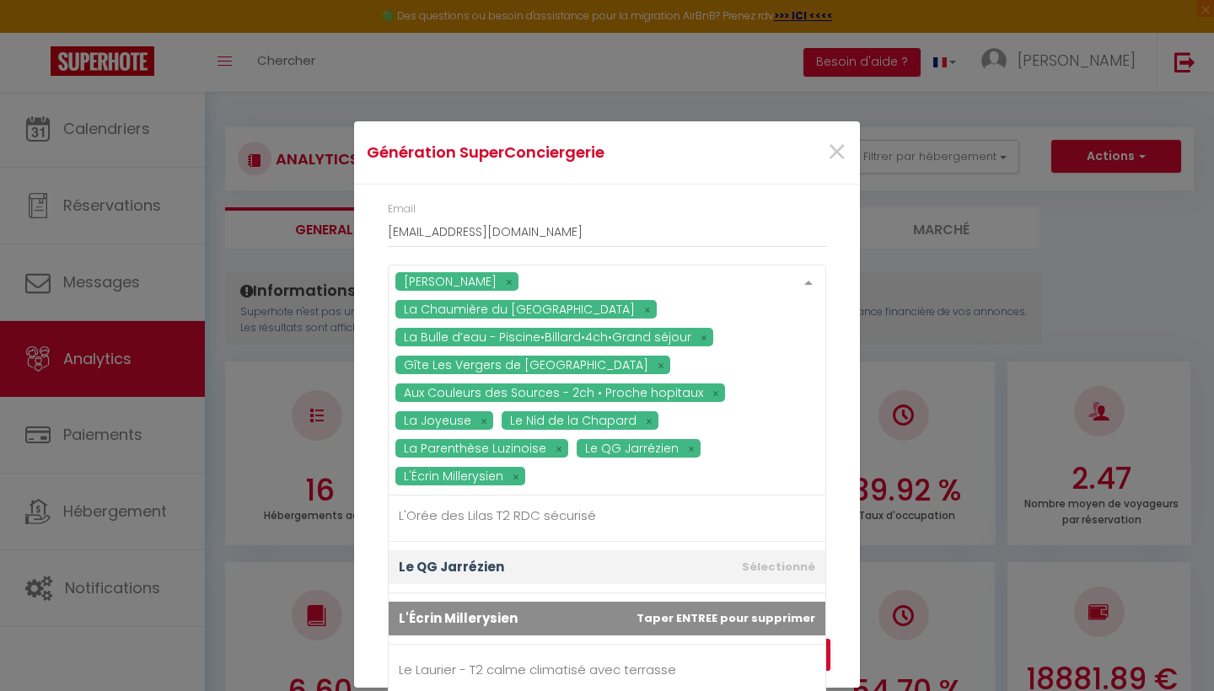
scroll to position [44, 0]
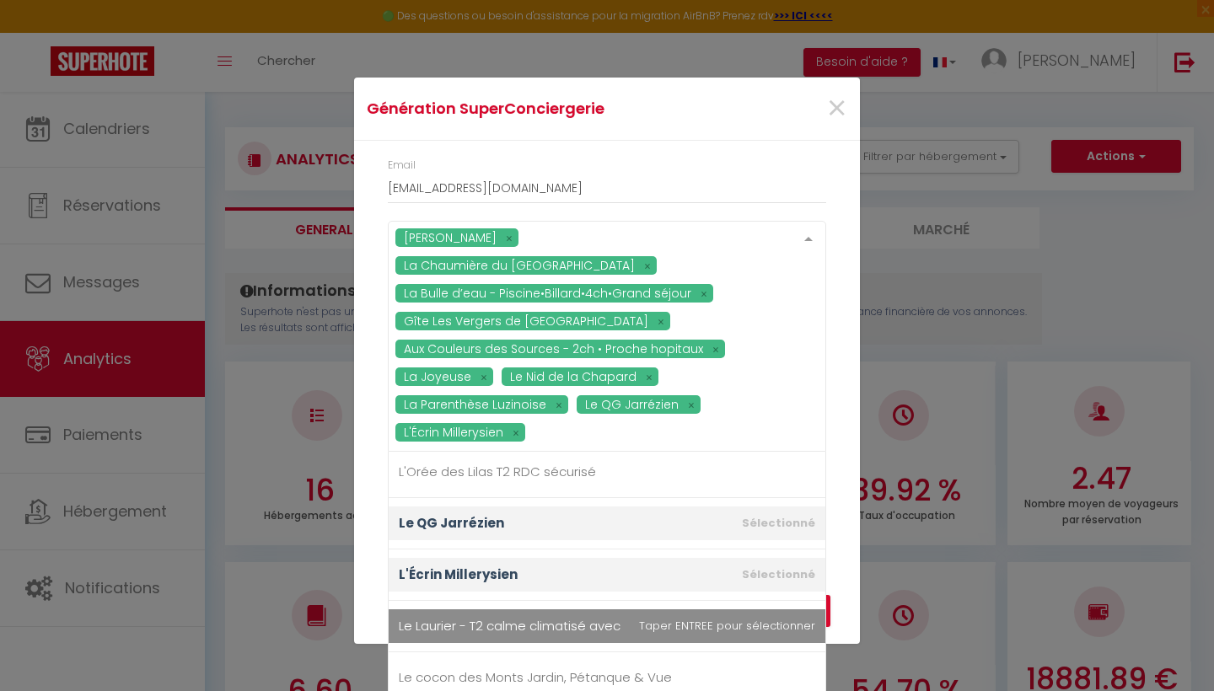
click at [520, 617] on span "Le Laurier - T2 calme climatisé avec terrasse" at bounding box center [537, 626] width 277 height 18
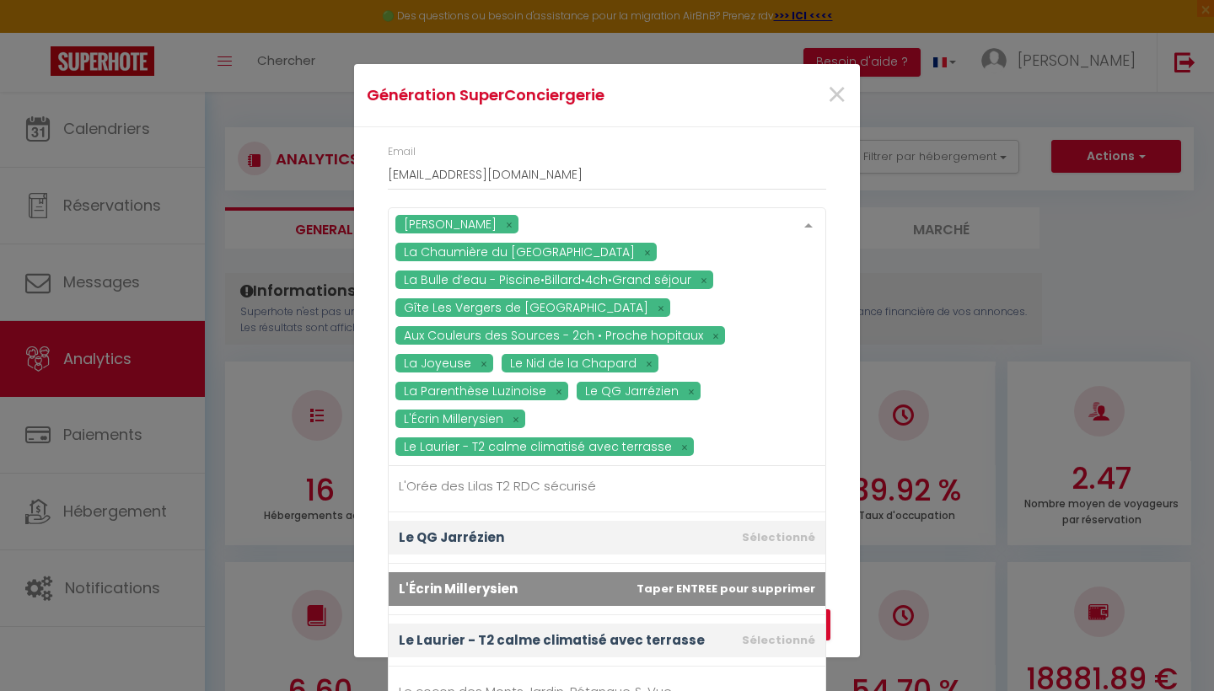
scroll to position [58, 0]
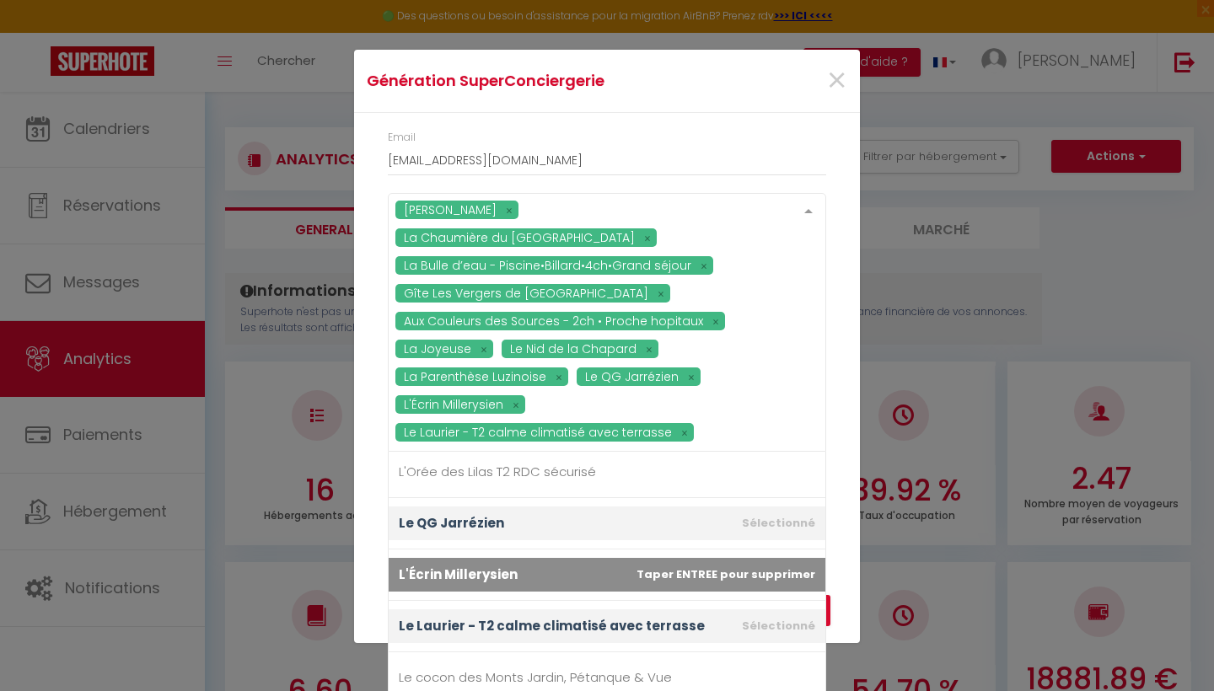
click at [367, 550] on div "Annuler Recevoir l'export SuperConciergerie par email" at bounding box center [607, 597] width 506 height 94
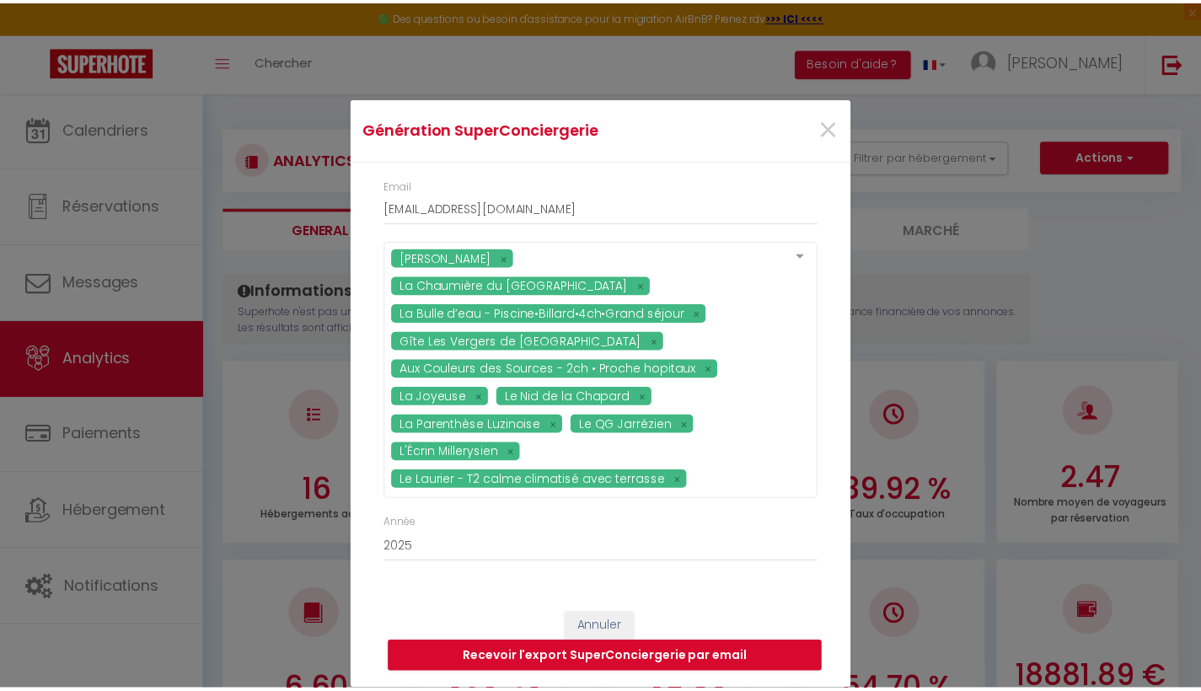
scroll to position [0, 0]
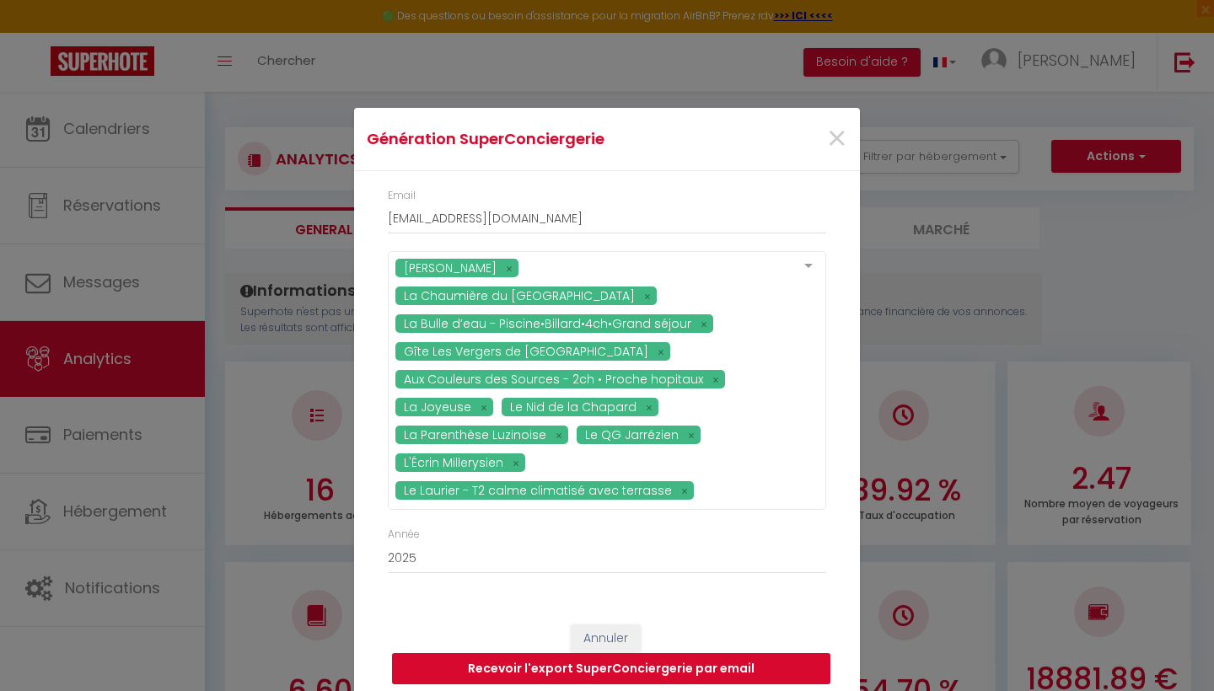
click at [463, 659] on button "Recevoir l'export SuperConciergerie par email" at bounding box center [611, 669] width 438 height 32
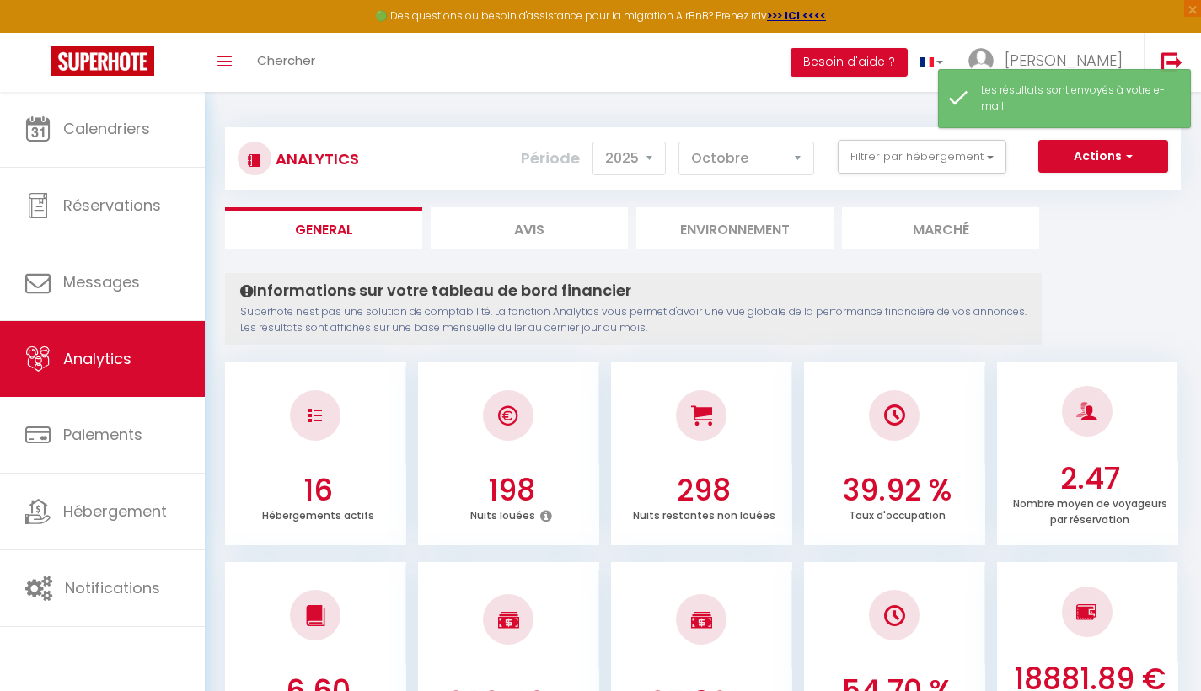
click at [1095, 163] on button "Actions" at bounding box center [1103, 157] width 130 height 34
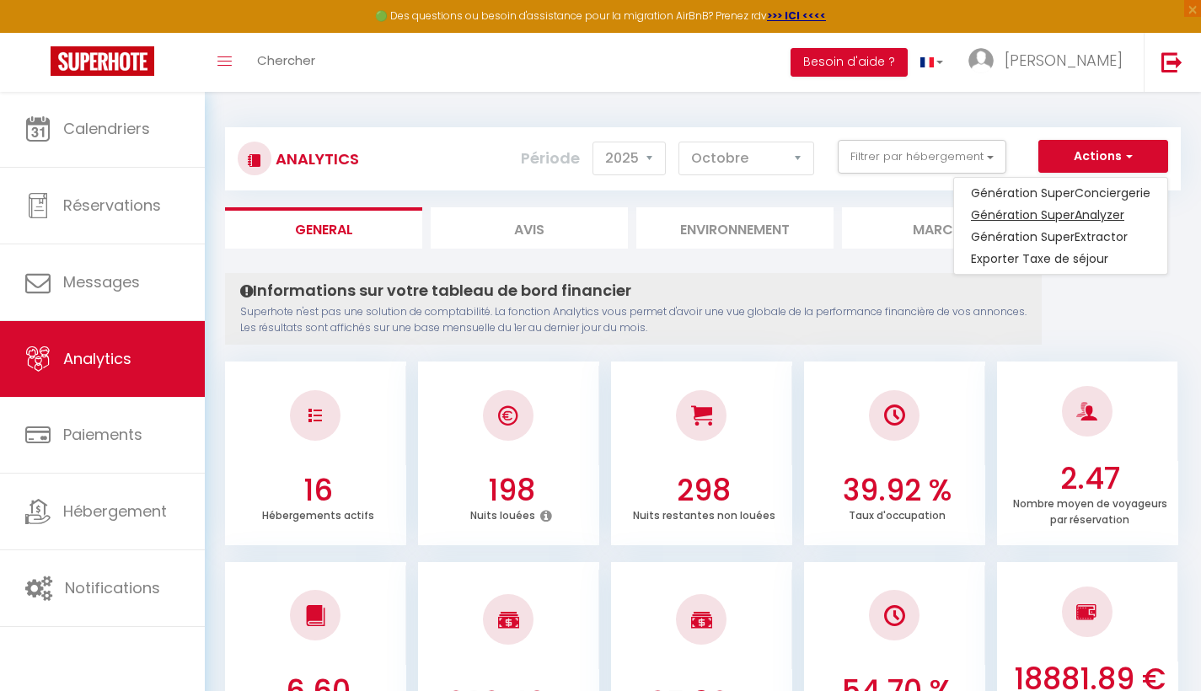
click at [1070, 217] on link "Génération SuperAnalyzer" at bounding box center [1060, 215] width 213 height 22
type input "[EMAIL_ADDRESS][DOMAIN_NAME]"
select select
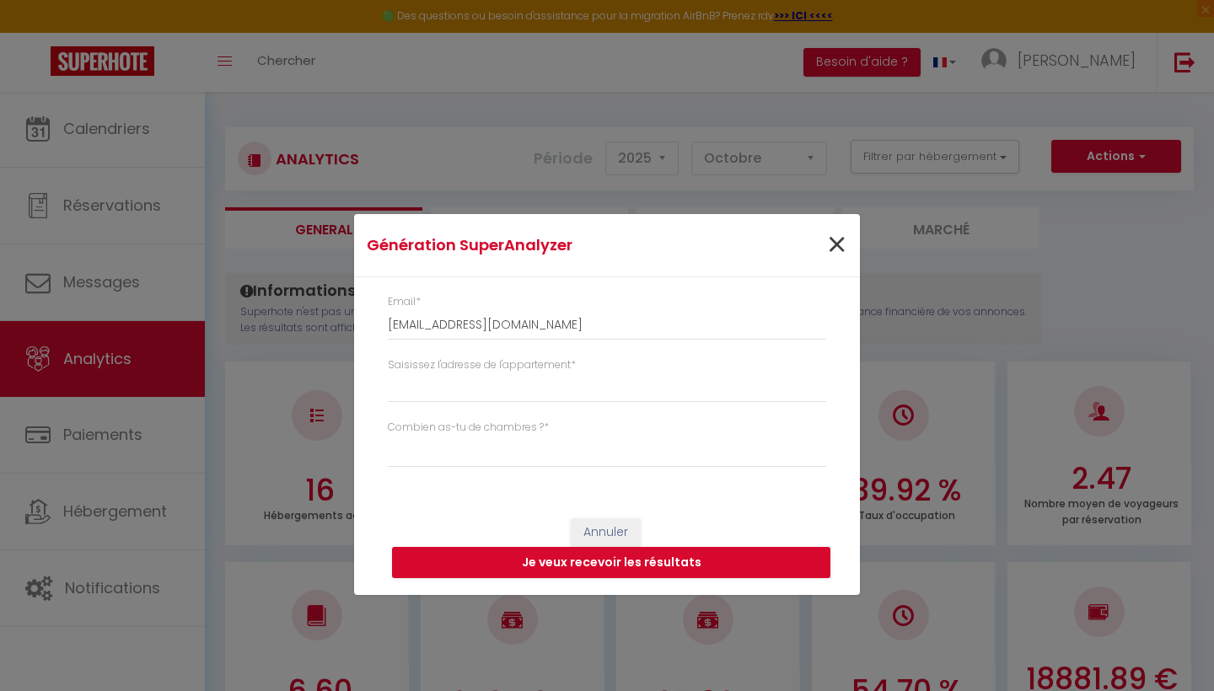
click at [841, 233] on span "×" at bounding box center [836, 245] width 21 height 51
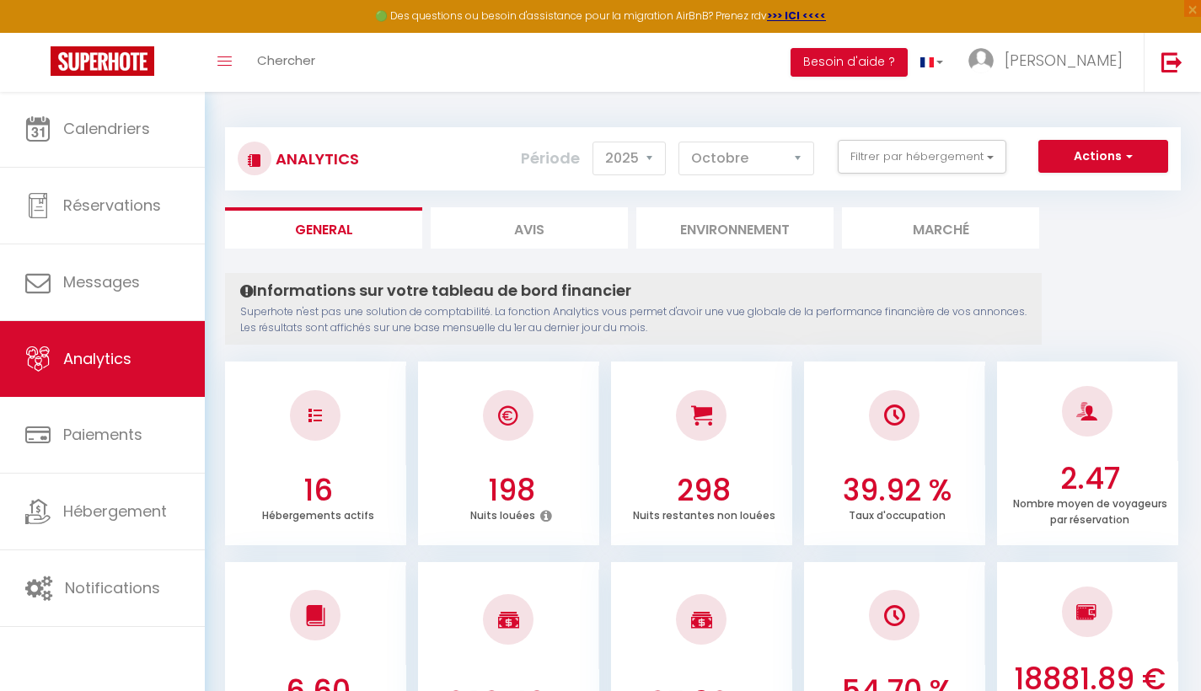
click at [1080, 152] on button "Actions" at bounding box center [1103, 157] width 130 height 34
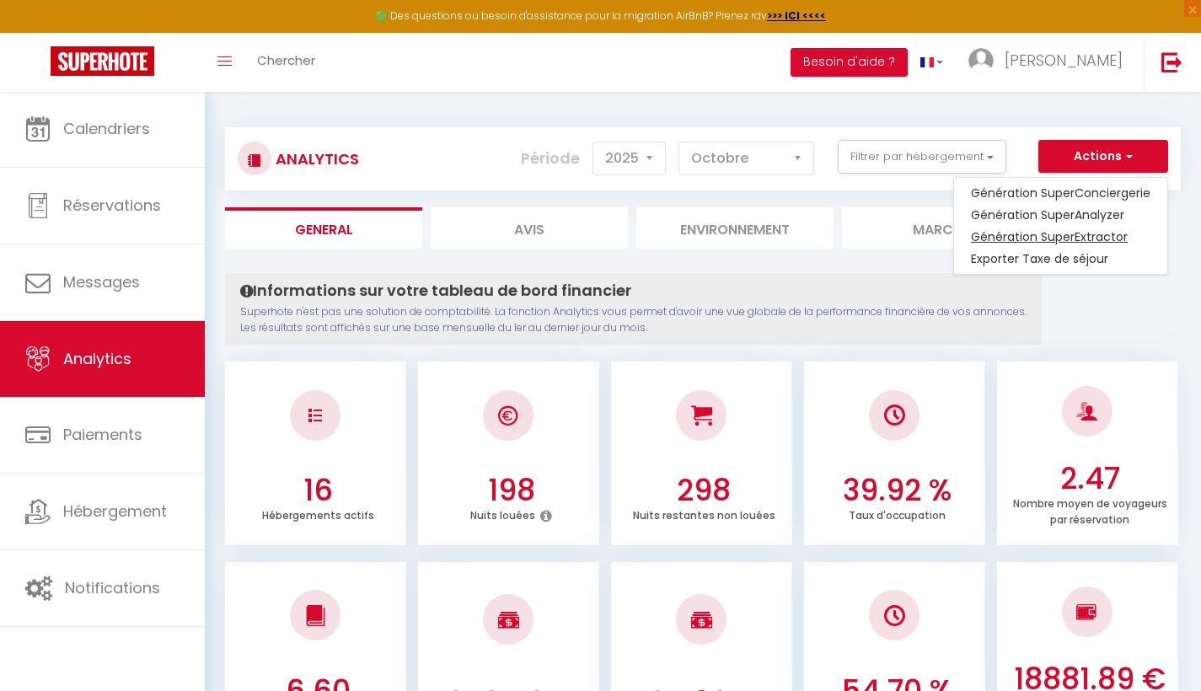
click at [993, 239] on link "Génération SuperExtractor" at bounding box center [1060, 237] width 213 height 22
type input "[EMAIL_ADDRESS][DOMAIN_NAME]"
select select
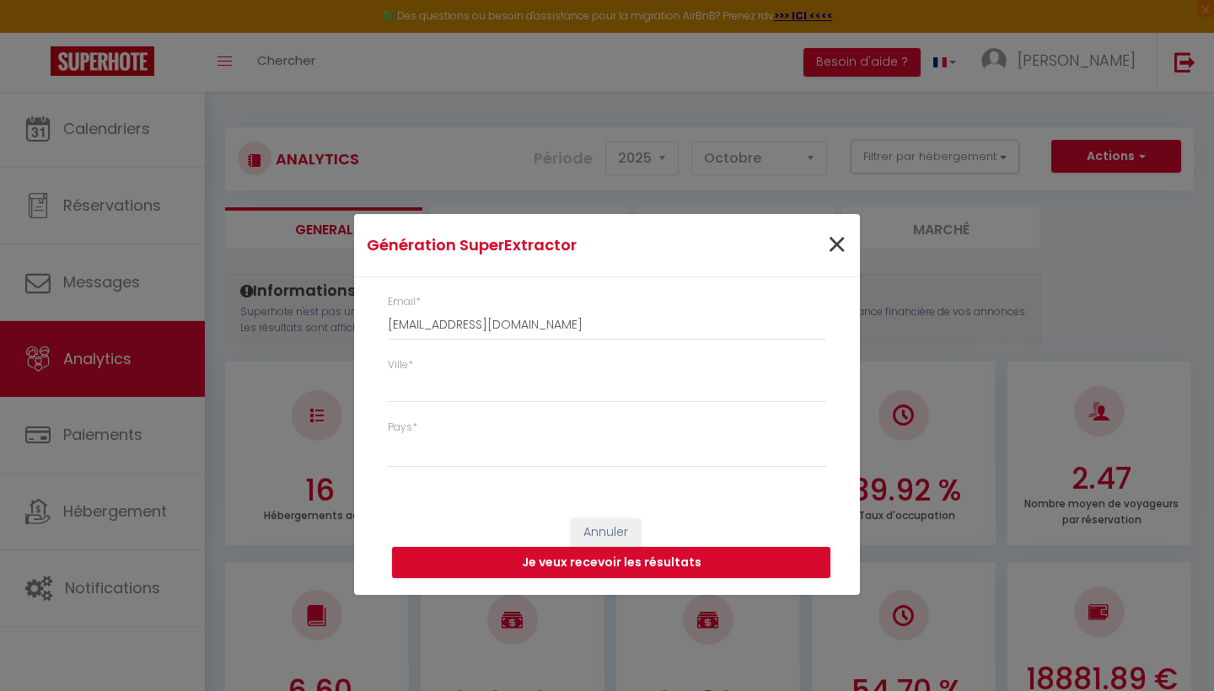
click at [837, 247] on span "×" at bounding box center [836, 245] width 21 height 51
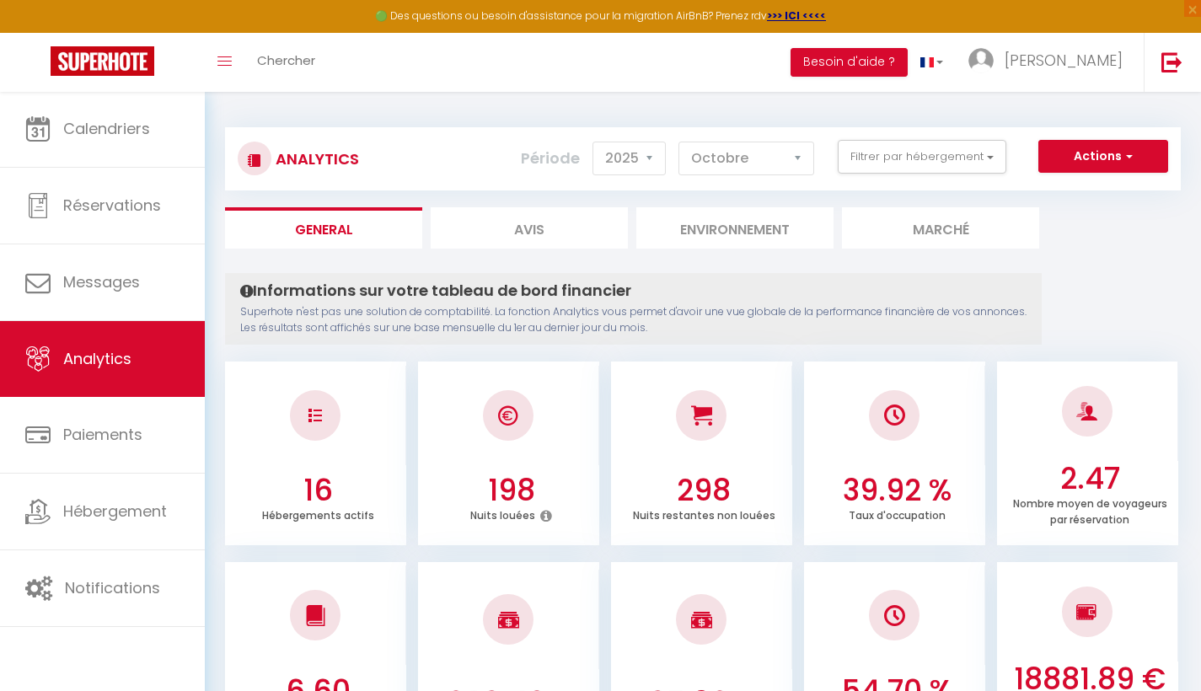
click at [509, 241] on li "Avis" at bounding box center [529, 227] width 197 height 41
select select "2025"
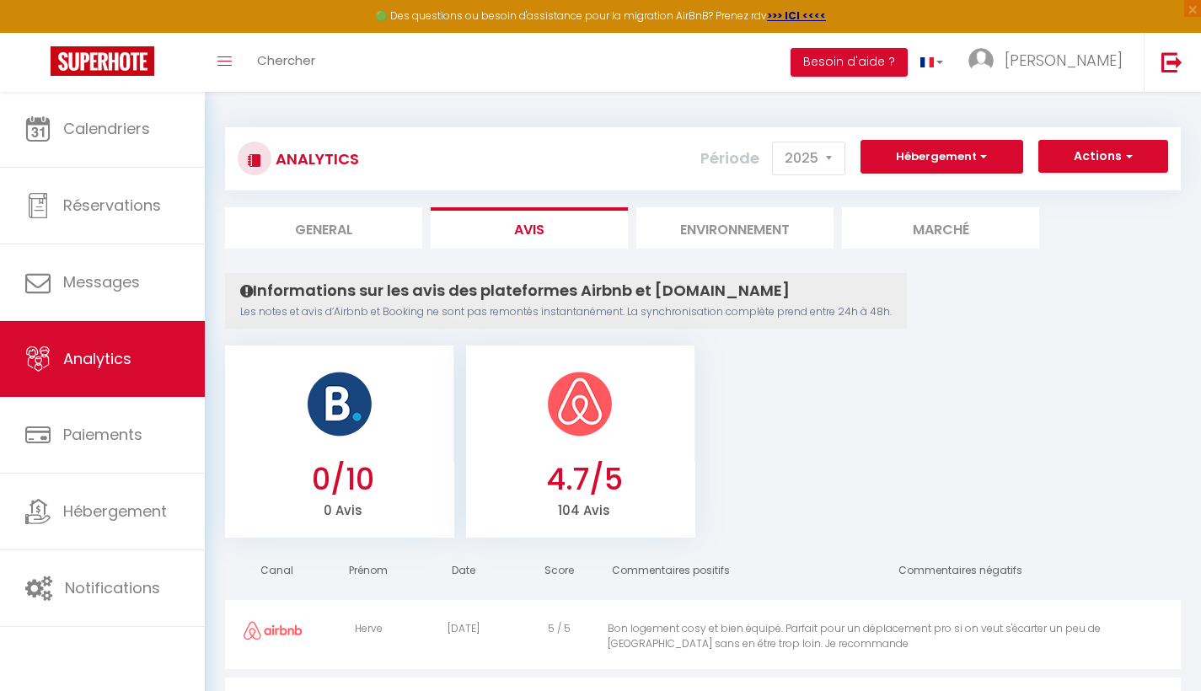
click at [912, 164] on button "Hébergement" at bounding box center [942, 157] width 163 height 34
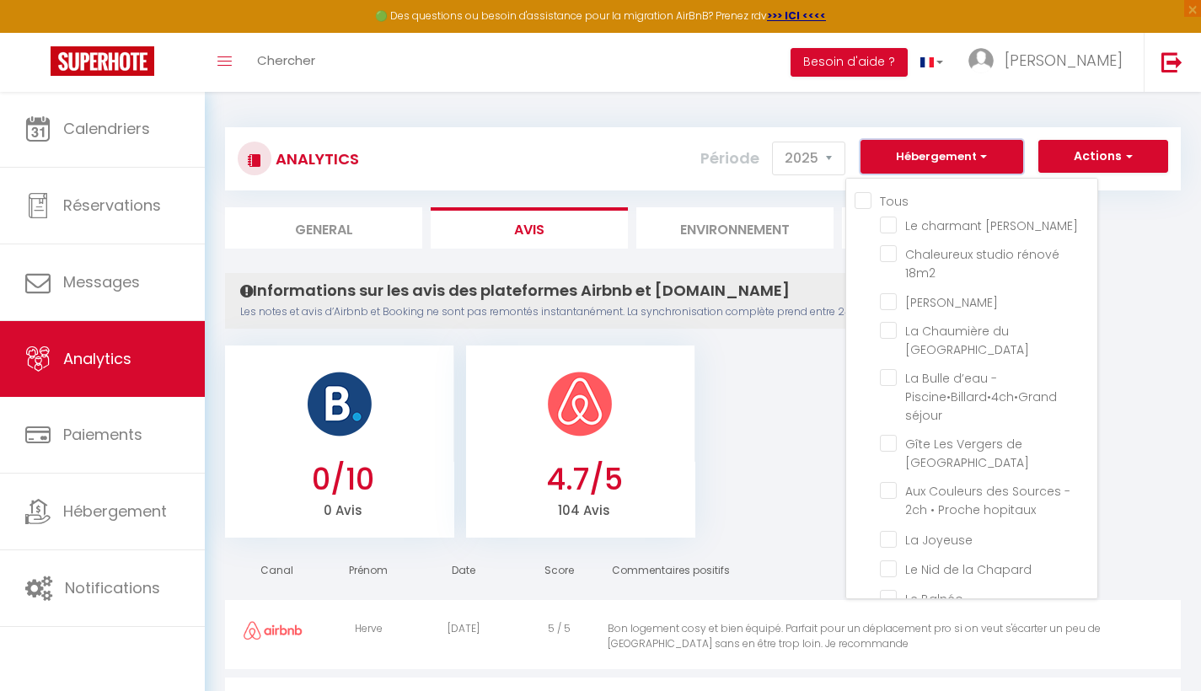
scroll to position [27, 0]
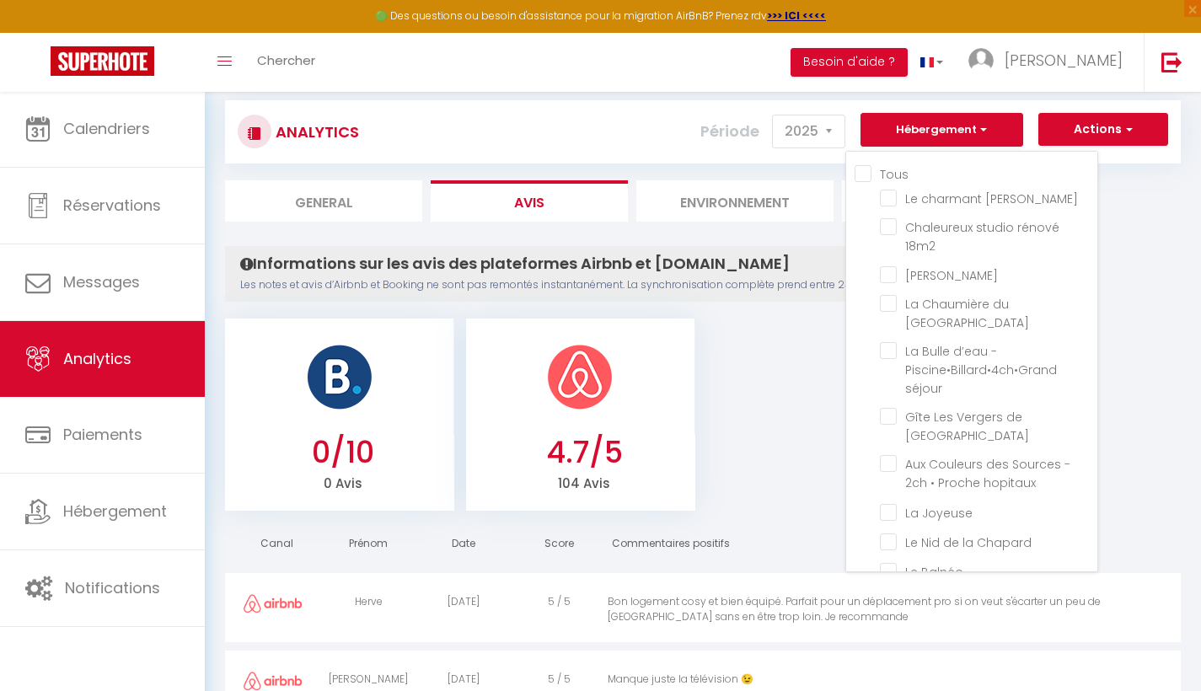
click at [749, 372] on ul "0/10 0 Avis 4.7/5 104 Avis" at bounding box center [703, 412] width 956 height 196
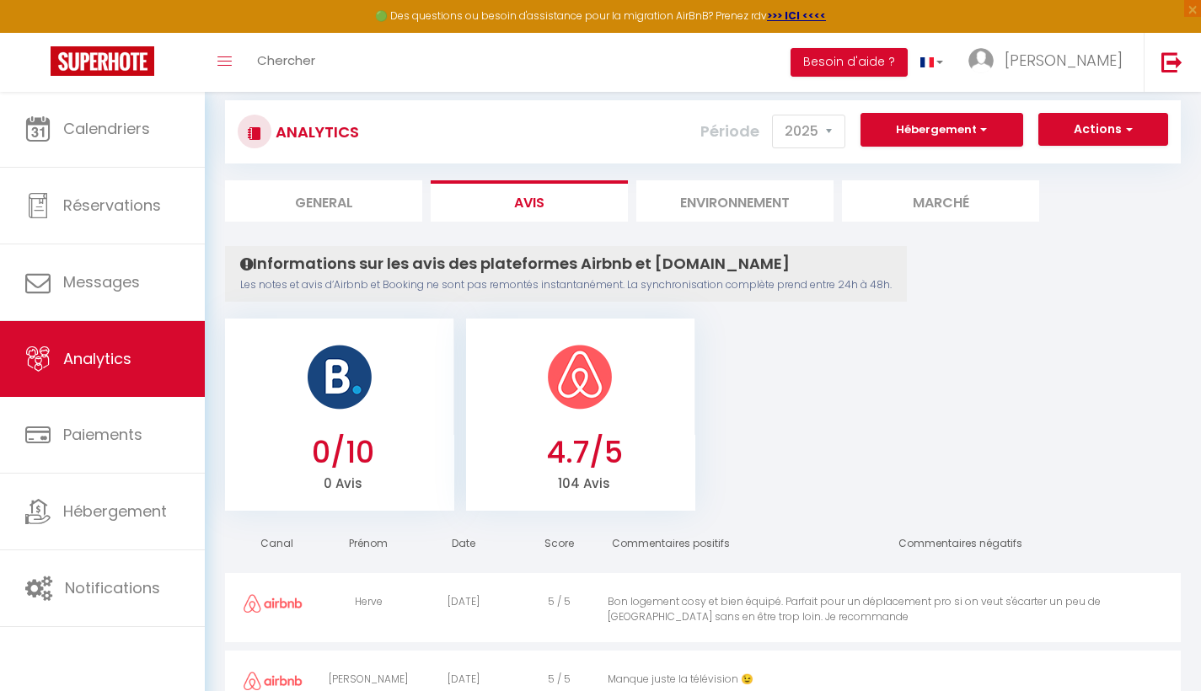
click at [771, 212] on li "Environnement" at bounding box center [734, 200] width 197 height 41
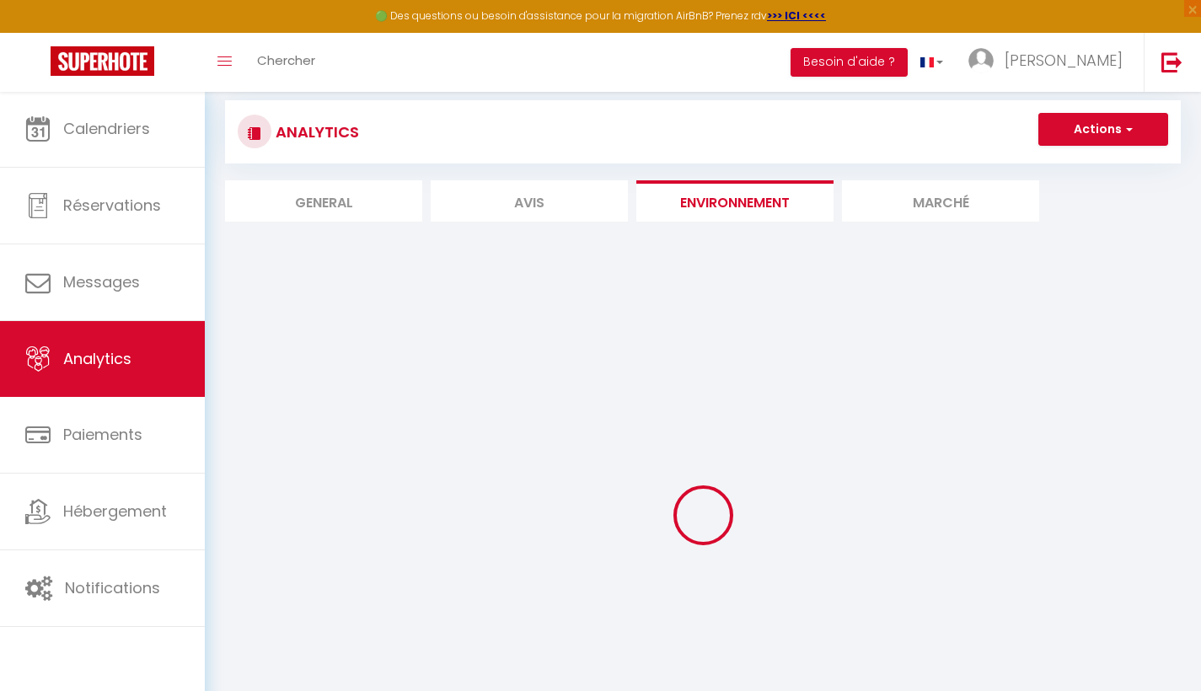
scroll to position [19, 0]
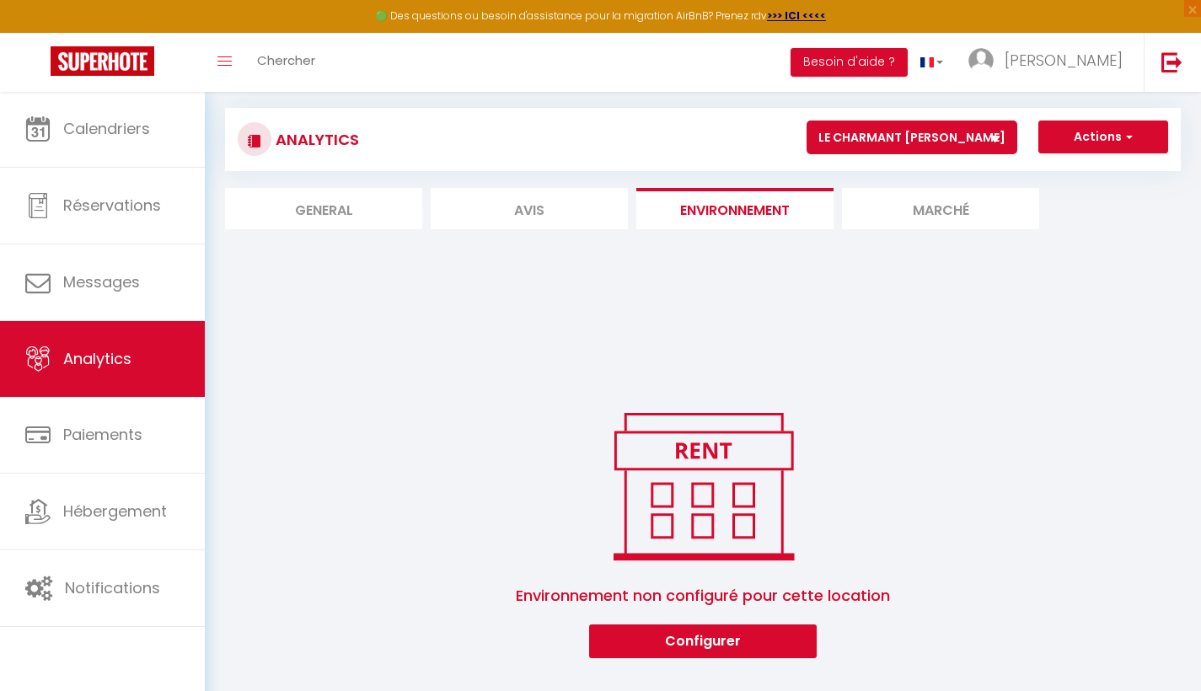
click at [877, 219] on li "Marché" at bounding box center [940, 208] width 197 height 41
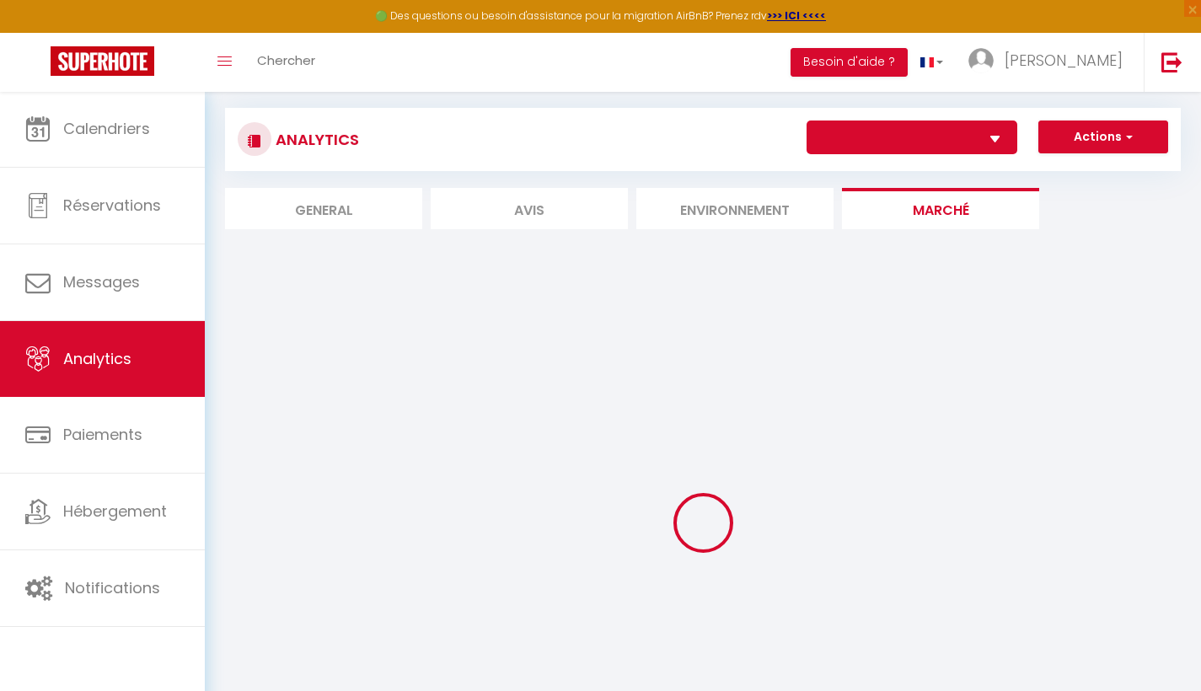
select select "64017"
